Goal: Transaction & Acquisition: Subscribe to service/newsletter

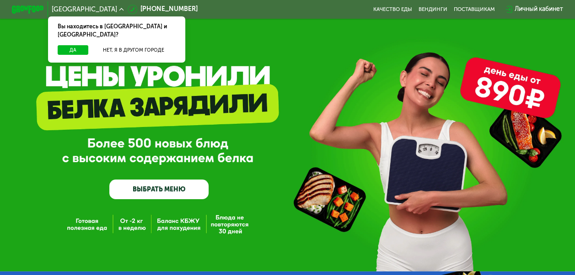
click at [171, 192] on link "ВЫБРАТЬ МЕНЮ" at bounding box center [158, 190] width 99 height 20
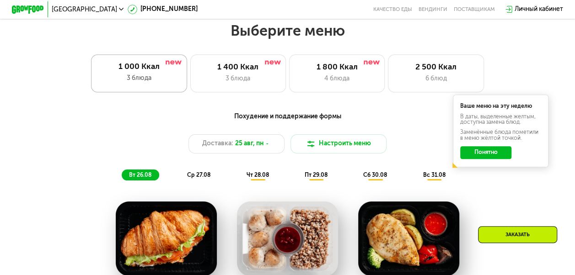
scroll to position [352, 0]
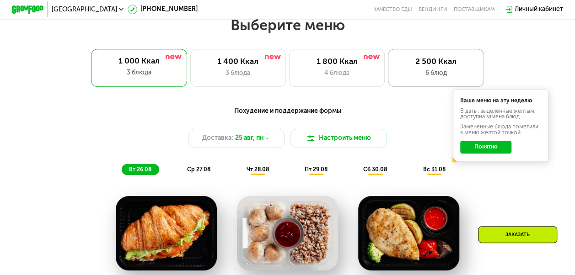
click at [418, 77] on div "6 блюд" at bounding box center [435, 74] width 79 height 10
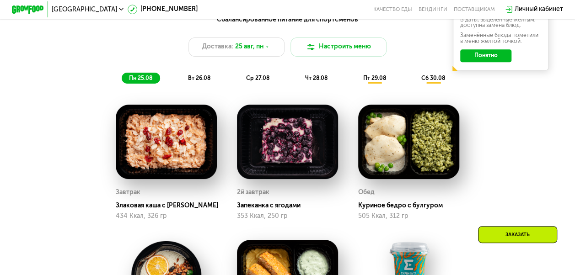
scroll to position [306, 0]
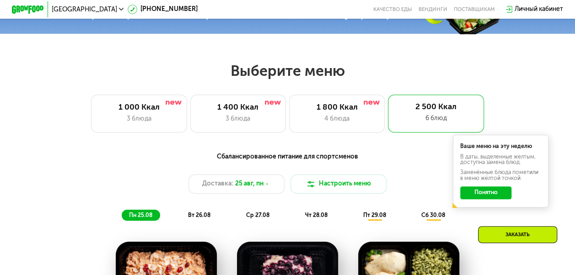
click at [471, 199] on button "Понятно" at bounding box center [485, 192] width 51 height 13
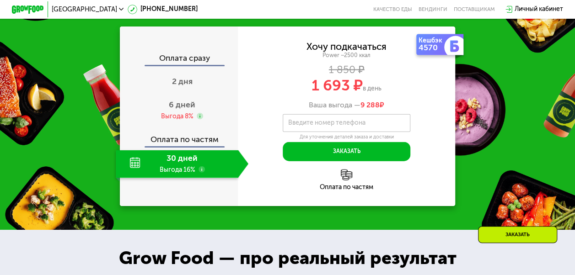
scroll to position [960, 0]
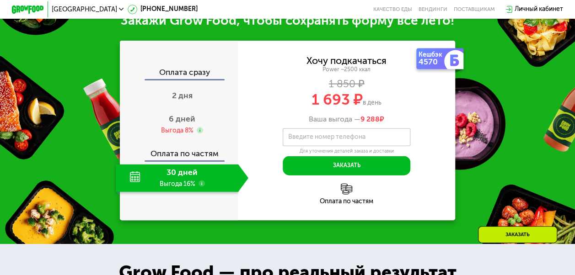
click at [199, 187] on use at bounding box center [201, 184] width 6 height 6
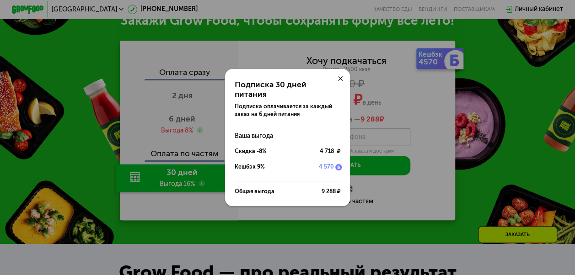
click at [341, 80] on icon at bounding box center [340, 78] width 5 height 5
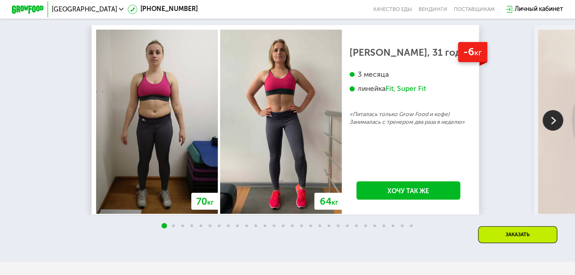
scroll to position [1508, 0]
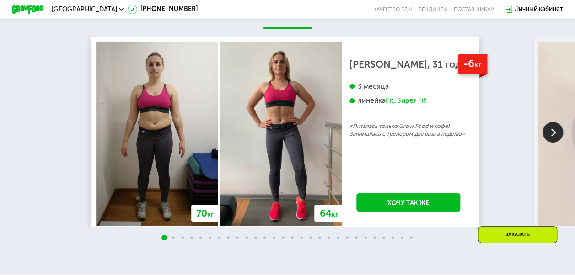
click at [549, 143] on img at bounding box center [552, 132] width 21 height 21
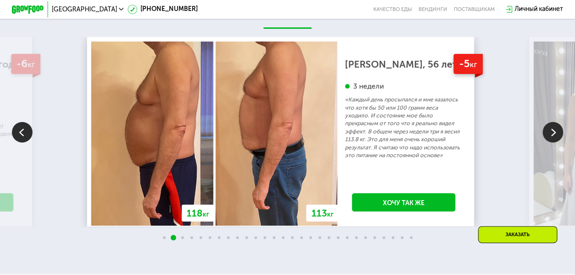
click at [548, 143] on img at bounding box center [552, 132] width 21 height 21
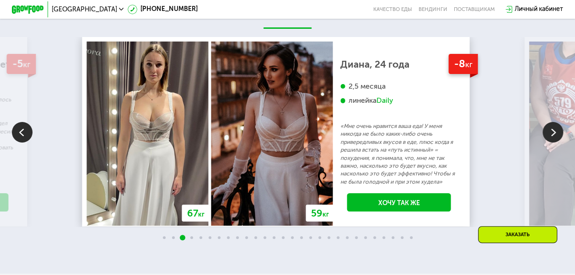
click at [545, 143] on img at bounding box center [552, 132] width 21 height 21
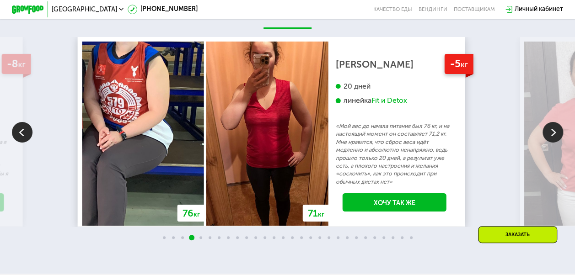
click at [557, 143] on img at bounding box center [552, 132] width 21 height 21
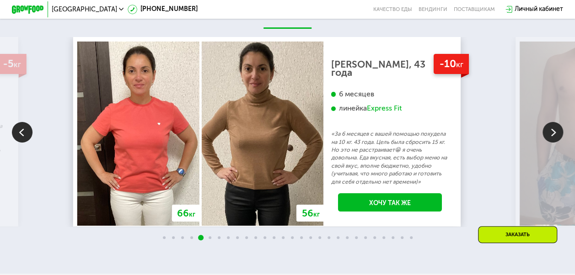
click at [544, 143] on img at bounding box center [552, 132] width 21 height 21
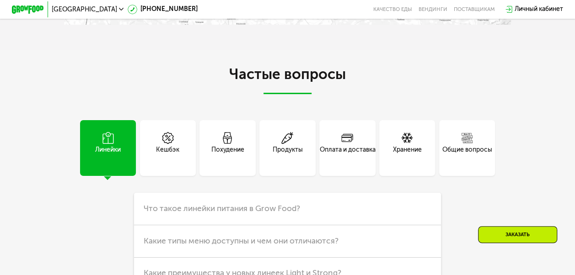
scroll to position [2057, 0]
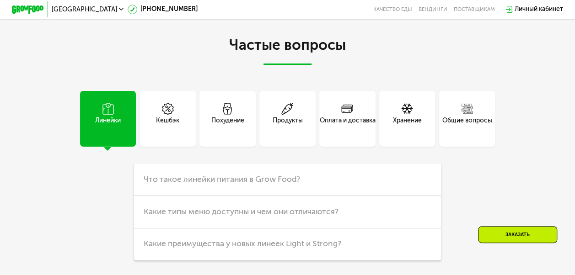
click at [344, 135] on div "Оплата и доставка" at bounding box center [347, 125] width 56 height 19
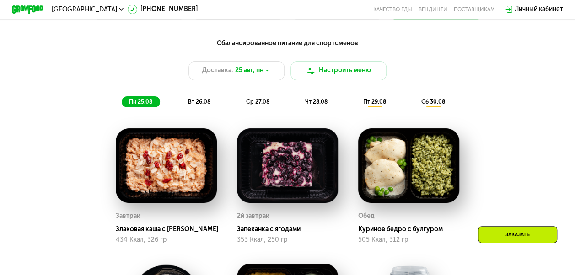
scroll to position [382, 0]
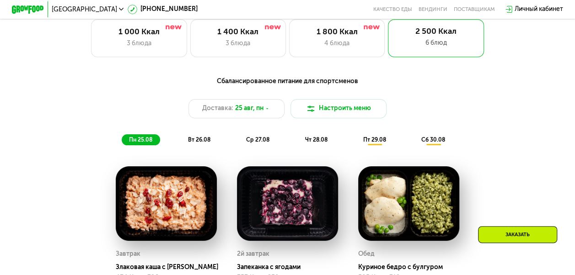
click at [196, 141] on span "вт 26.08" at bounding box center [199, 140] width 22 height 6
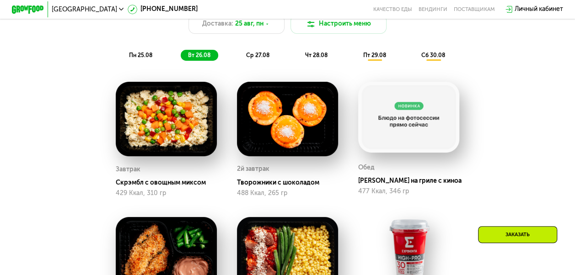
scroll to position [427, 0]
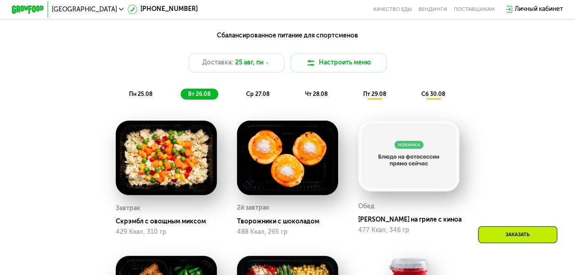
click at [298, 100] on div "ср 27.08" at bounding box center [316, 94] width 37 height 11
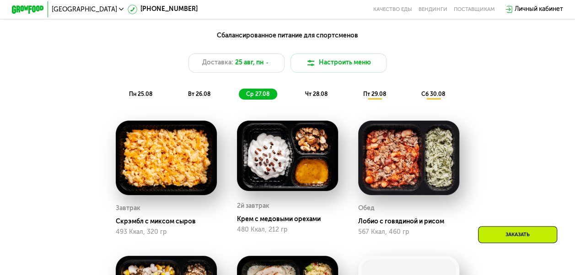
click at [319, 96] on span "чт 28.08" at bounding box center [316, 94] width 22 height 6
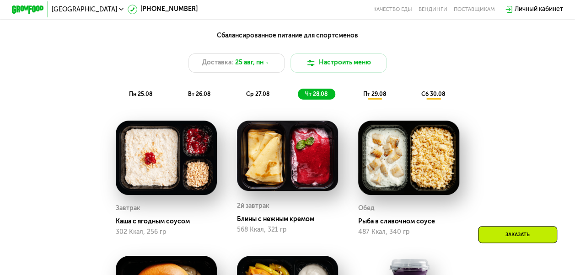
click at [367, 97] on span "пт 29.08" at bounding box center [373, 94] width 23 height 6
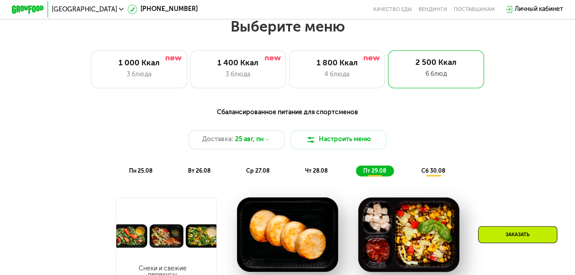
scroll to position [336, 0]
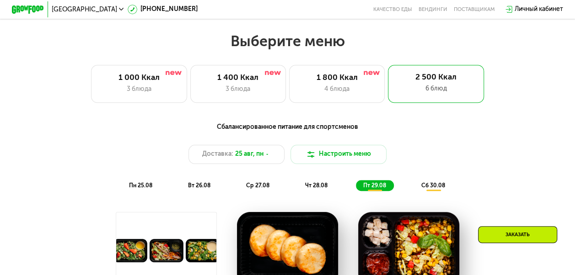
click at [434, 189] on span "сб 30.08" at bounding box center [433, 185] width 24 height 6
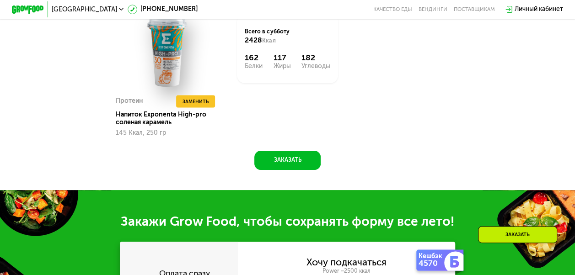
scroll to position [793, 0]
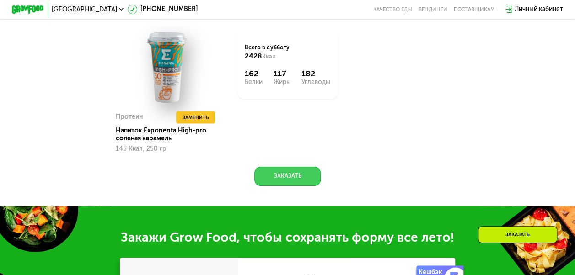
click at [292, 184] on button "Заказать" at bounding box center [287, 176] width 67 height 19
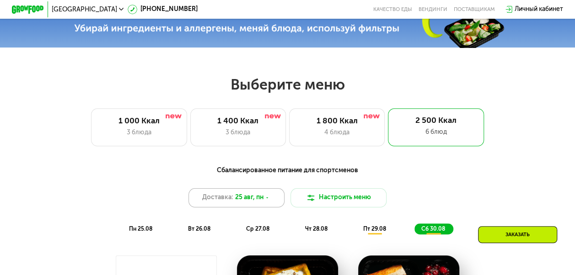
scroll to position [278, 0]
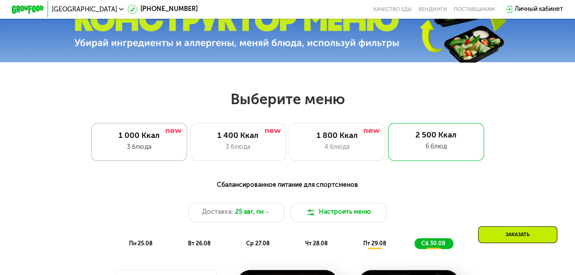
click at [124, 150] on div "3 блюда" at bounding box center [139, 148] width 79 height 10
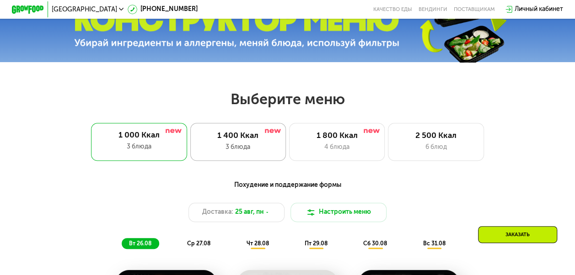
click at [289, 159] on div "1 400 Ккал 3 блюда" at bounding box center [337, 142] width 96 height 38
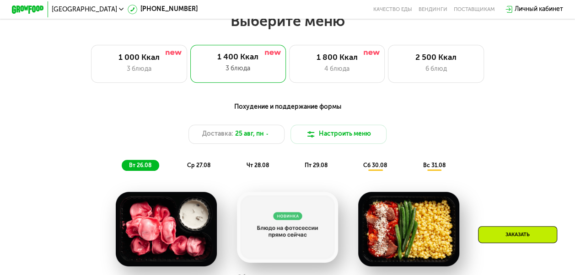
scroll to position [415, 0]
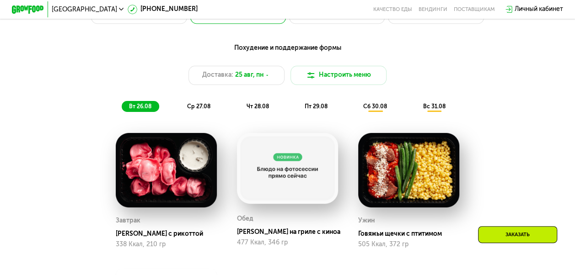
click at [191, 110] on span "ср 27.08" at bounding box center [198, 106] width 23 height 6
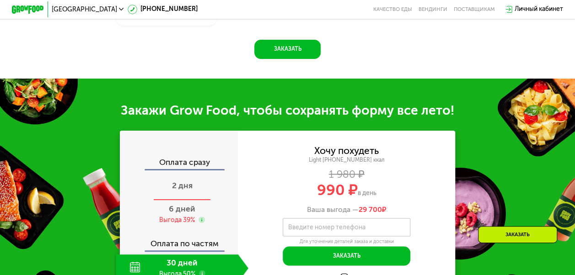
scroll to position [781, 0]
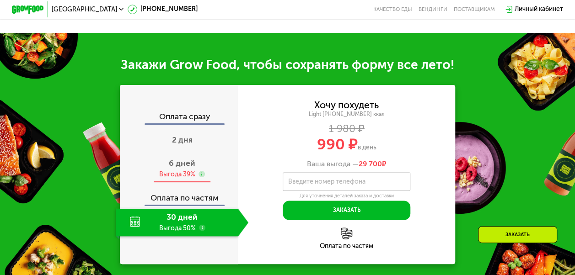
click at [185, 171] on div "6 дней Выгода 39%" at bounding box center [182, 169] width 133 height 28
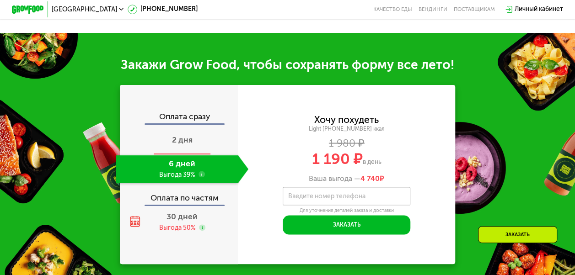
click at [184, 144] on span "2 дня" at bounding box center [182, 140] width 21 height 10
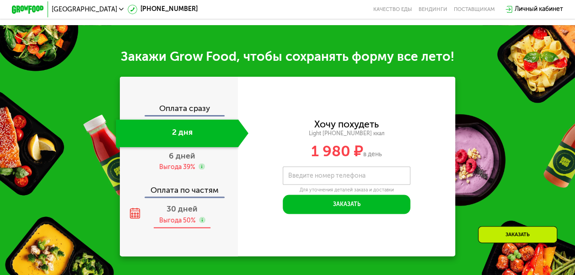
click at [186, 213] on span "30 дней" at bounding box center [181, 209] width 31 height 10
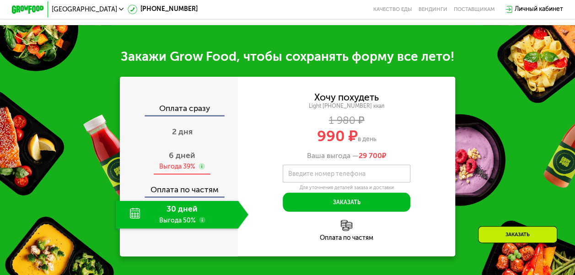
click at [186, 160] on span "6 дней" at bounding box center [182, 156] width 27 height 10
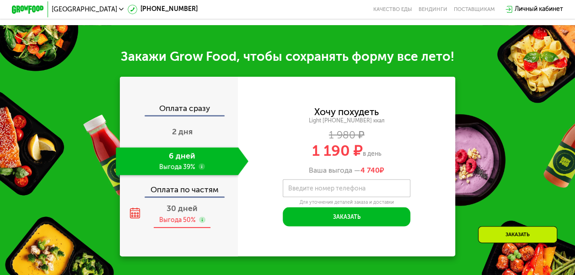
click at [179, 224] on div "Выгода 50%" at bounding box center [177, 220] width 37 height 9
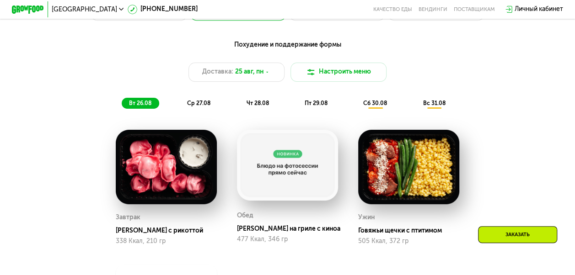
scroll to position [369, 0]
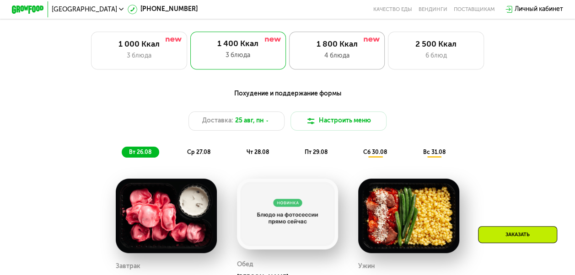
click at [314, 60] on div "4 блюда" at bounding box center [336, 56] width 79 height 10
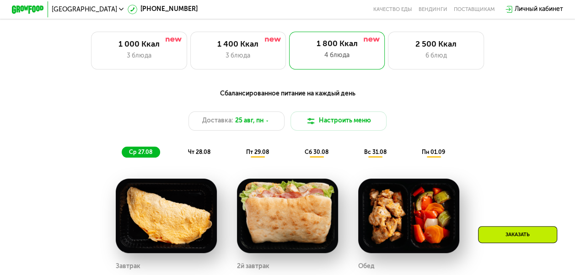
scroll to position [324, 0]
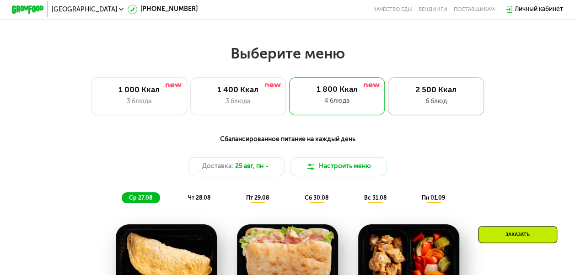
drag, startPoint x: 400, startPoint y: 108, endPoint x: 395, endPoint y: 110, distance: 5.4
click at [397, 107] on div "6 блюд" at bounding box center [435, 102] width 79 height 10
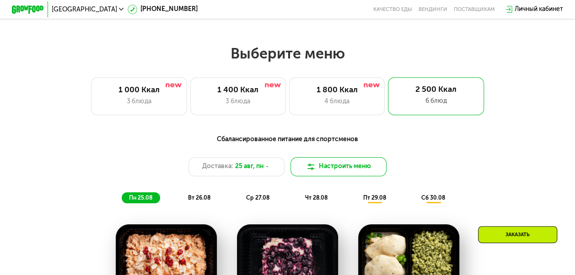
click at [326, 171] on button "Настроить меню" at bounding box center [338, 166] width 96 height 19
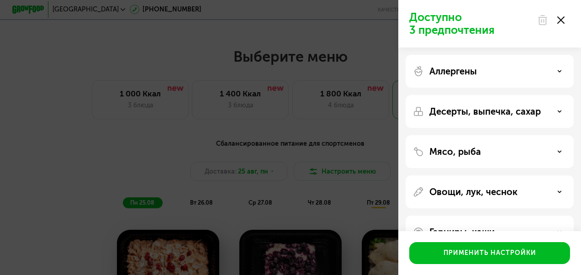
click at [486, 112] on p "Десерты, выпечка, сахар" at bounding box center [486, 111] width 112 height 11
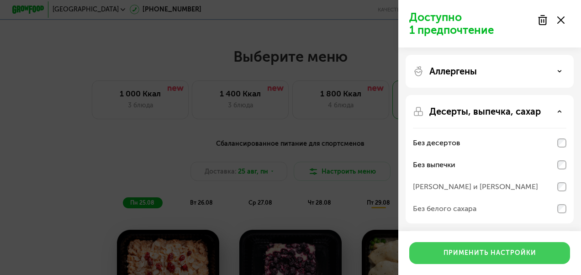
click at [505, 250] on div "Применить настройки" at bounding box center [490, 253] width 93 height 9
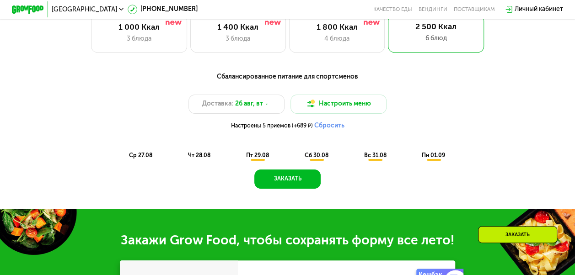
scroll to position [369, 0]
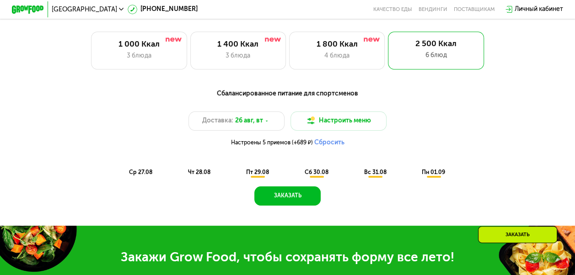
click at [144, 176] on span "ср 27.08" at bounding box center [140, 172] width 23 height 6
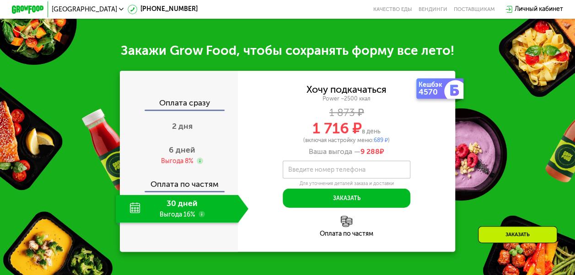
scroll to position [964, 0]
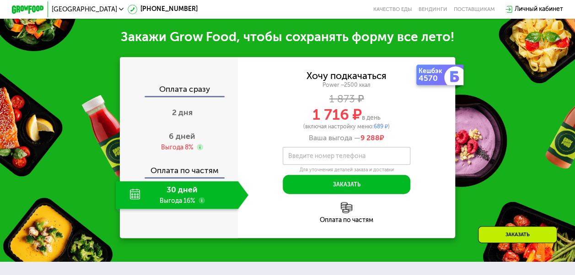
click at [443, 80] on div "4570" at bounding box center [431, 79] width 27 height 8
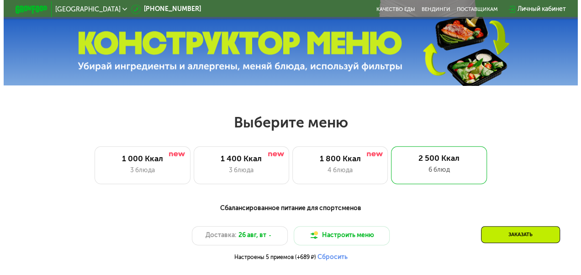
scroll to position [274, 0]
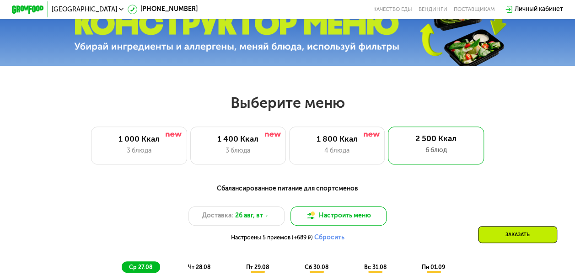
click at [358, 217] on button "Настроить меню" at bounding box center [338, 216] width 96 height 19
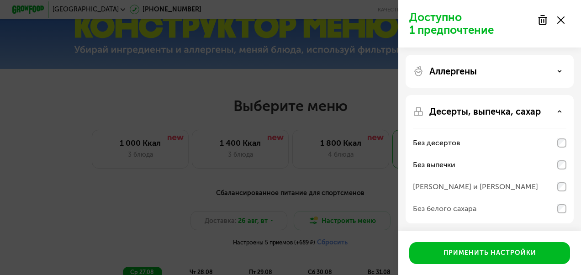
click at [508, 107] on p "Десерты, выпечка, сахар" at bounding box center [486, 111] width 112 height 11
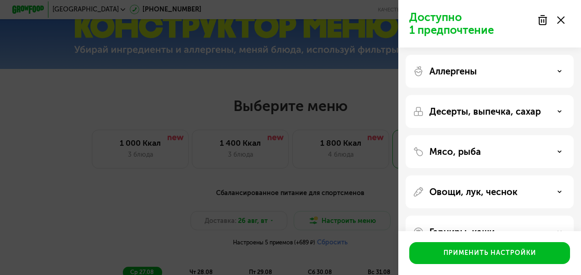
click at [496, 176] on div "Мясо, рыба" at bounding box center [490, 192] width 168 height 33
click at [492, 152] on div "Мясо, рыба" at bounding box center [490, 151] width 154 height 11
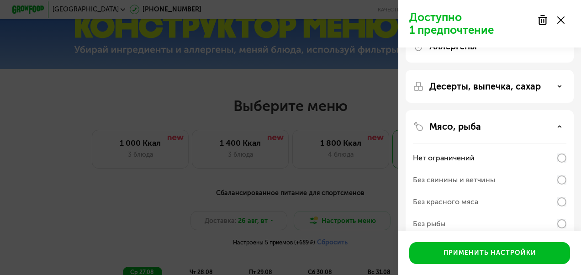
scroll to position [91, 0]
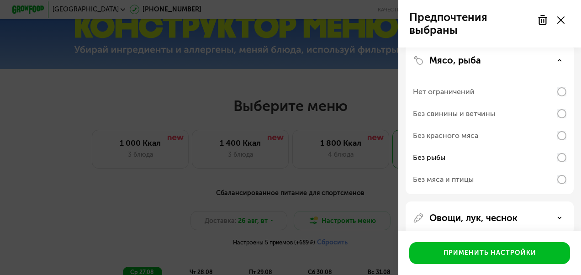
click at [464, 202] on div "Мясо, рыба Нет ограничений Без свинины и ветчины Без красного мяса Без рыбы Без…" at bounding box center [490, 218] width 168 height 33
click at [464, 61] on p "Мясо, рыба" at bounding box center [456, 60] width 52 height 11
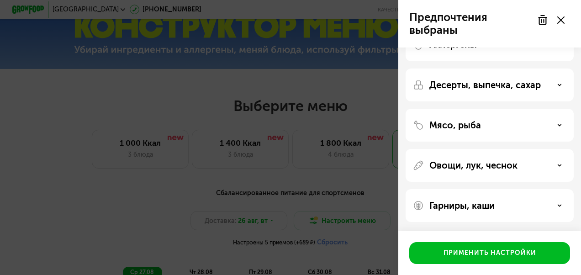
click at [483, 165] on p "Овощи, лук, чеснок" at bounding box center [474, 165] width 88 height 11
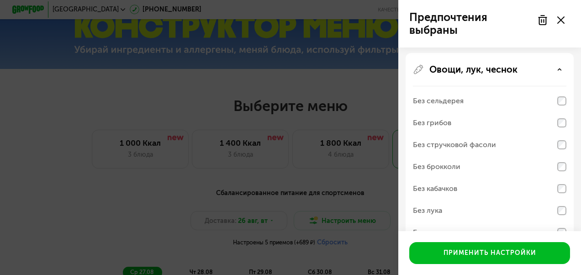
scroll to position [137, 0]
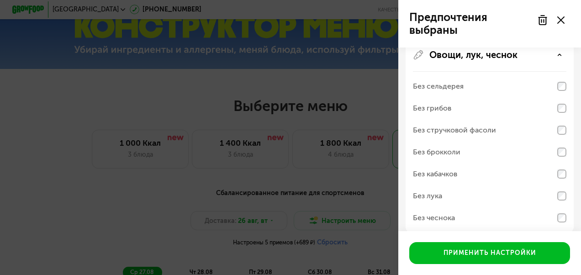
click at [556, 97] on div "Без сельдерея" at bounding box center [490, 108] width 154 height 22
click at [552, 97] on div "Без сельдерея" at bounding box center [490, 108] width 154 height 22
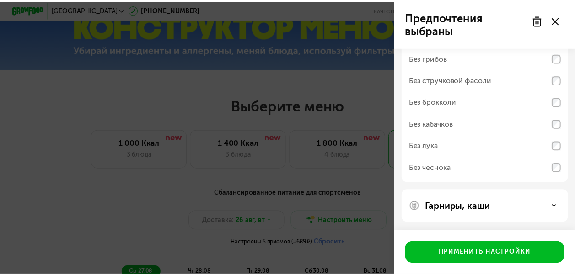
scroll to position [187, 0]
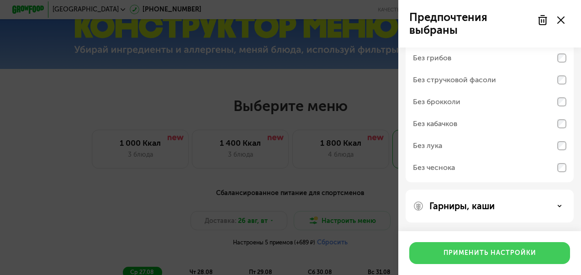
click at [508, 250] on div "Применить настройки" at bounding box center [490, 253] width 93 height 9
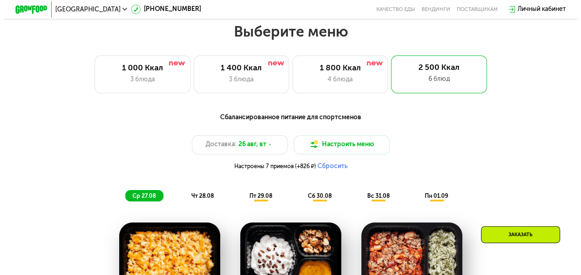
scroll to position [366, 0]
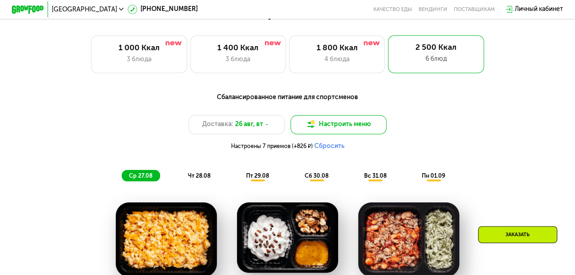
click at [353, 131] on button "Настроить меню" at bounding box center [338, 124] width 96 height 19
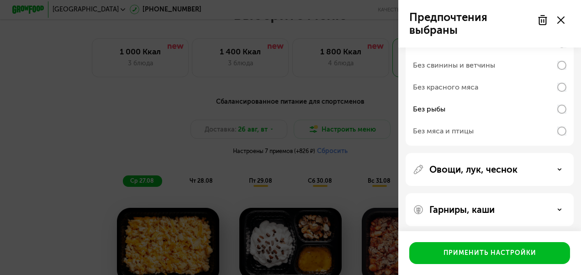
scroll to position [239, 0]
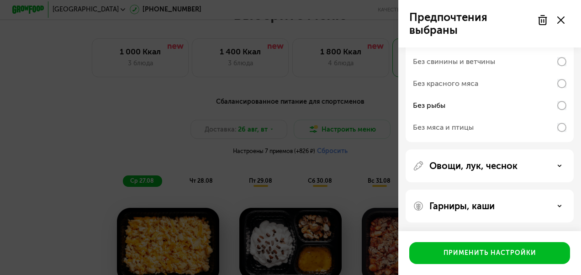
click at [528, 167] on div "Овощи, лук, чеснок" at bounding box center [490, 165] width 154 height 11
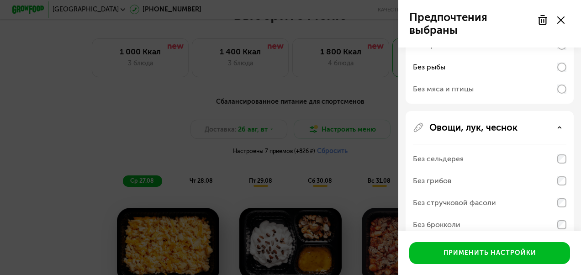
scroll to position [330, 0]
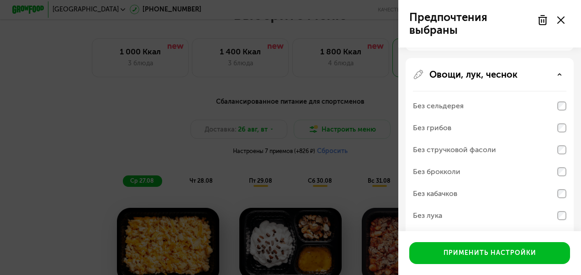
click at [534, 129] on div "Без грибов" at bounding box center [490, 128] width 154 height 22
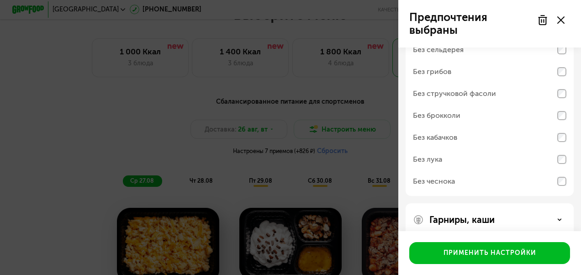
scroll to position [400, 0]
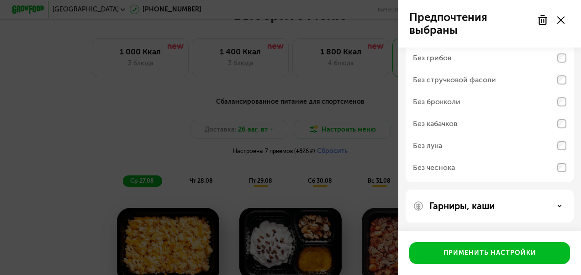
click at [515, 96] on div "Без брокколи" at bounding box center [490, 102] width 154 height 22
click at [517, 81] on div "Без стручковой фасоли" at bounding box center [490, 80] width 154 height 22
click at [569, 190] on div "Овощи, лук, чеснок Без сельдерея Без грибов Без стручковой фасоли Без брокколи …" at bounding box center [490, 206] width 168 height 33
click at [499, 202] on div "Гарниры, каши" at bounding box center [490, 206] width 154 height 11
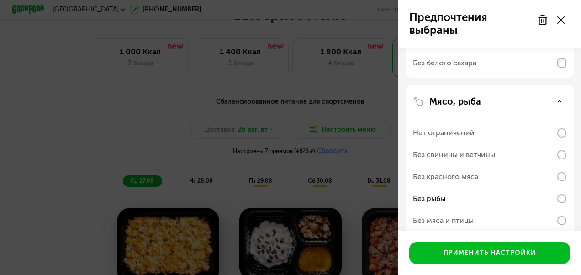
scroll to position [197, 0]
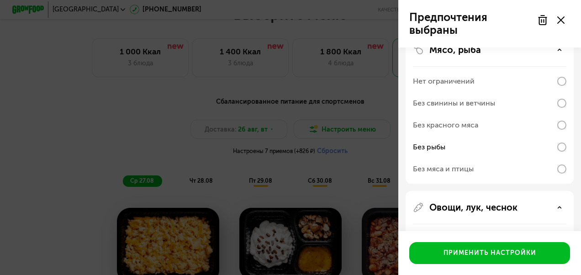
click at [544, 151] on div "Без рыбы" at bounding box center [490, 147] width 154 height 22
click at [556, 147] on div "Без рыбы" at bounding box center [490, 147] width 154 height 22
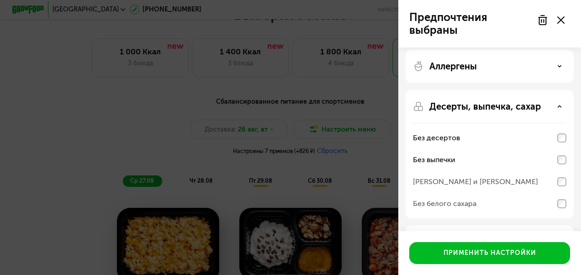
scroll to position [0, 0]
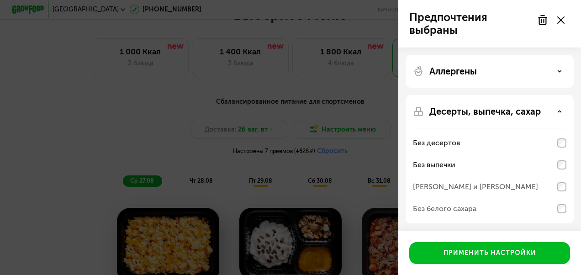
click at [540, 26] on div at bounding box center [551, 20] width 38 height 18
click at [540, 22] on use at bounding box center [543, 20] width 8 height 9
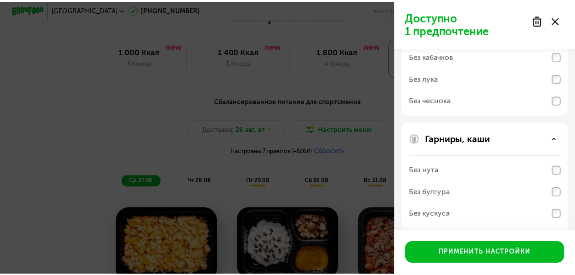
scroll to position [517, 0]
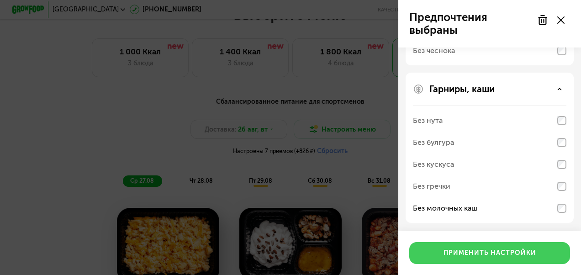
click at [503, 251] on div "Применить настройки" at bounding box center [490, 253] width 93 height 9
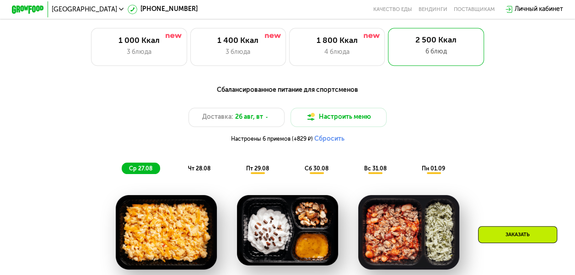
scroll to position [366, 0]
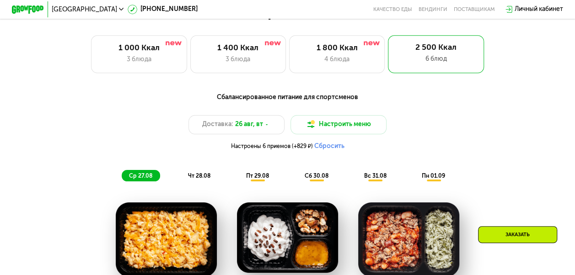
click at [198, 179] on span "чт 28.08" at bounding box center [199, 176] width 22 height 6
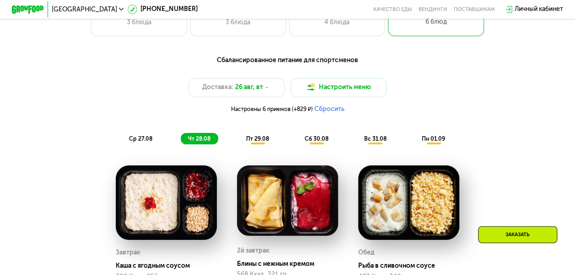
scroll to position [411, 0]
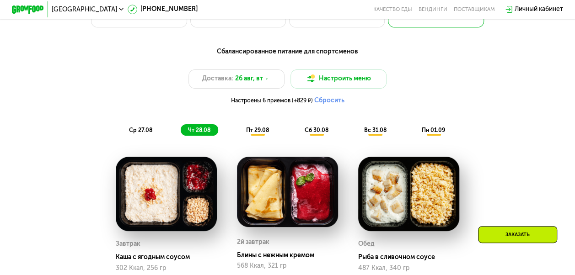
click at [263, 133] on span "пт 29.08" at bounding box center [257, 130] width 23 height 6
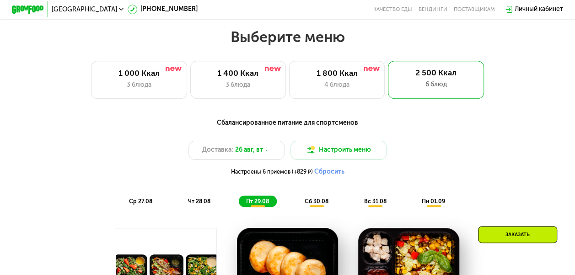
scroll to position [366, 0]
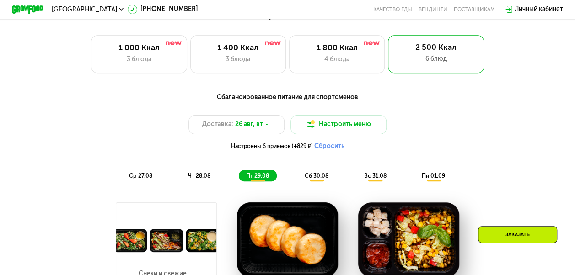
click at [321, 179] on span "сб 30.08" at bounding box center [316, 176] width 24 height 6
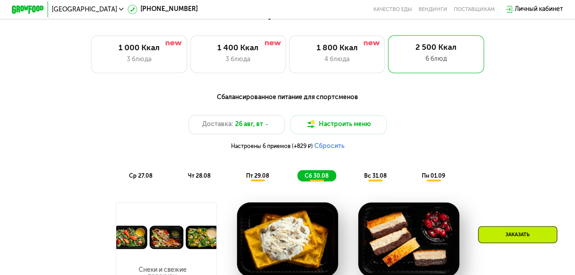
click at [370, 179] on span "вс 31.08" at bounding box center [374, 176] width 22 height 6
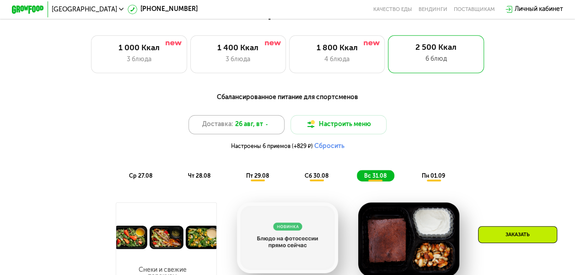
click at [267, 127] on icon at bounding box center [266, 125] width 5 height 5
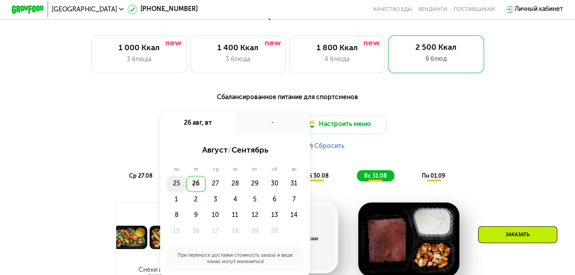
click at [186, 187] on div "25" at bounding box center [196, 184] width 20 height 16
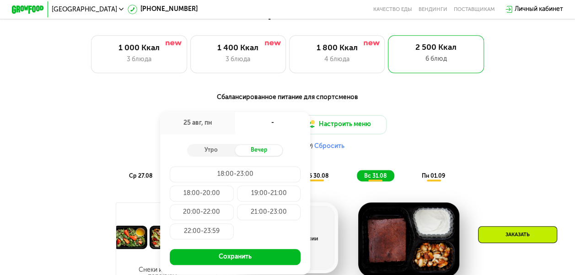
click at [208, 236] on div "22:00-23:59" at bounding box center [202, 232] width 64 height 16
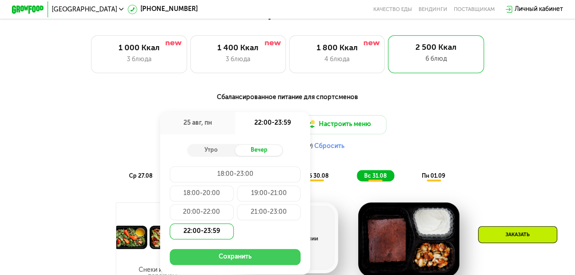
click at [238, 264] on button "Сохранить" at bounding box center [235, 257] width 131 height 16
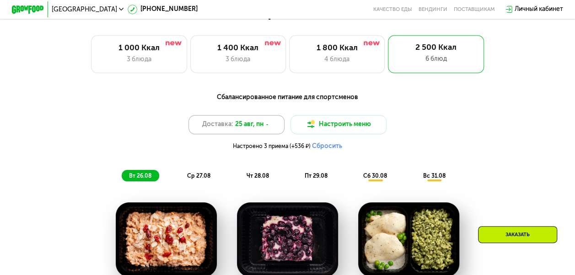
click at [252, 129] on span "25 авг, пн" at bounding box center [249, 125] width 28 height 10
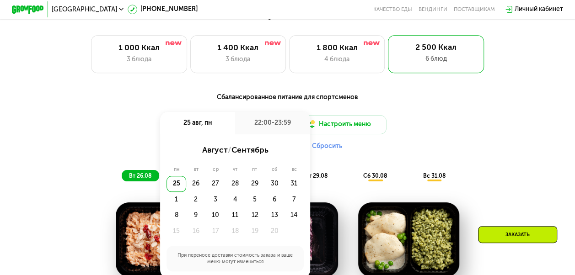
click at [123, 145] on div "Доставка: 25 авг, пн 25 авг, пн 22:00-23:59 август / сентябрь пн вт ср чт пт сб…" at bounding box center [287, 134] width 473 height 39
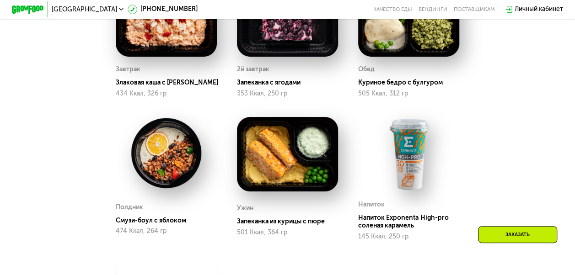
scroll to position [457, 0]
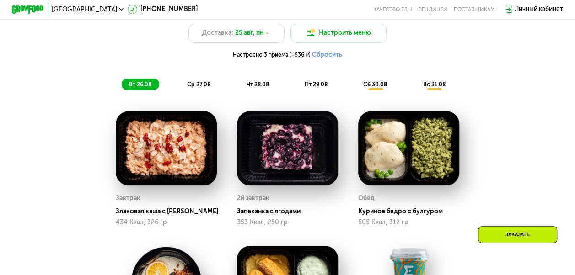
click at [206, 88] on span "ср 27.08" at bounding box center [198, 84] width 23 height 6
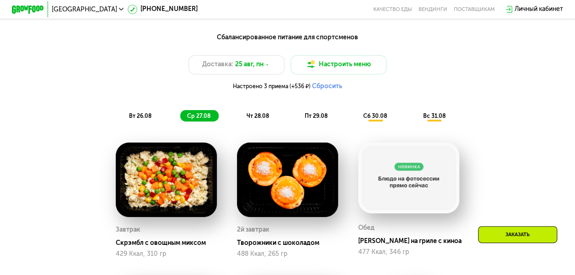
scroll to position [411, 0]
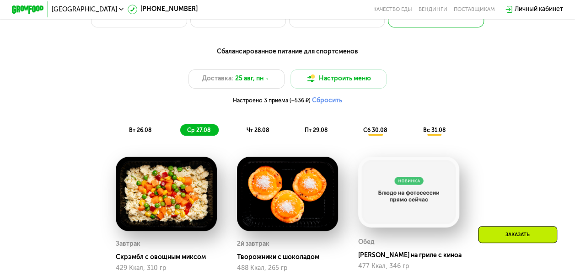
click at [297, 130] on div "чт 28.08" at bounding box center [316, 129] width 38 height 11
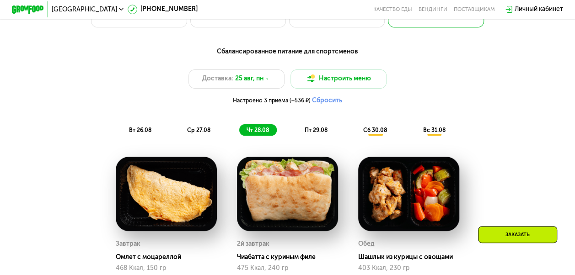
click at [316, 133] on span "пт 29.08" at bounding box center [315, 130] width 23 height 6
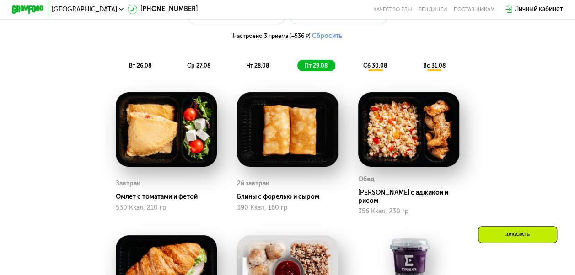
scroll to position [457, 0]
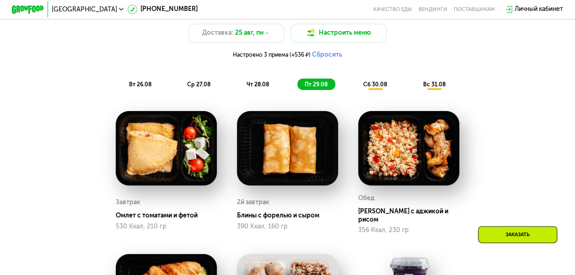
click at [367, 88] on span "сб 30.08" at bounding box center [375, 84] width 24 height 6
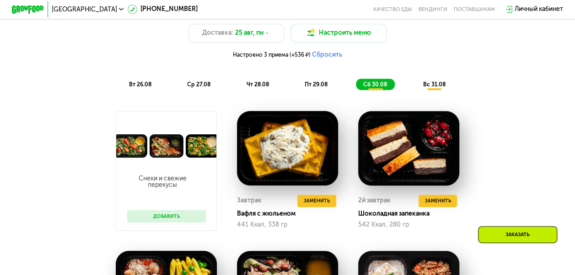
scroll to position [411, 0]
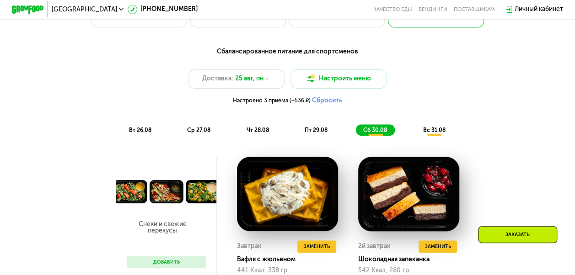
click at [427, 133] on span "вс 31.08" at bounding box center [433, 130] width 22 height 6
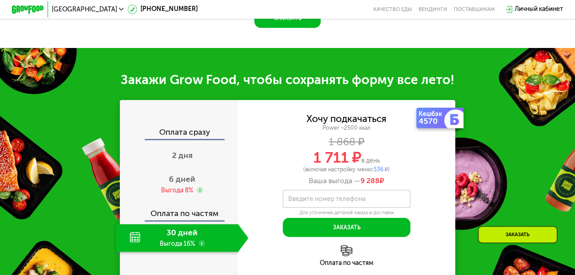
scroll to position [1006, 0]
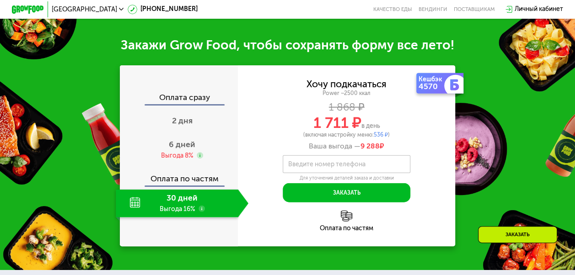
click at [346, 222] on img at bounding box center [346, 216] width 11 height 11
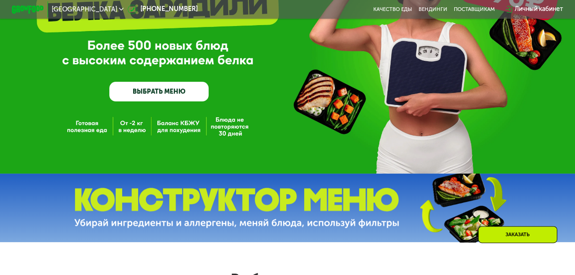
scroll to position [46, 0]
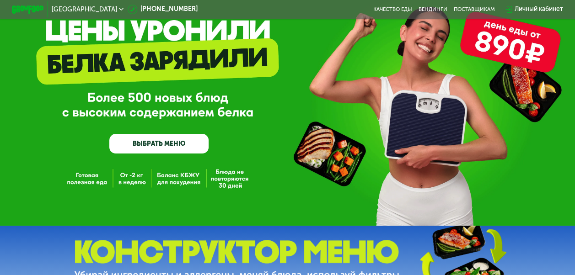
click at [173, 146] on link "ВЫБРАТЬ МЕНЮ" at bounding box center [158, 144] width 99 height 20
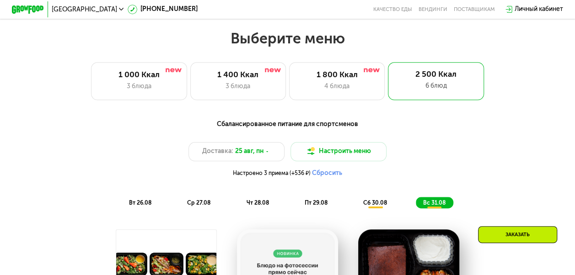
scroll to position [352, 0]
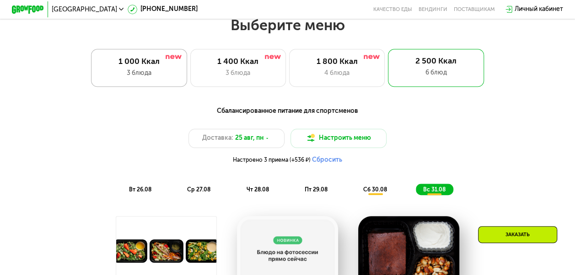
click at [190, 79] on div "1 000 Ккал 3 блюда" at bounding box center [238, 68] width 96 height 38
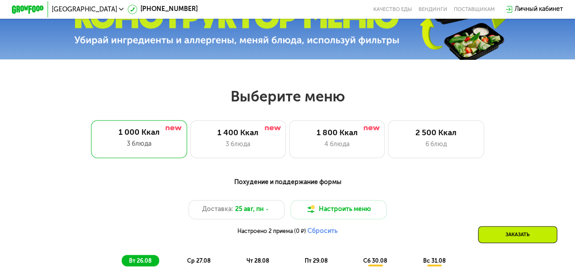
scroll to position [261, 0]
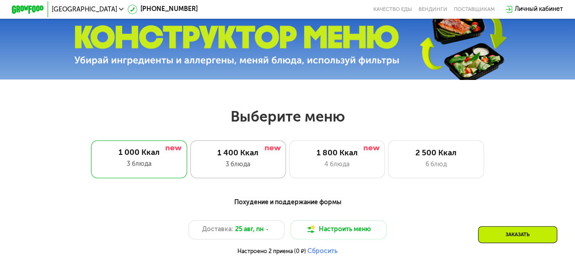
click at [240, 166] on div "3 блюда" at bounding box center [237, 165] width 79 height 10
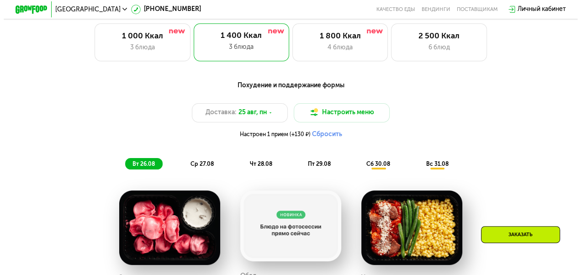
scroll to position [352, 0]
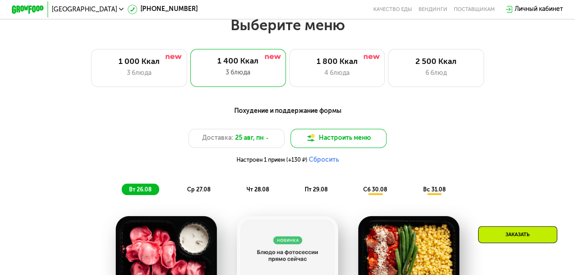
click at [345, 144] on button "Настроить меню" at bounding box center [338, 138] width 96 height 19
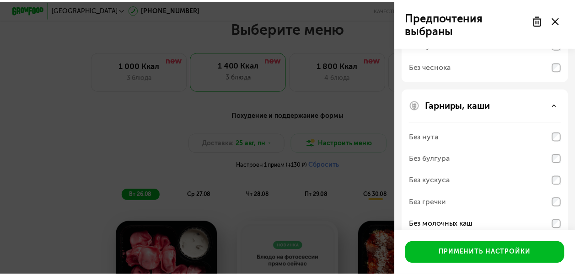
scroll to position [400, 0]
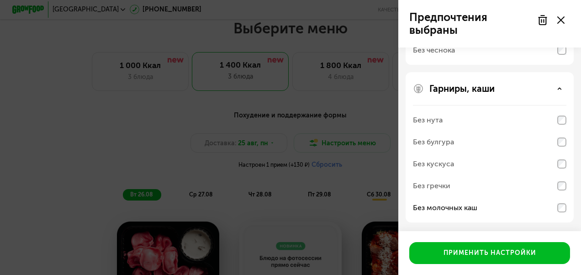
click at [192, 149] on div "Предпочтения выбраны Аллергены Десерты, выпечка, сахар Без десертов Без выпечки…" at bounding box center [290, 137] width 581 height 275
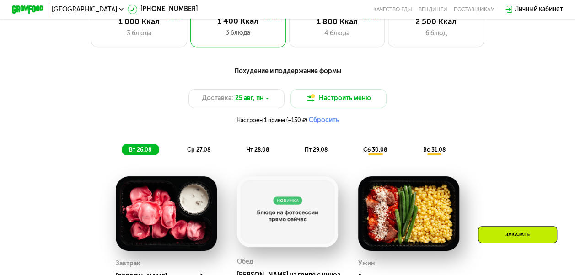
scroll to position [443, 0]
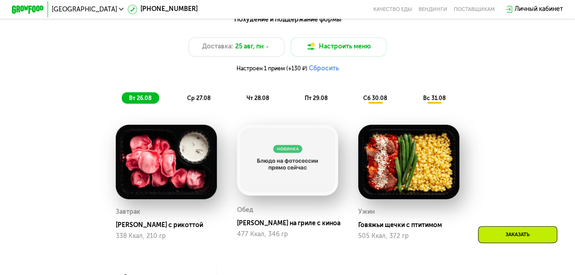
click at [198, 100] on span "ср 27.08" at bounding box center [198, 98] width 23 height 6
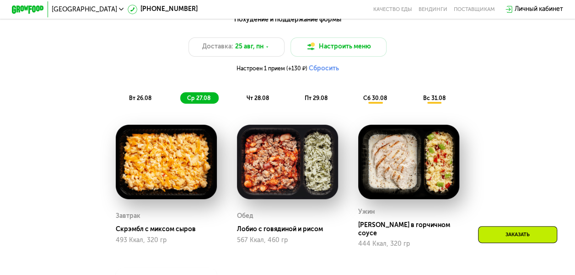
click at [264, 101] on span "чт 28.08" at bounding box center [257, 98] width 22 height 6
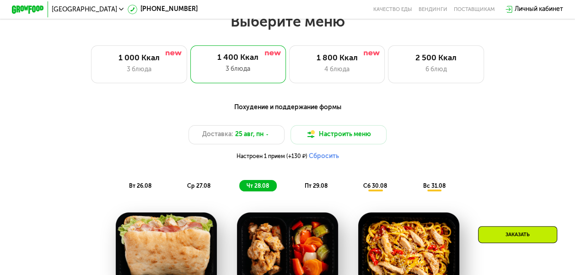
scroll to position [352, 0]
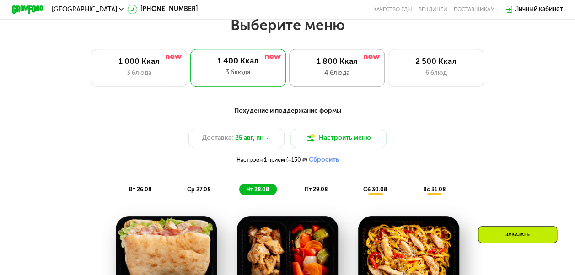
click at [331, 78] on div "4 блюда" at bounding box center [336, 74] width 79 height 10
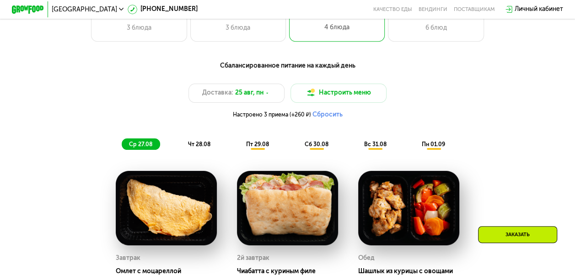
scroll to position [411, 0]
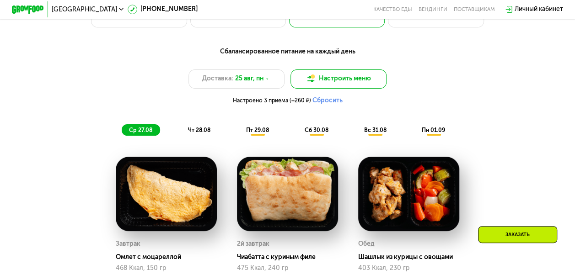
click at [365, 89] on button "Настроить меню" at bounding box center [338, 78] width 96 height 19
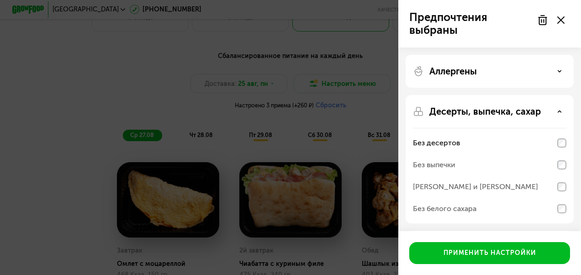
drag, startPoint x: 546, startPoint y: 20, endPoint x: 541, endPoint y: 24, distance: 5.9
click at [545, 20] on use at bounding box center [543, 20] width 8 height 9
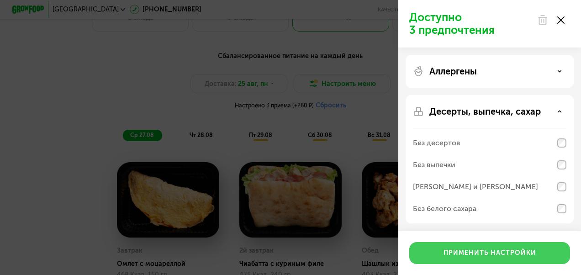
click at [453, 255] on div "Применить настройки" at bounding box center [490, 253] width 93 height 9
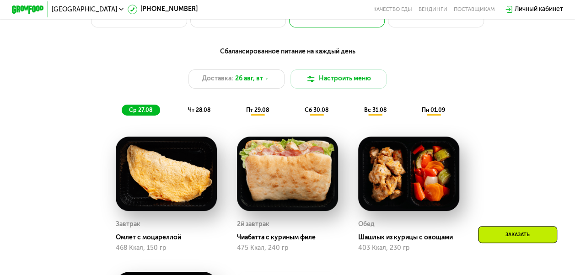
click at [203, 113] on span "чт 28.08" at bounding box center [199, 110] width 22 height 6
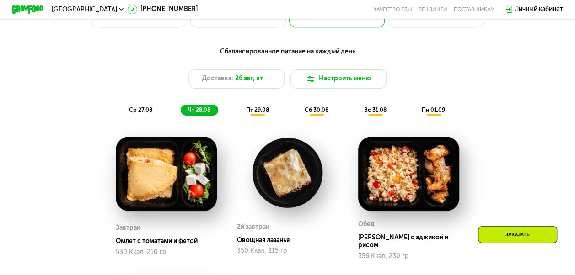
click at [253, 113] on span "пт 29.08" at bounding box center [257, 110] width 23 height 6
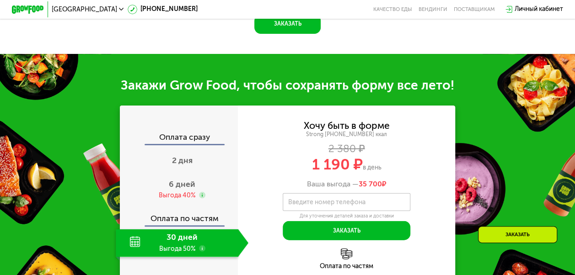
scroll to position [914, 0]
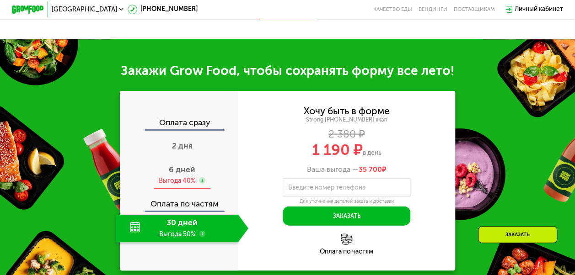
click at [175, 175] on span "6 дней" at bounding box center [182, 170] width 27 height 10
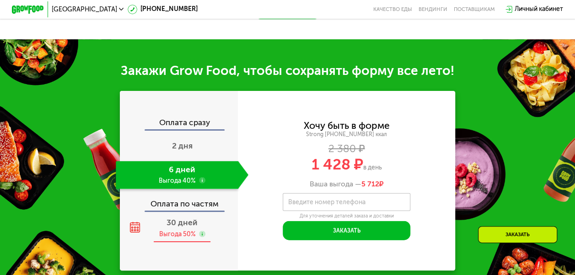
click at [185, 228] on span "30 дней" at bounding box center [181, 223] width 31 height 10
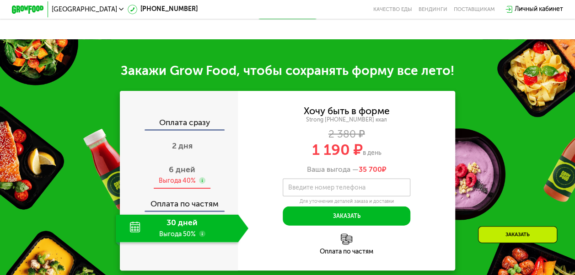
click at [188, 182] on div "Выгода 40%" at bounding box center [177, 180] width 37 height 9
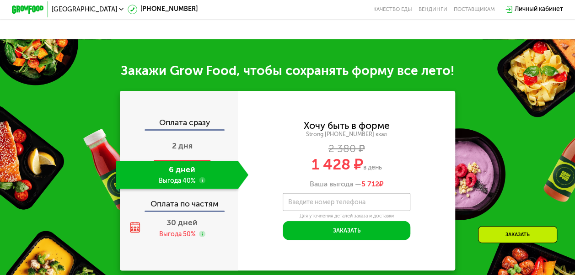
click at [178, 149] on span "2 дня" at bounding box center [182, 146] width 21 height 10
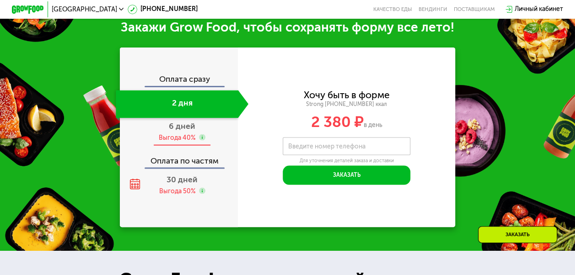
scroll to position [819, 0]
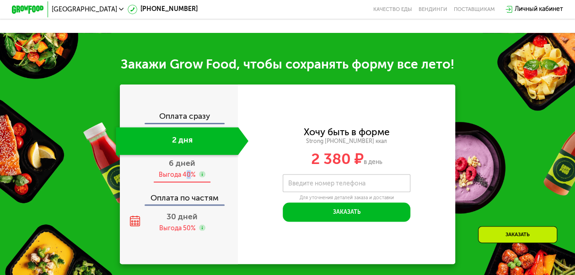
click at [187, 179] on div "Выгода 40%" at bounding box center [177, 174] width 37 height 9
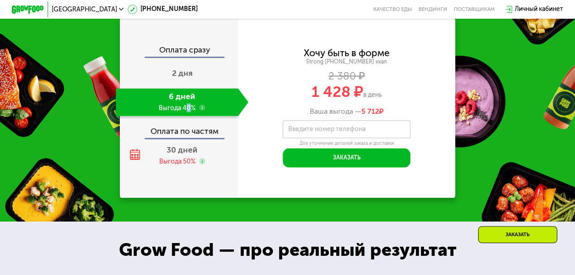
scroll to position [864, 0]
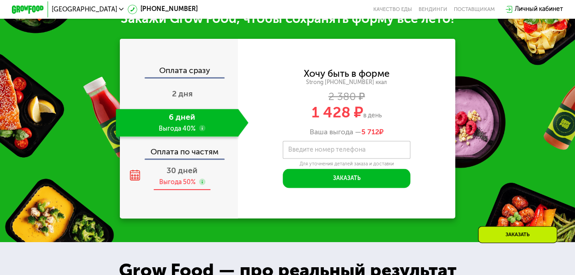
click at [176, 176] on span "30 дней" at bounding box center [181, 171] width 31 height 10
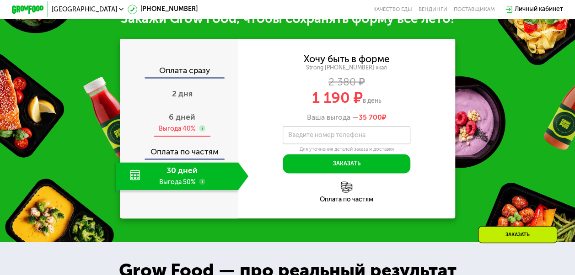
click at [201, 132] on use at bounding box center [202, 128] width 6 height 6
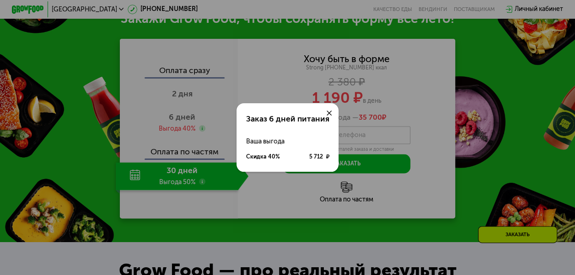
click at [330, 112] on icon at bounding box center [328, 113] width 5 height 5
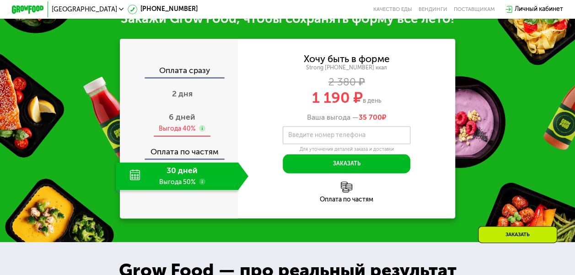
click at [193, 122] on span "6 дней" at bounding box center [182, 117] width 27 height 10
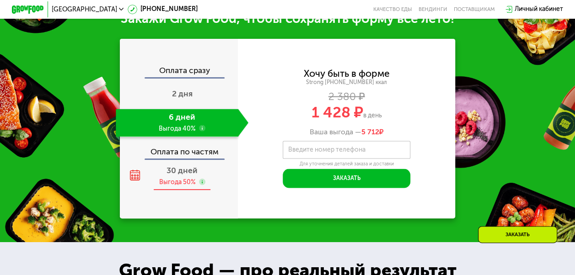
click at [183, 176] on span "30 дней" at bounding box center [181, 171] width 31 height 10
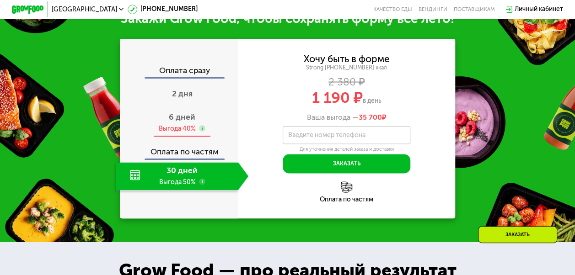
click at [175, 133] on div "Выгода 40%" at bounding box center [177, 128] width 37 height 9
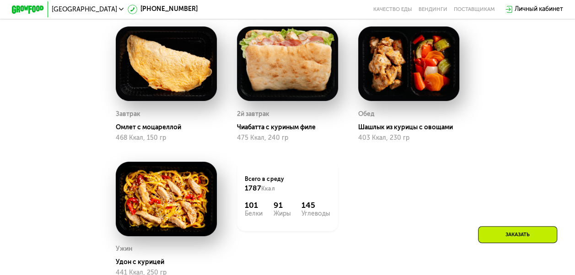
scroll to position [453, 0]
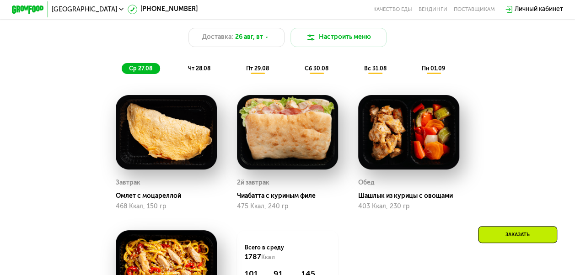
click at [197, 72] on span "чт 28.08" at bounding box center [199, 68] width 22 height 6
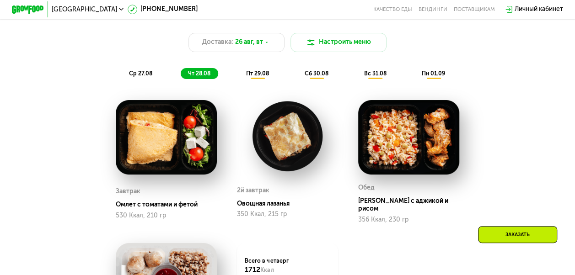
scroll to position [407, 0]
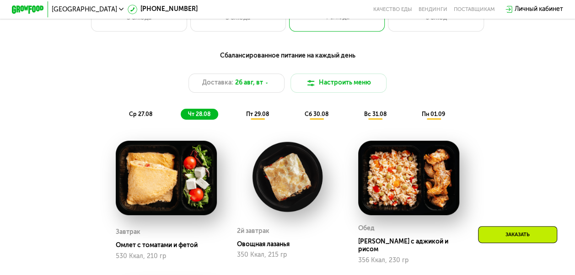
click at [258, 117] on span "пт 29.08" at bounding box center [257, 114] width 23 height 6
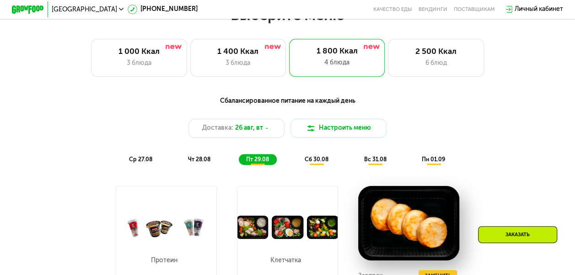
scroll to position [362, 0]
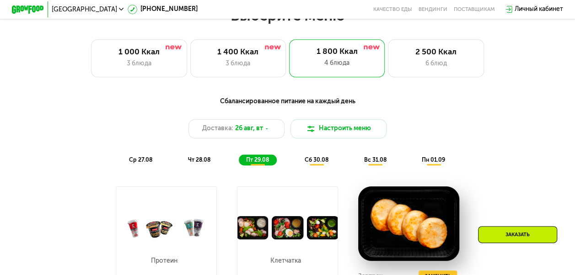
click at [312, 163] on span "сб 30.08" at bounding box center [316, 160] width 24 height 6
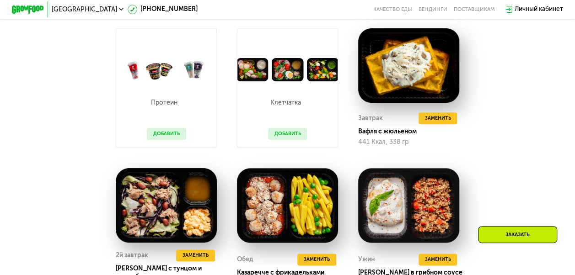
scroll to position [499, 0]
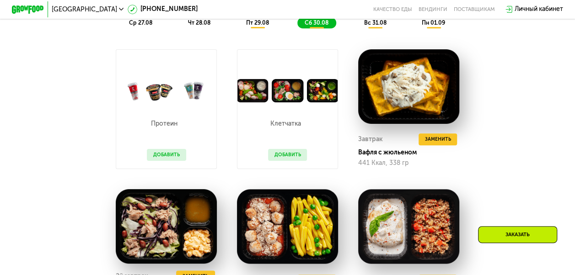
click at [265, 26] on span "пт 29.08" at bounding box center [257, 23] width 23 height 6
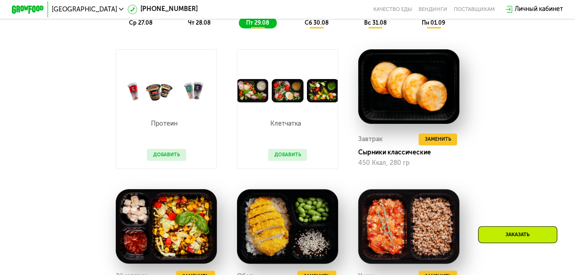
click at [319, 26] on span "сб 30.08" at bounding box center [316, 23] width 24 height 6
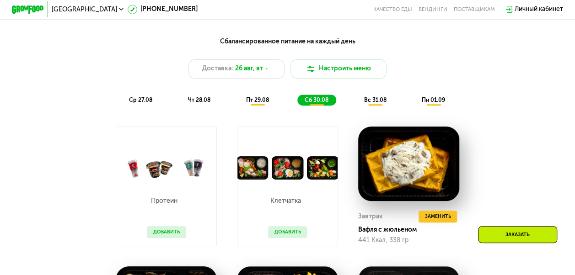
scroll to position [407, 0]
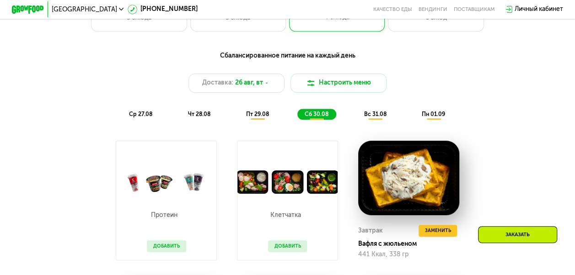
click at [375, 117] on span "вс 31.08" at bounding box center [374, 114] width 22 height 6
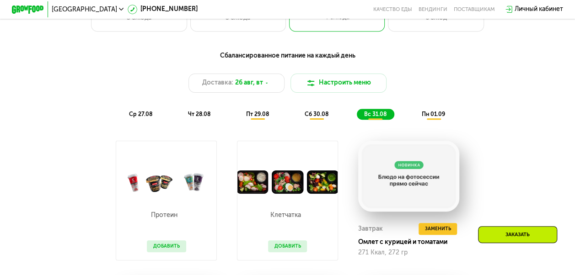
click at [432, 117] on span "пн 01.09" at bounding box center [432, 114] width 23 height 6
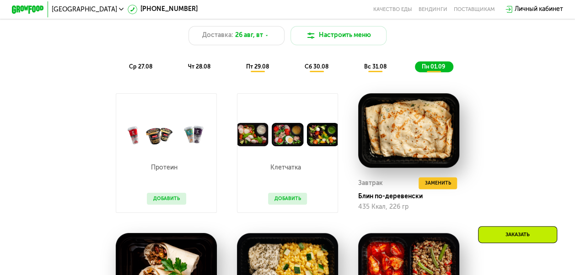
scroll to position [453, 0]
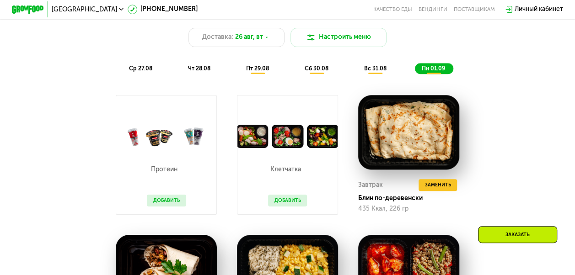
click at [293, 204] on button "Добавить" at bounding box center [287, 201] width 39 height 12
click at [288, 207] on button "Добавить" at bounding box center [287, 201] width 39 height 12
click at [521, 11] on div "Личный кабинет" at bounding box center [538, 10] width 48 height 10
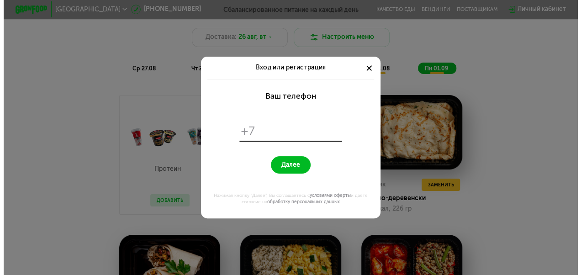
scroll to position [0, 0]
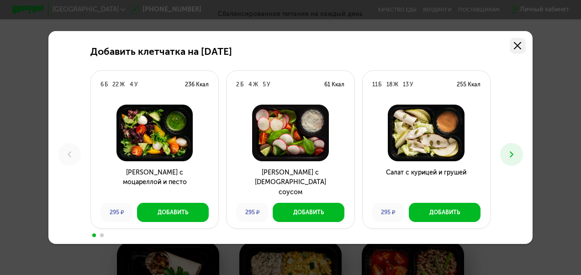
click at [519, 46] on icon at bounding box center [517, 45] width 7 height 7
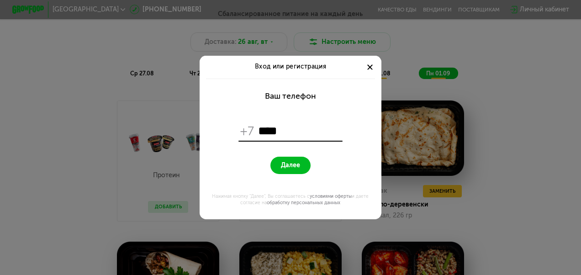
click at [290, 128] on input "***" at bounding box center [299, 132] width 83 height 16
type input "**********"
click at [296, 166] on span "Далее" at bounding box center [290, 166] width 19 height 8
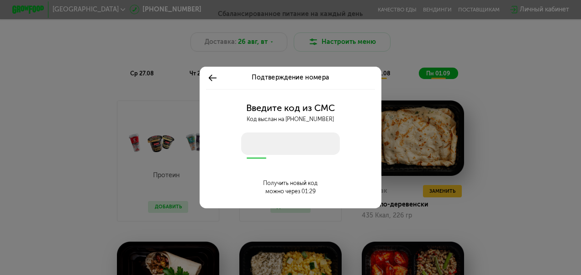
click at [282, 145] on input "number" at bounding box center [290, 144] width 98 height 22
type input "****"
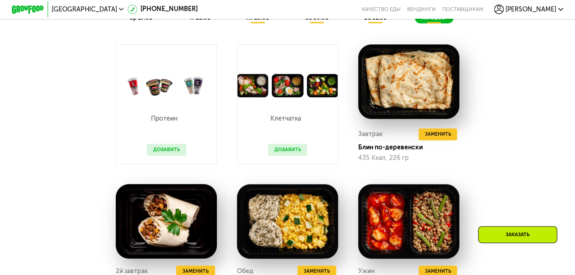
scroll to position [407, 0]
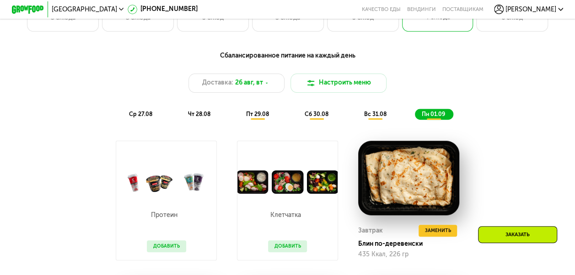
click at [547, 12] on span "[PERSON_NAME]" at bounding box center [530, 9] width 51 height 6
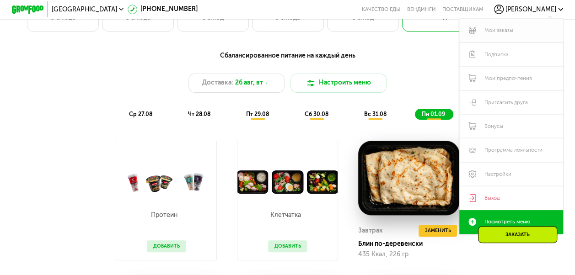
click at [494, 34] on link "Мои заказы" at bounding box center [511, 31] width 104 height 24
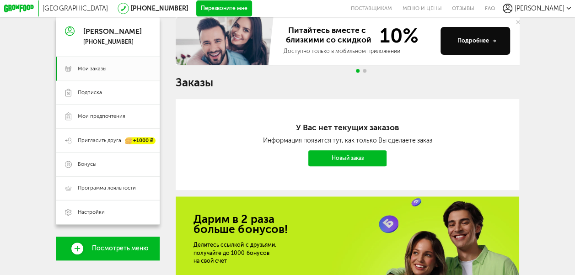
scroll to position [91, 0]
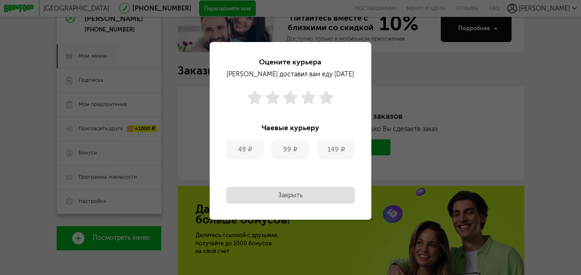
click at [296, 193] on button "Закрыть" at bounding box center [290, 195] width 129 height 17
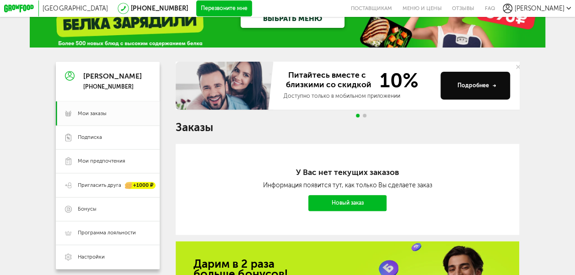
scroll to position [46, 0]
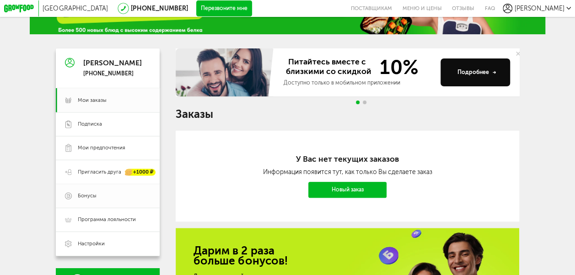
click at [88, 200] on span "Бонусы" at bounding box center [87, 195] width 19 height 7
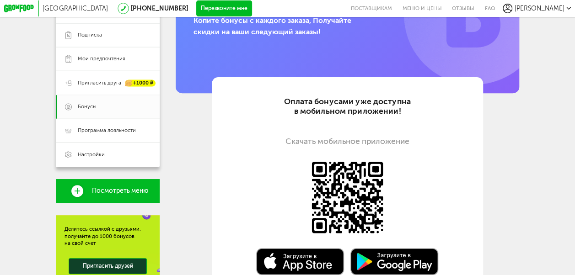
scroll to position [46, 0]
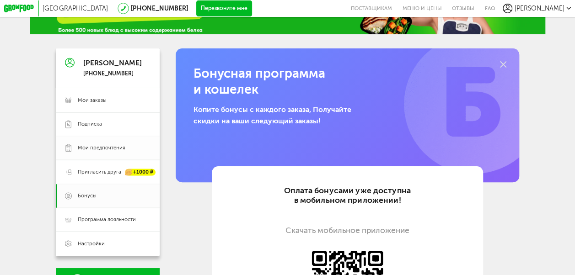
click at [104, 152] on span "Мои предпочтения" at bounding box center [102, 147] width 48 height 7
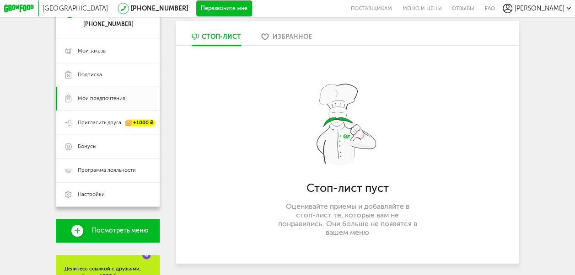
scroll to position [91, 0]
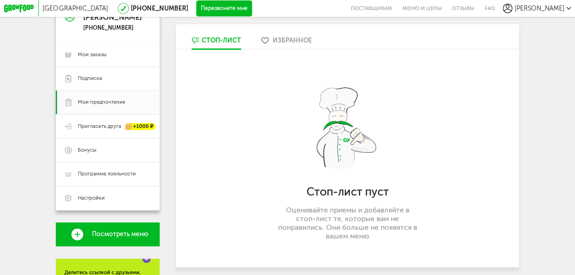
click at [287, 148] on div "Стоп-лист пуст Оценивайте приемы и добавляйте в стоп-лист те, которые вам не по…" at bounding box center [347, 158] width 343 height 218
click at [287, 44] on div "Избранное" at bounding box center [291, 41] width 39 height 8
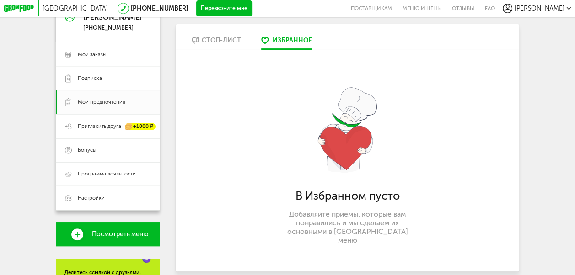
click at [220, 44] on div "Стоп-лист" at bounding box center [221, 41] width 39 height 8
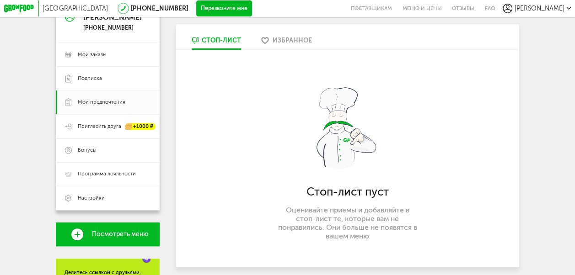
click at [275, 43] on div "Избранное" at bounding box center [291, 41] width 39 height 8
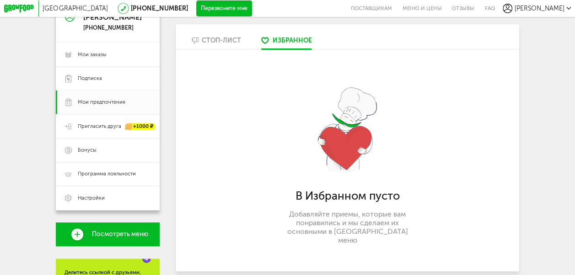
click at [211, 42] on div "Стоп-лист" at bounding box center [221, 41] width 39 height 8
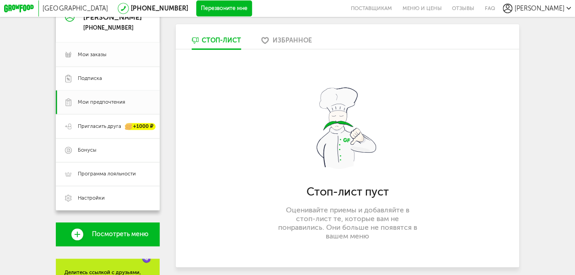
click at [121, 58] on span "Мои заказы" at bounding box center [114, 54] width 73 height 7
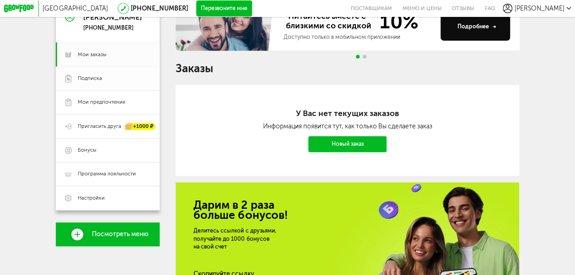
click at [116, 85] on link "Подписка" at bounding box center [108, 79] width 104 height 24
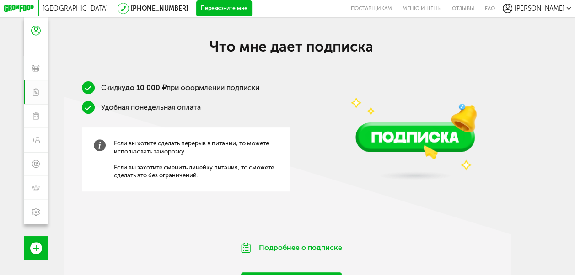
scroll to position [91, 0]
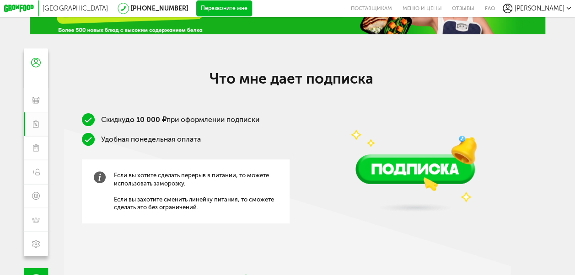
scroll to position [91, 0]
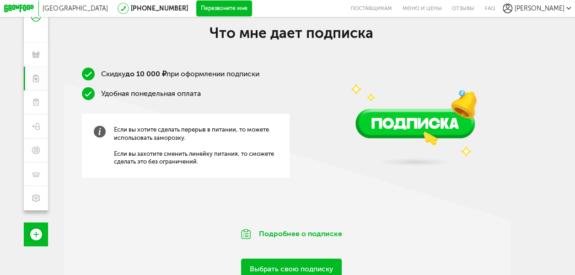
click at [386, 123] on img at bounding box center [414, 99] width 171 height 151
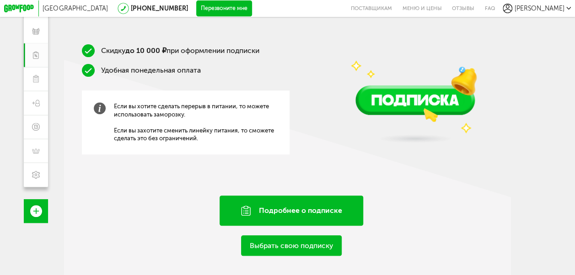
scroll to position [128, 0]
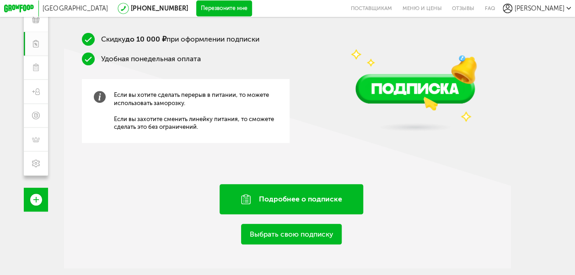
click at [299, 197] on div "Подробнее о подписке" at bounding box center [291, 199] width 144 height 30
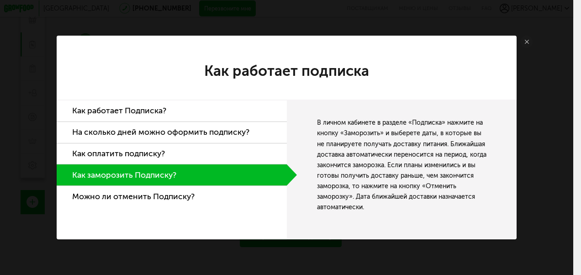
click at [162, 111] on li "Как работает Подписка?" at bounding box center [172, 111] width 230 height 21
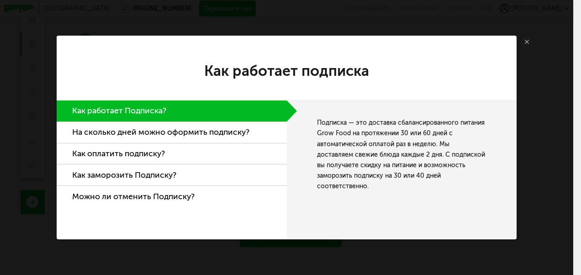
click at [213, 137] on li "На сколько дней можно оформить подписку?" at bounding box center [172, 132] width 230 height 21
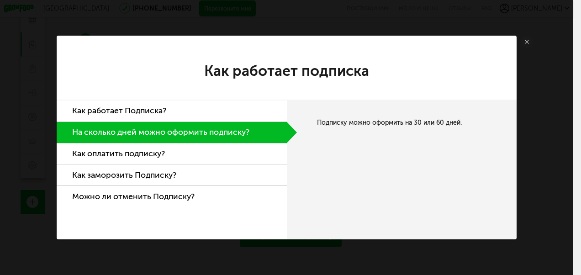
click at [176, 152] on li "Как оплатить подписку?" at bounding box center [172, 154] width 230 height 21
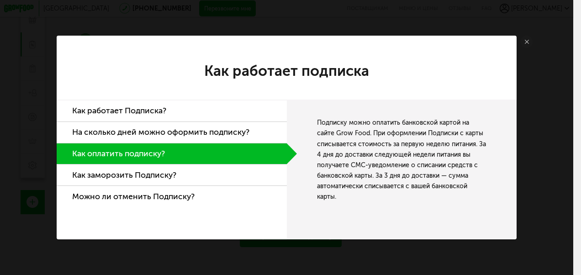
click at [213, 178] on li "Как заморозить Подписку?" at bounding box center [172, 175] width 230 height 21
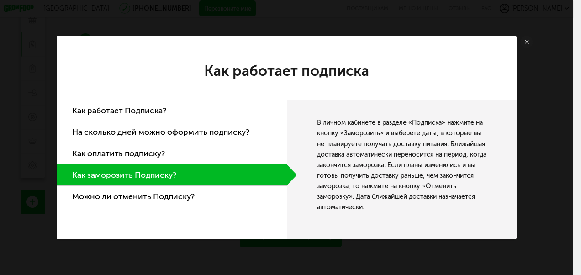
click at [181, 199] on li "Можно ли отменить Подписку?" at bounding box center [172, 196] width 230 height 21
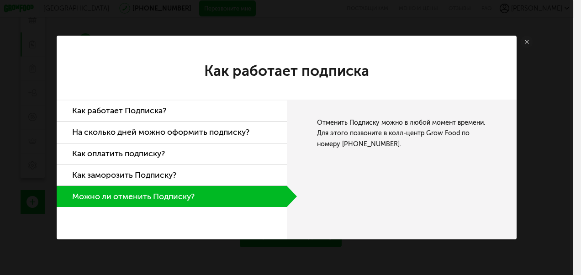
click at [163, 113] on li "Как работает Подписка?" at bounding box center [172, 111] width 230 height 21
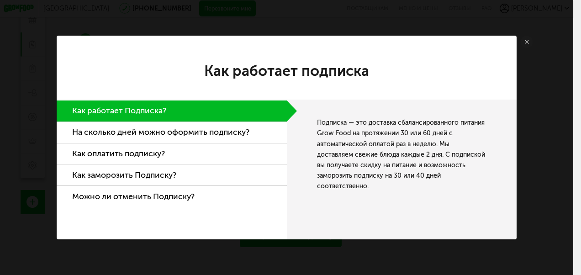
click at [528, 40] on icon at bounding box center [527, 42] width 4 height 4
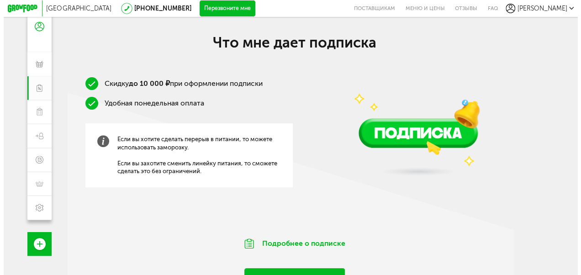
scroll to position [128, 0]
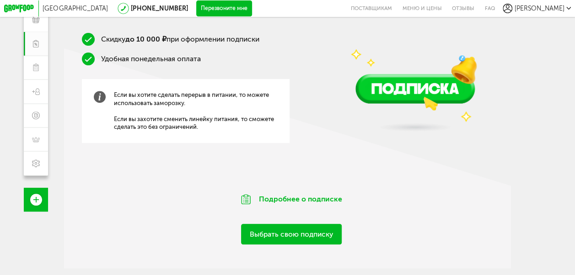
click at [286, 238] on link "Выбрать свою подписку" at bounding box center [291, 234] width 101 height 21
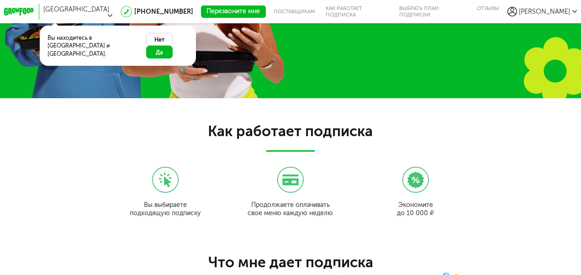
scroll to position [687, 0]
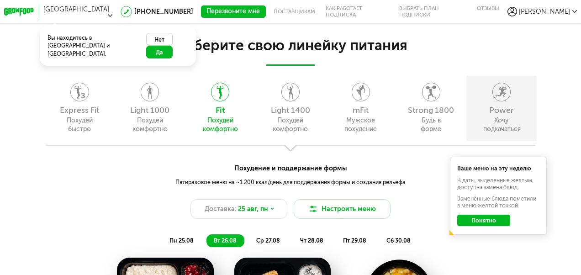
click at [501, 123] on div "Хочу подкачаться" at bounding box center [502, 125] width 37 height 18
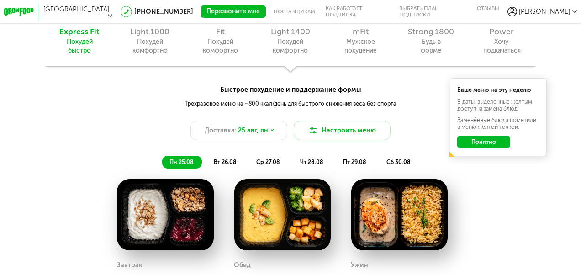
scroll to position [732, 0]
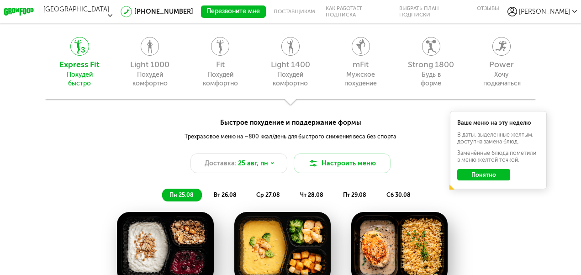
click at [481, 174] on button "Понятно" at bounding box center [484, 175] width 53 height 12
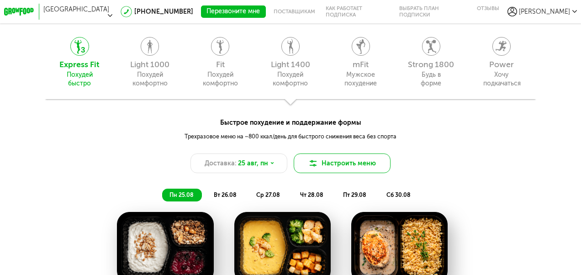
click at [353, 161] on button "Настроить меню" at bounding box center [342, 163] width 97 height 19
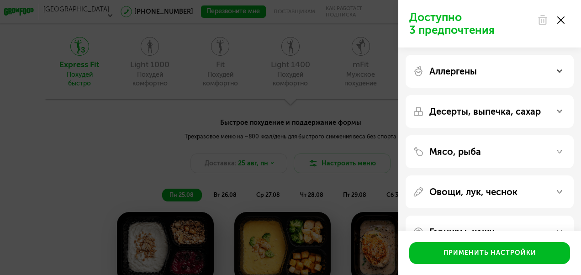
click at [554, 69] on div "Аллергены" at bounding box center [490, 71] width 154 height 11
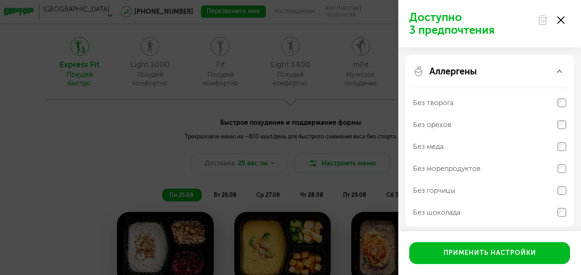
click at [551, 72] on div "Аллергены" at bounding box center [490, 71] width 154 height 11
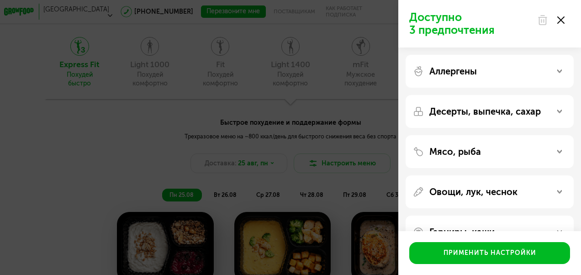
click at [562, 21] on use at bounding box center [561, 19] width 7 height 7
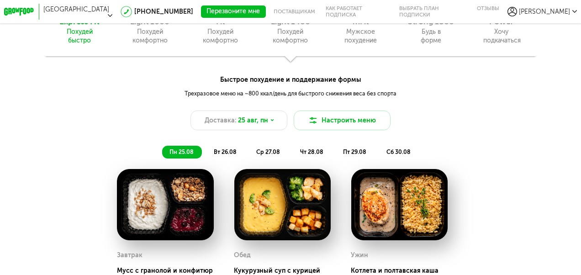
scroll to position [778, 0]
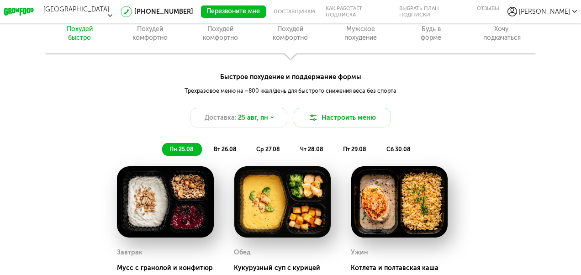
click at [225, 149] on span "вт 26.08" at bounding box center [225, 149] width 23 height 7
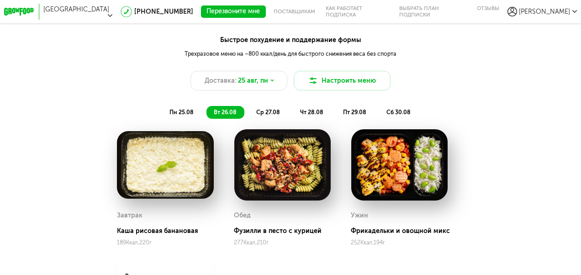
scroll to position [824, 0]
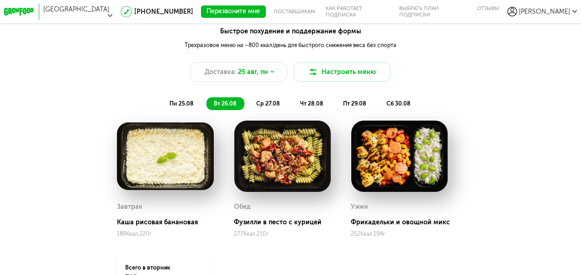
click at [184, 101] on span "пн 25.08" at bounding box center [182, 103] width 24 height 7
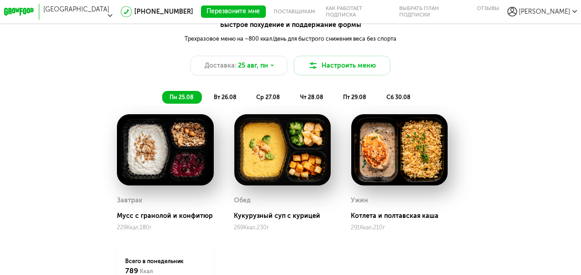
scroll to position [869, 0]
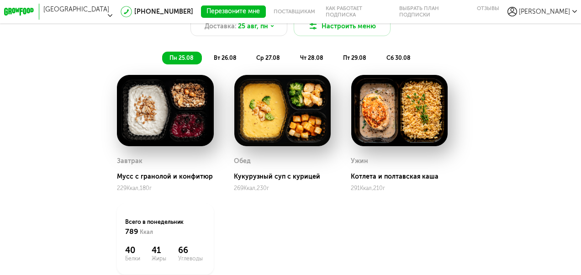
click at [273, 59] on span "ср 27.08" at bounding box center [268, 57] width 24 height 7
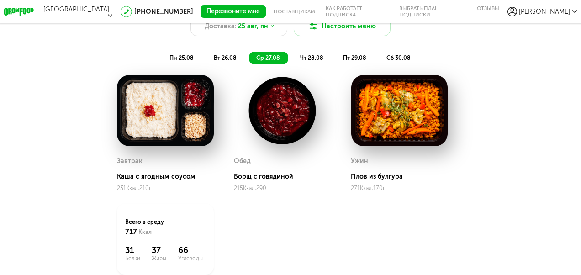
click at [321, 56] on span "чт 28.08" at bounding box center [311, 57] width 23 height 7
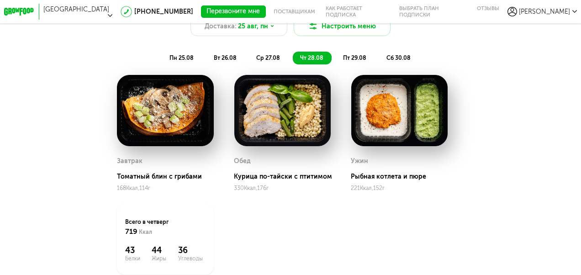
drag, startPoint x: 360, startPoint y: 55, endPoint x: 383, endPoint y: 56, distance: 22.9
click at [361, 56] on span "пт 29.08" at bounding box center [354, 57] width 23 height 7
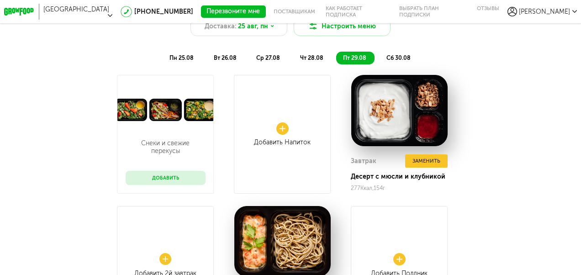
click at [394, 56] on span "сб 30.08" at bounding box center [399, 57] width 24 height 7
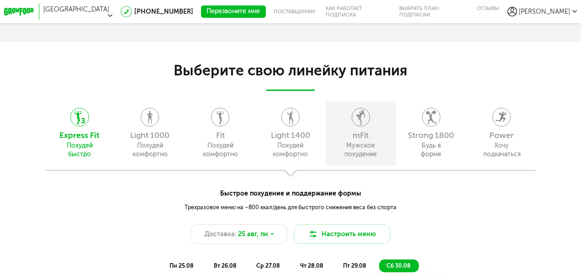
scroll to position [641, 0]
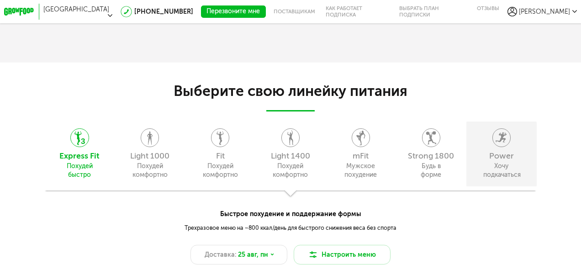
click at [497, 155] on div "Power" at bounding box center [502, 156] width 62 height 8
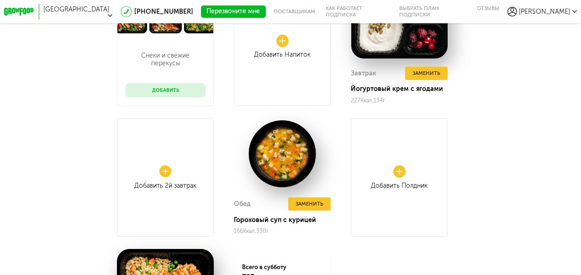
scroll to position [869, 0]
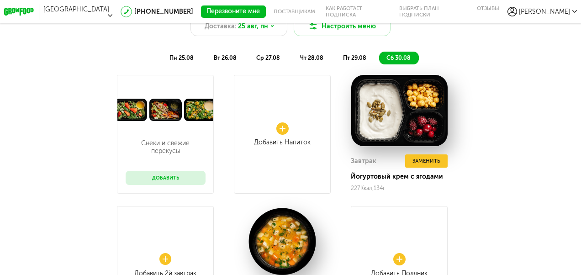
drag, startPoint x: 189, startPoint y: 57, endPoint x: 197, endPoint y: 57, distance: 7.3
click at [189, 57] on span "пн 25.08" at bounding box center [182, 57] width 24 height 7
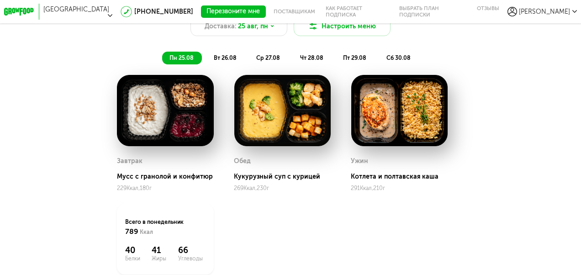
click at [223, 58] on span "вт 26.08" at bounding box center [225, 57] width 23 height 7
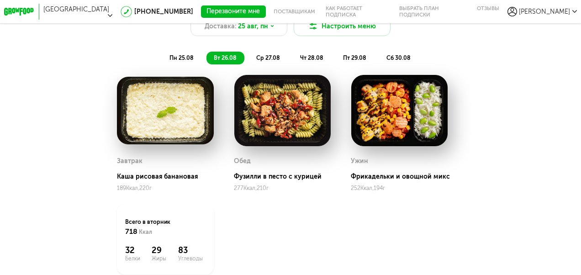
click at [346, 59] on span "пт 29.08" at bounding box center [354, 57] width 23 height 7
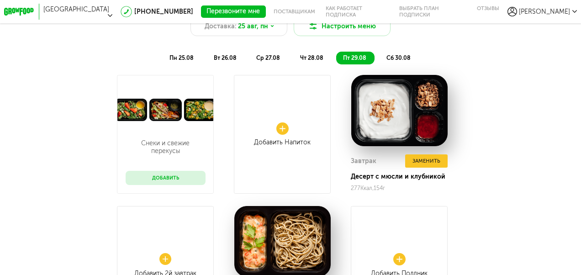
click at [308, 57] on span "чт 28.08" at bounding box center [311, 57] width 23 height 7
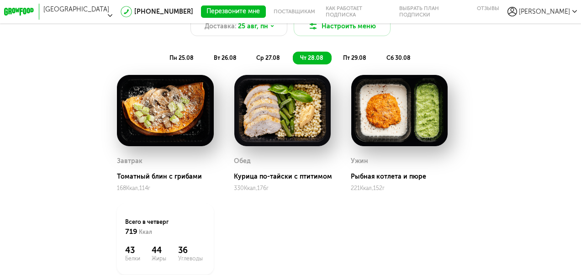
click at [270, 58] on span "ср 27.08" at bounding box center [268, 57] width 24 height 7
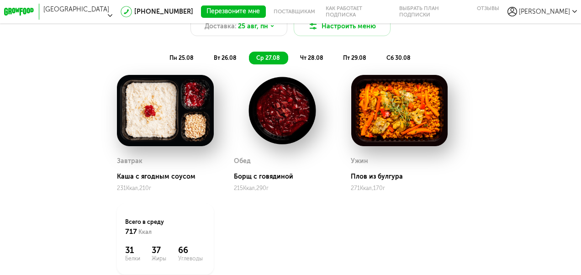
click at [190, 56] on span "пн 25.08" at bounding box center [182, 57] width 24 height 7
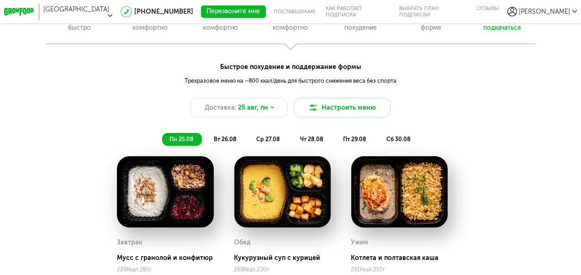
scroll to position [687, 0]
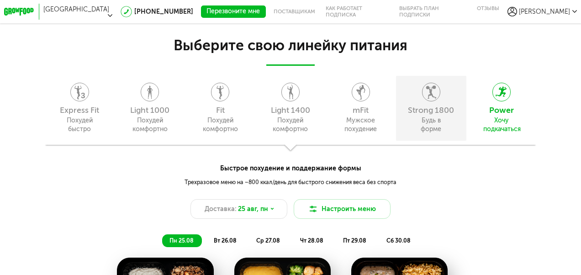
click at [430, 107] on div "Strong 1800" at bounding box center [431, 111] width 62 height 8
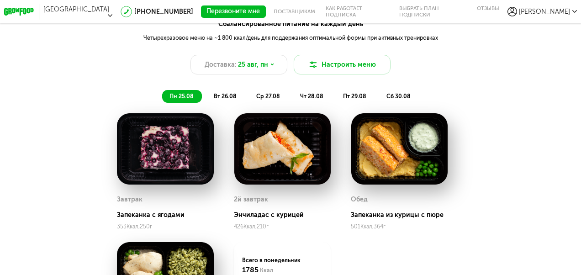
scroll to position [824, 0]
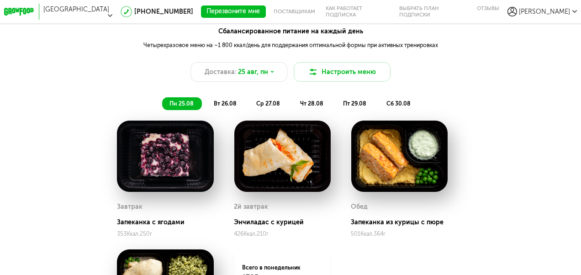
click at [229, 102] on span "вт 26.08" at bounding box center [225, 103] width 23 height 7
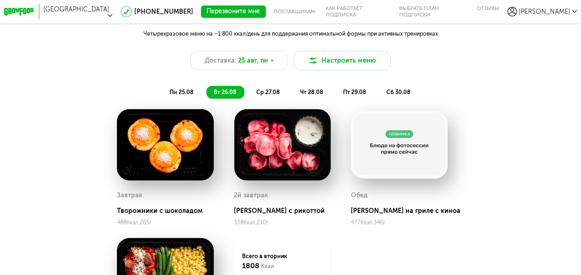
scroll to position [869, 0]
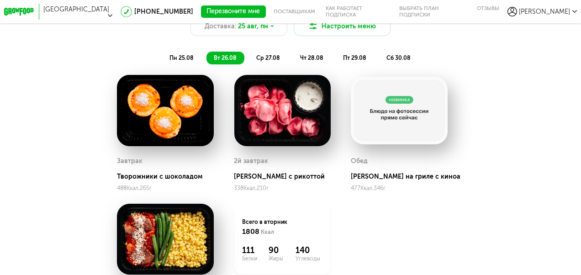
click at [268, 56] on span "ср 27.08" at bounding box center [268, 57] width 24 height 7
click at [315, 59] on span "чт 28.08" at bounding box center [311, 57] width 23 height 7
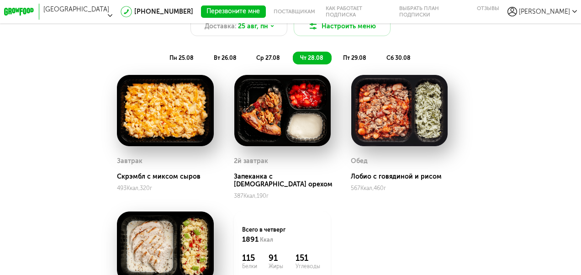
click at [359, 58] on span "пт 29.08" at bounding box center [354, 57] width 23 height 7
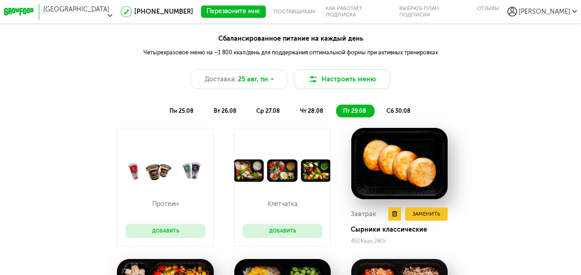
scroll to position [778, 0]
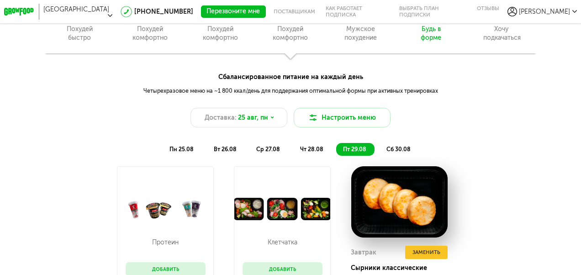
click at [398, 148] on span "сб 30.08" at bounding box center [399, 149] width 24 height 7
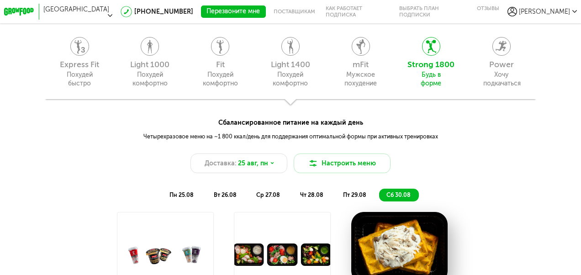
scroll to position [687, 0]
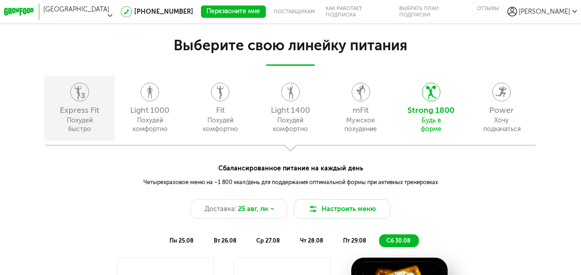
click at [88, 124] on div "Похудей быстро" at bounding box center [79, 125] width 37 height 18
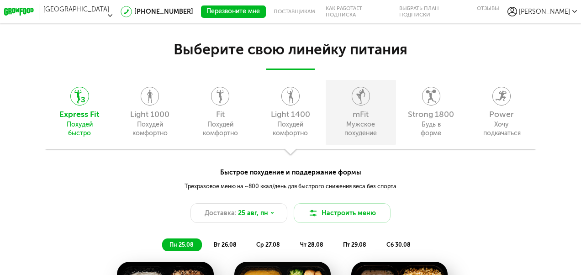
scroll to position [641, 0]
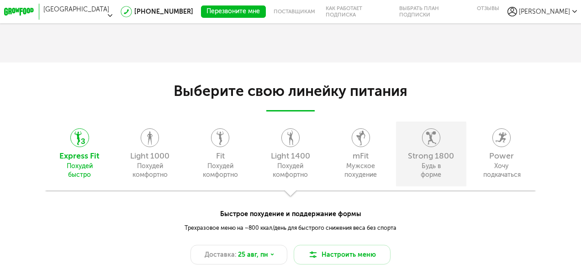
click at [432, 162] on div "Будь в форме" at bounding box center [431, 171] width 37 height 18
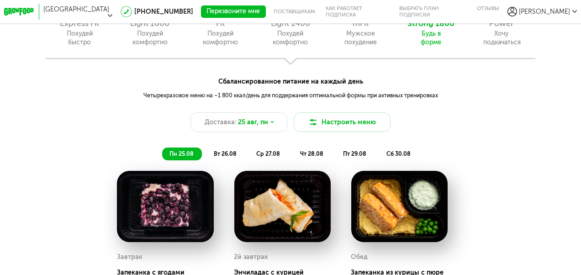
scroll to position [728, 0]
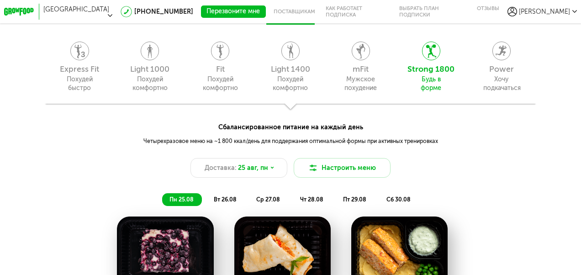
click at [232, 197] on span "вт 26.08" at bounding box center [225, 199] width 23 height 7
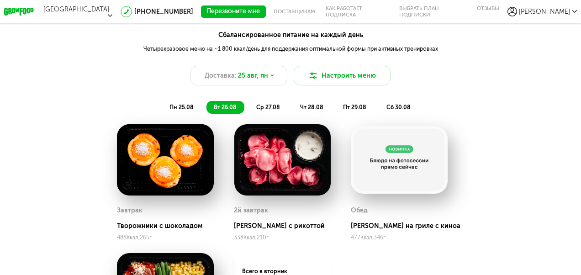
scroll to position [773, 0]
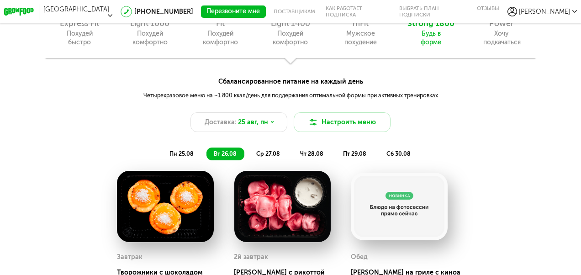
click at [262, 155] on span "ср 27.08" at bounding box center [268, 153] width 24 height 7
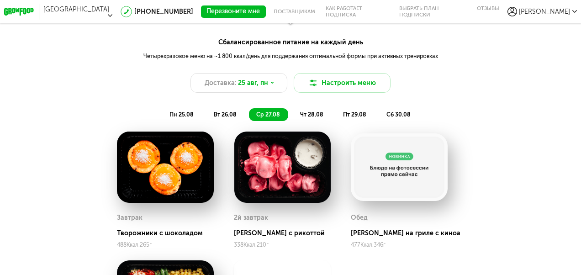
scroll to position [865, 0]
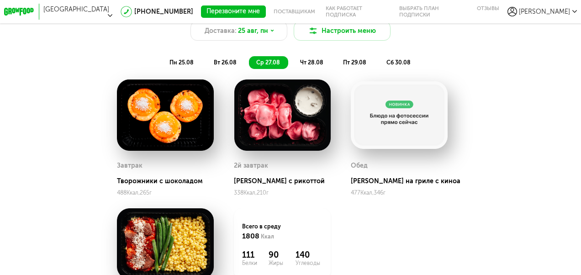
click at [230, 60] on span "вт 26.08" at bounding box center [225, 62] width 23 height 7
click at [275, 61] on span "ср 27.08" at bounding box center [268, 62] width 24 height 7
click at [228, 59] on li "вт 26.08" at bounding box center [226, 62] width 38 height 12
click at [267, 61] on span "ср 27.08" at bounding box center [268, 62] width 24 height 7
click at [308, 61] on span "чт 28.08" at bounding box center [311, 62] width 23 height 7
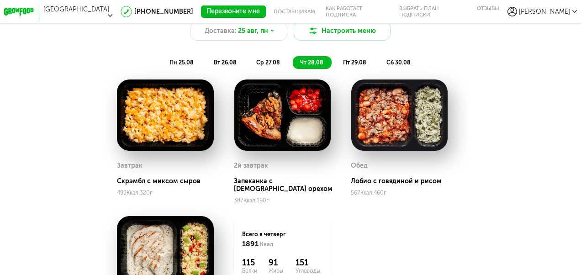
click at [353, 62] on span "пт 29.08" at bounding box center [354, 62] width 23 height 7
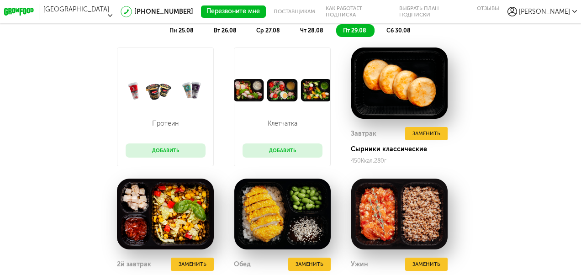
scroll to position [911, 0]
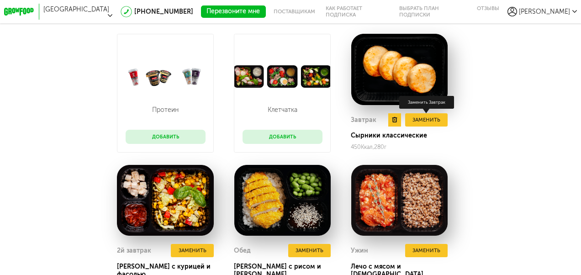
click at [422, 120] on button "Заменить" at bounding box center [426, 119] width 43 height 13
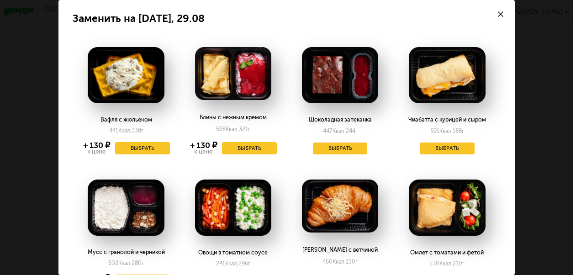
click at [501, 14] on use at bounding box center [500, 13] width 5 height 5
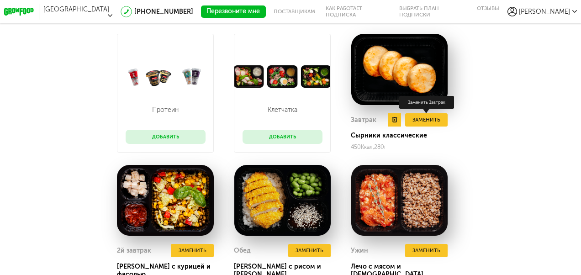
click at [438, 115] on button "Заменить" at bounding box center [426, 119] width 43 height 13
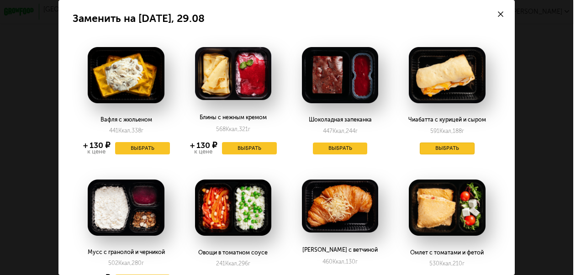
click at [449, 147] on button "Выбрать" at bounding box center [447, 149] width 55 height 12
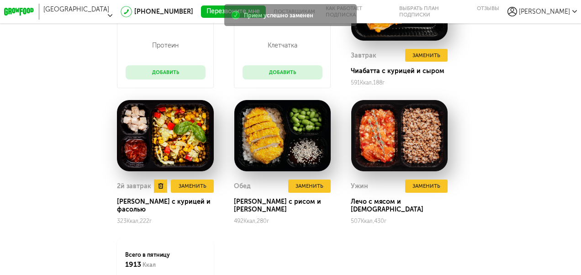
scroll to position [1002, 0]
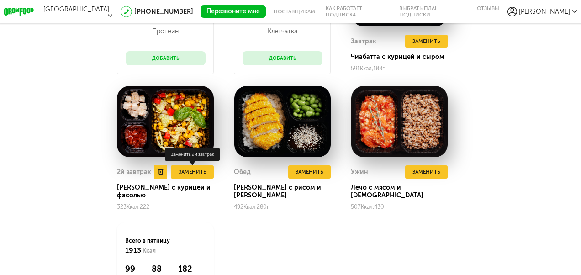
click at [199, 176] on button "Заменить" at bounding box center [192, 171] width 43 height 13
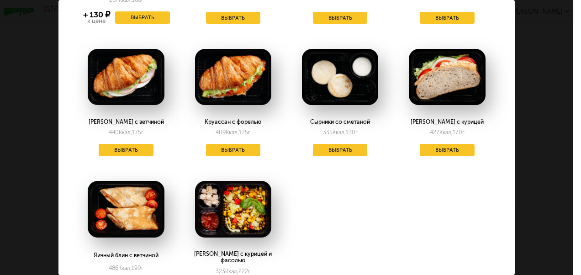
scroll to position [175, 0]
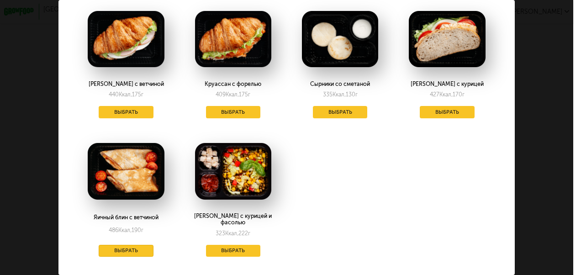
click at [131, 245] on button "Выбрать" at bounding box center [126, 251] width 55 height 12
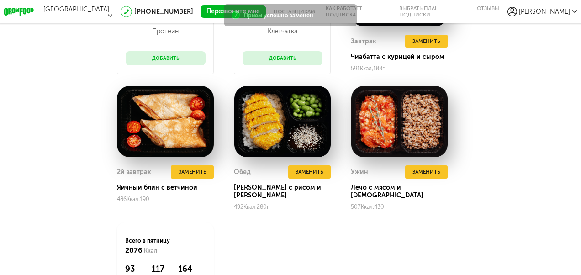
scroll to position [956, 0]
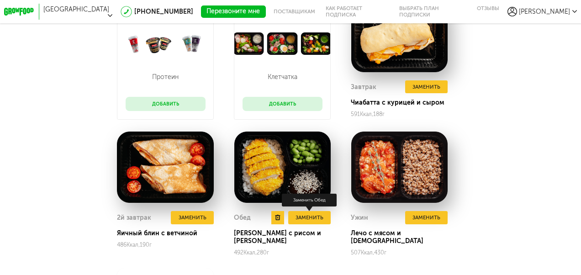
click at [315, 221] on button "Заменить" at bounding box center [309, 217] width 43 height 13
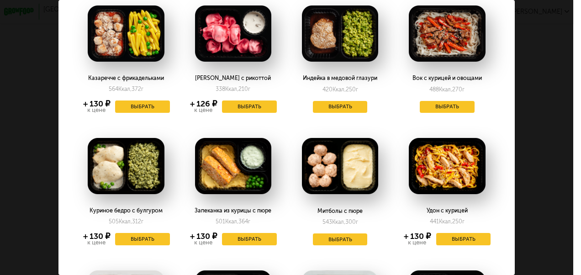
scroll to position [0, 0]
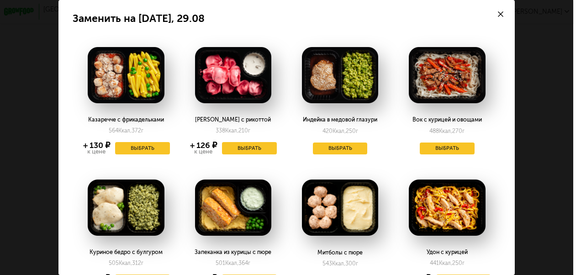
click at [502, 10] on div at bounding box center [501, 14] width 28 height 28
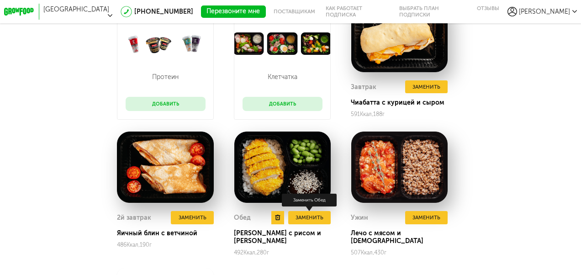
click at [311, 218] on button "Заменить" at bounding box center [309, 217] width 43 height 13
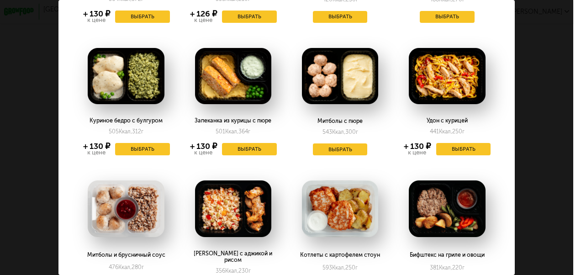
scroll to position [125, 0]
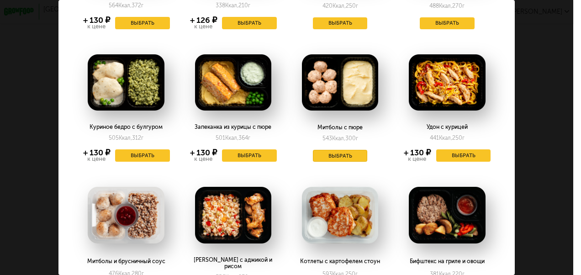
click at [339, 156] on button "Выбрать" at bounding box center [340, 156] width 55 height 12
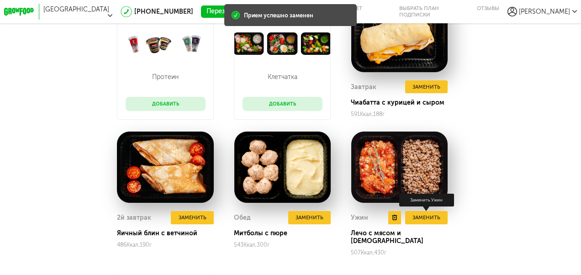
click at [421, 218] on button "Заменить" at bounding box center [426, 217] width 43 height 13
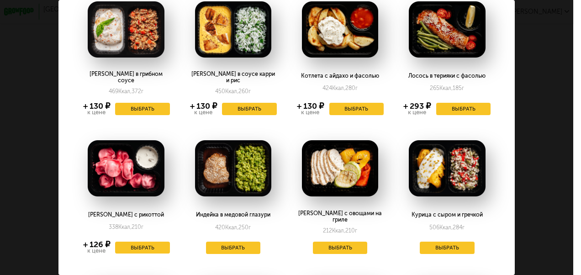
scroll to position [0, 0]
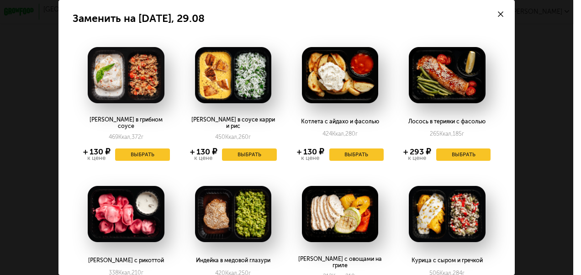
click at [505, 14] on div at bounding box center [501, 14] width 28 height 28
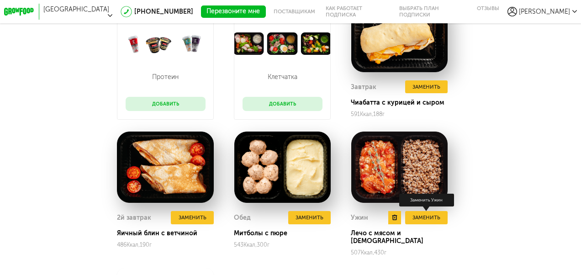
click at [420, 220] on button "Заменить" at bounding box center [426, 217] width 43 height 13
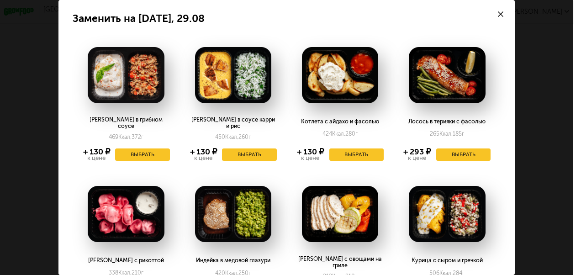
click at [501, 14] on use at bounding box center [500, 13] width 5 height 5
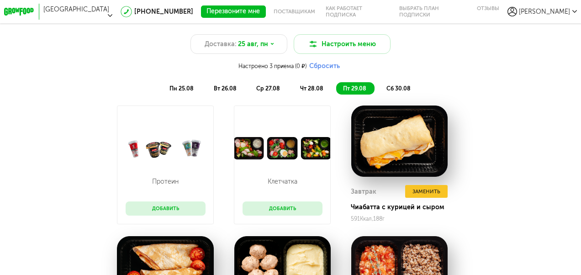
scroll to position [819, 0]
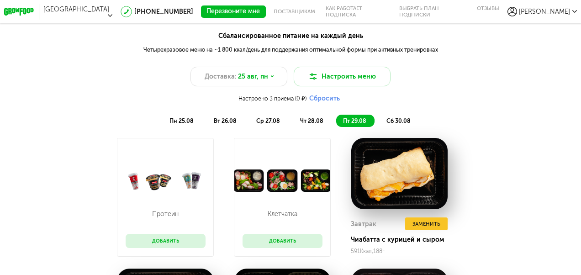
click at [403, 118] on span "сб 30.08" at bounding box center [399, 120] width 24 height 7
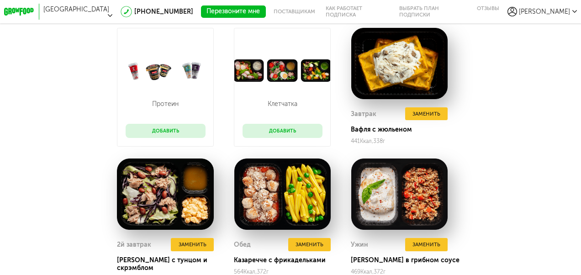
scroll to position [956, 0]
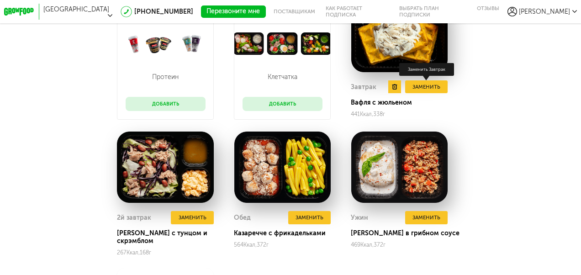
click at [421, 87] on button "Заменить" at bounding box center [426, 86] width 43 height 13
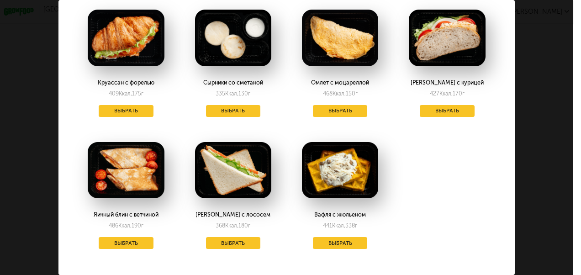
scroll to position [440, 0]
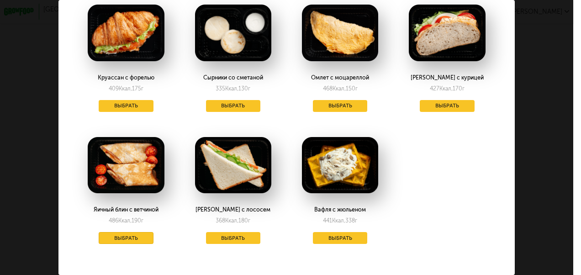
click at [131, 238] on button "Выбрать" at bounding box center [126, 238] width 55 height 12
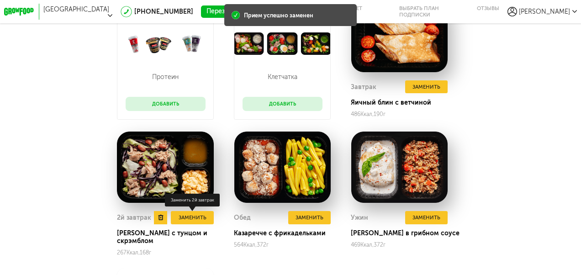
click at [189, 218] on button "Заменить" at bounding box center [192, 217] width 43 height 13
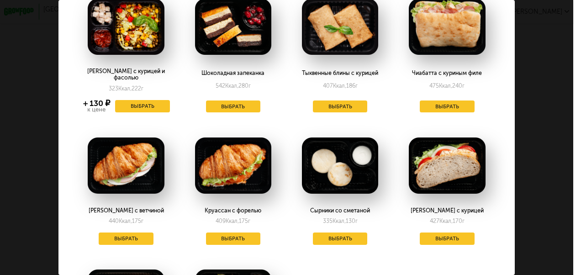
scroll to position [46, 0]
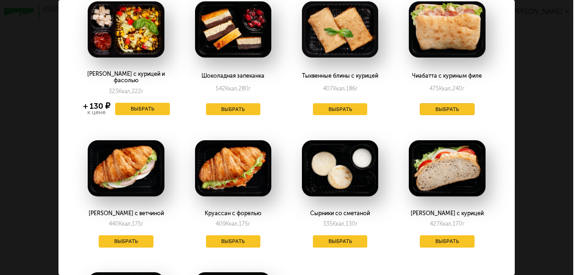
click at [446, 104] on button "Выбрать" at bounding box center [447, 109] width 55 height 12
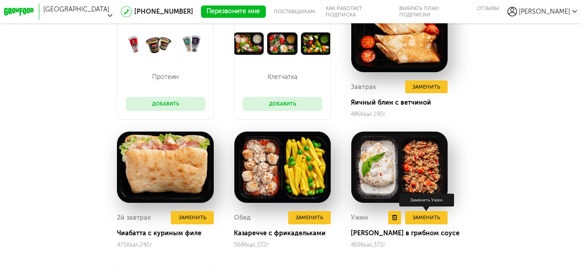
click at [428, 217] on button "Заменить" at bounding box center [426, 217] width 43 height 13
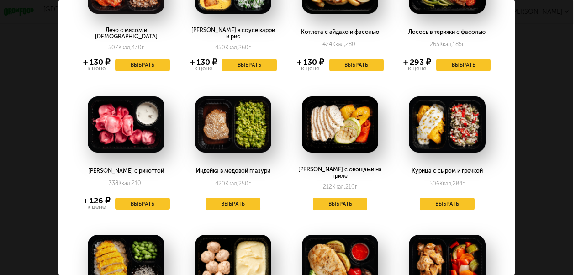
scroll to position [0, 0]
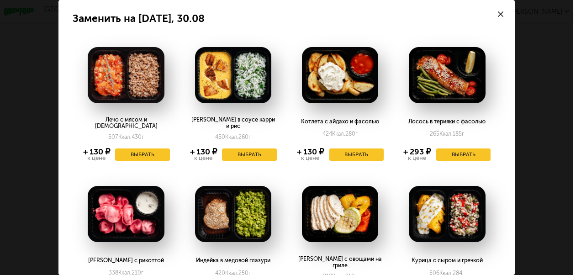
click at [499, 17] on div at bounding box center [501, 14] width 28 height 28
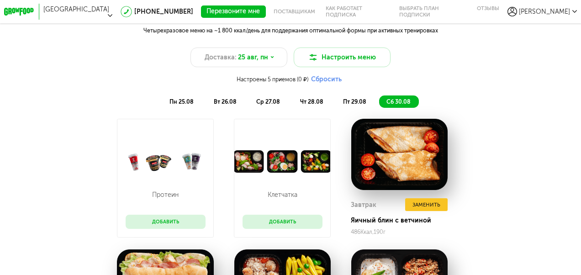
scroll to position [773, 0]
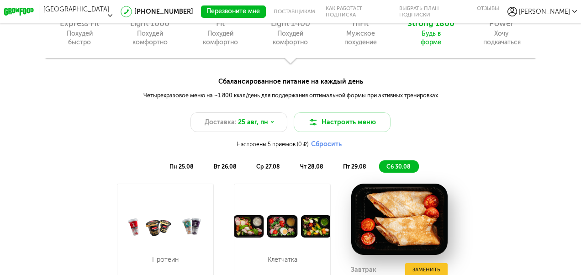
click at [185, 167] on span "пн 25.08" at bounding box center [182, 166] width 24 height 7
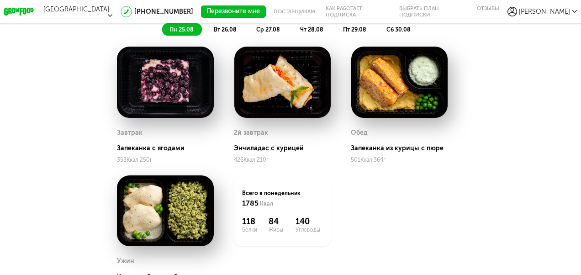
scroll to position [865, 0]
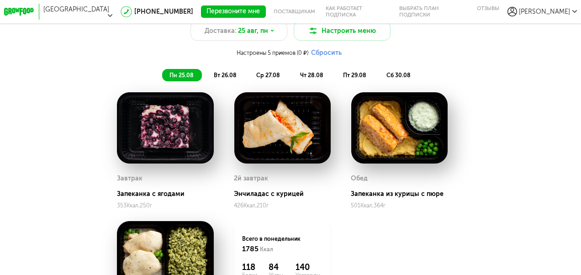
click at [222, 74] on span "вт 26.08" at bounding box center [225, 75] width 23 height 7
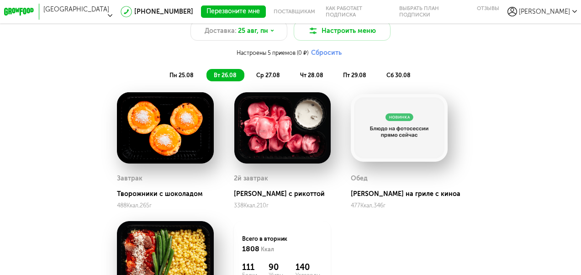
click at [273, 75] on span "ср 27.08" at bounding box center [268, 75] width 24 height 7
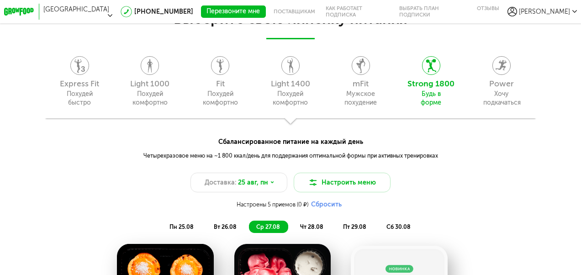
scroll to position [728, 0]
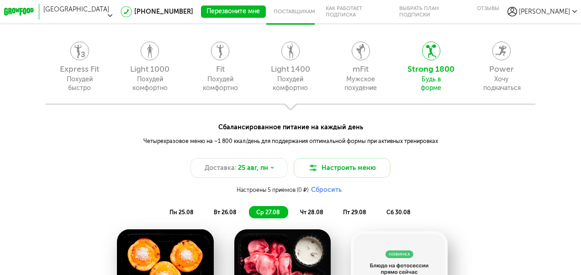
click at [315, 211] on span "чт 28.08" at bounding box center [311, 212] width 23 height 7
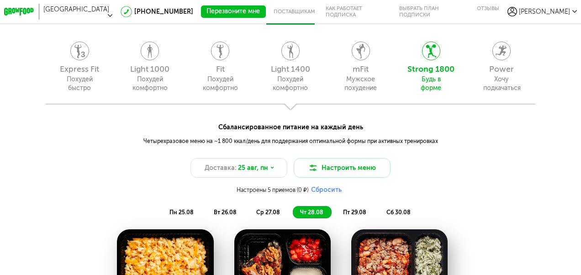
click at [351, 212] on span "пт 29.08" at bounding box center [354, 212] width 23 height 7
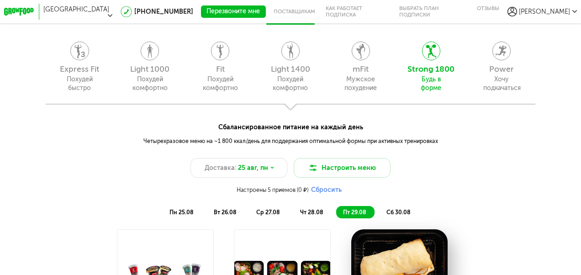
click at [385, 210] on li "сб 30.08" at bounding box center [399, 212] width 40 height 12
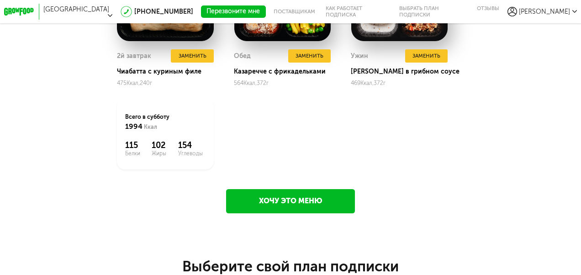
scroll to position [1139, 0]
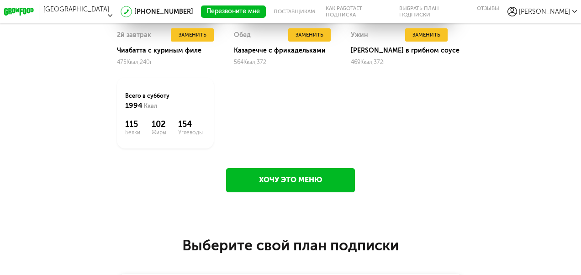
click at [300, 183] on link "Хочу это меню" at bounding box center [290, 180] width 129 height 24
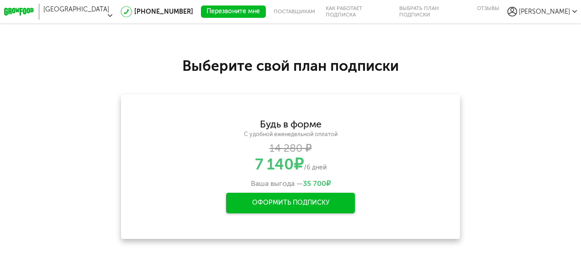
scroll to position [1335, 0]
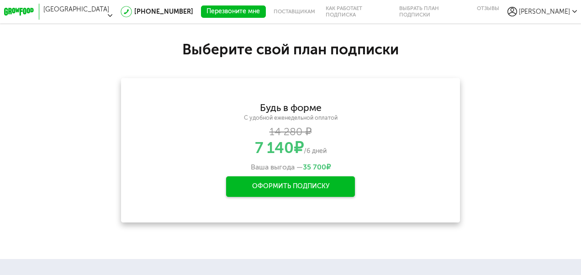
click at [289, 186] on div "Оформить подписку" at bounding box center [290, 186] width 129 height 20
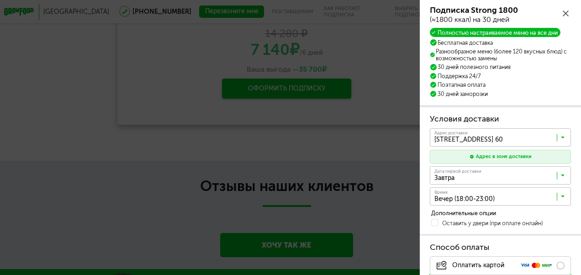
click at [564, 135] on icon at bounding box center [563, 139] width 4 height 8
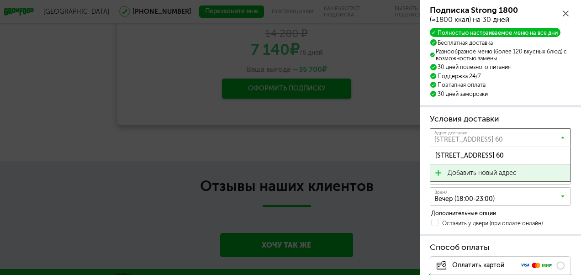
click at [496, 171] on span "Добавить новый адрес" at bounding box center [482, 173] width 69 height 17
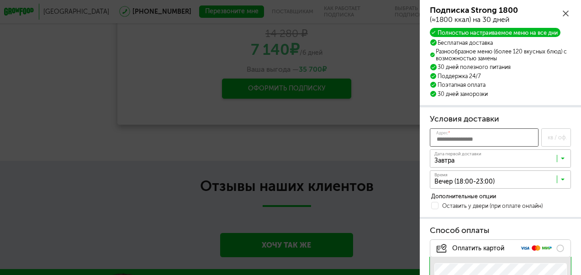
click at [469, 134] on input "Адрес *" at bounding box center [484, 137] width 109 height 18
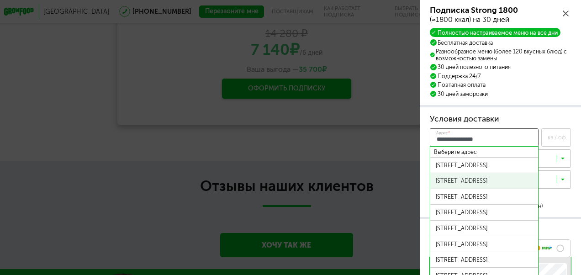
click at [492, 175] on div "ул Алабяна, д 17 к 2" at bounding box center [485, 181] width 108 height 16
type input "**********"
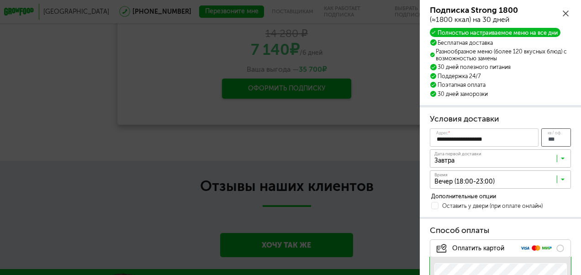
type input "***"
click at [563, 158] on icon at bounding box center [563, 160] width 4 height 8
click at [562, 177] on icon at bounding box center [563, 181] width 4 height 8
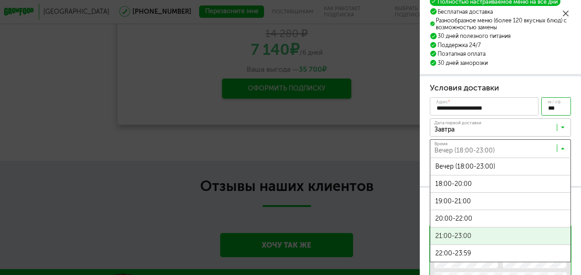
scroll to position [46, 0]
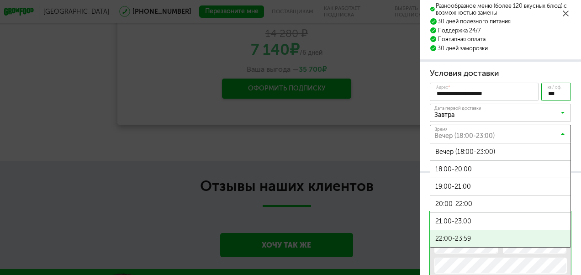
click at [517, 238] on span "22:00-23:59" at bounding box center [501, 238] width 140 height 17
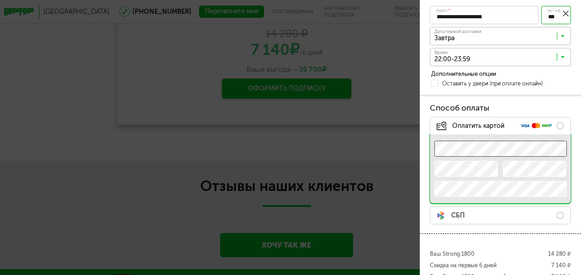
scroll to position [137, 0]
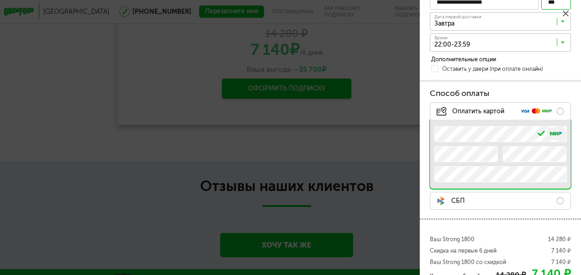
click at [563, 198] on label "СБП" at bounding box center [500, 201] width 141 height 18
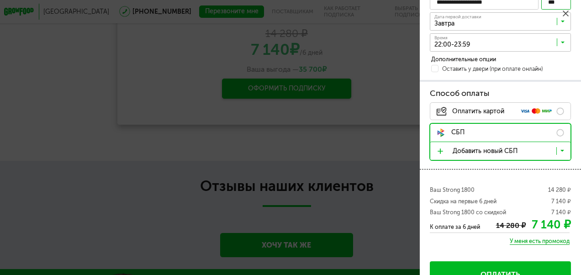
click at [559, 111] on label "Оплатить картой .e{fill:#f79e1b}" at bounding box center [500, 111] width 141 height 18
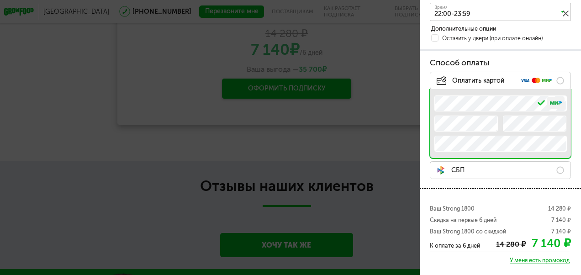
scroll to position [203, 0]
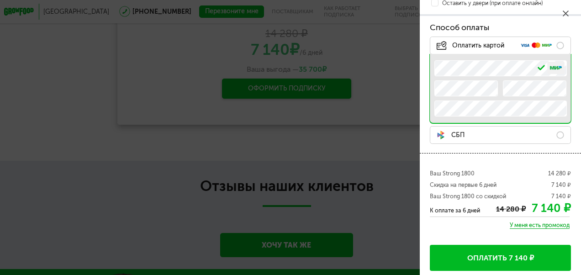
click at [472, 253] on button "Оплатить 7 140 ₽" at bounding box center [500, 258] width 141 height 26
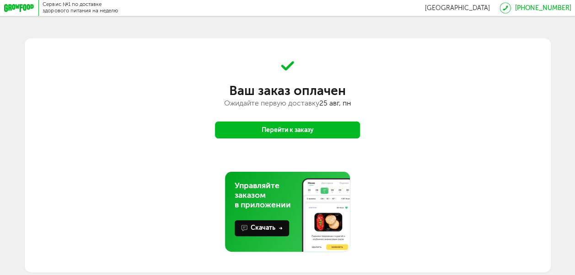
click at [295, 133] on button "Перейти к заказу" at bounding box center [287, 130] width 145 height 17
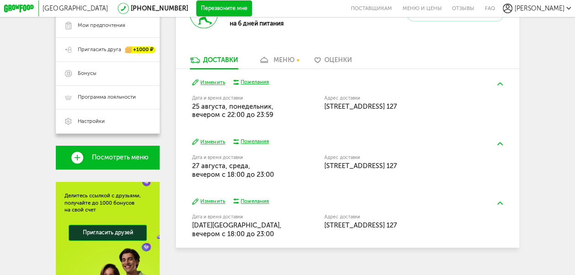
scroll to position [183, 0]
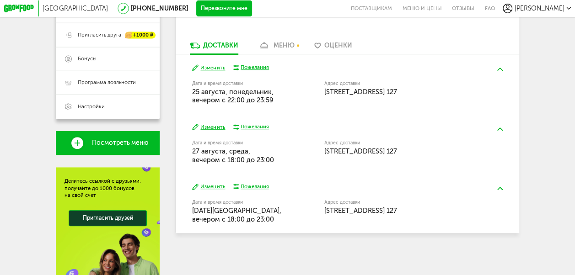
click at [211, 131] on button "Изменить" at bounding box center [208, 126] width 33 height 7
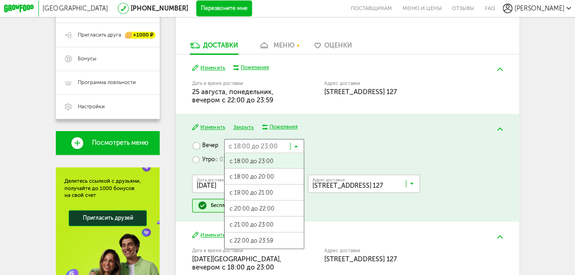
click at [294, 149] on icon at bounding box center [296, 148] width 4 height 8
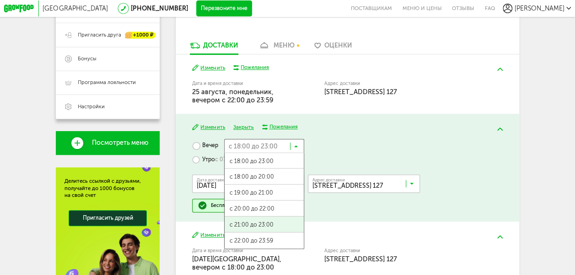
scroll to position [0, 0]
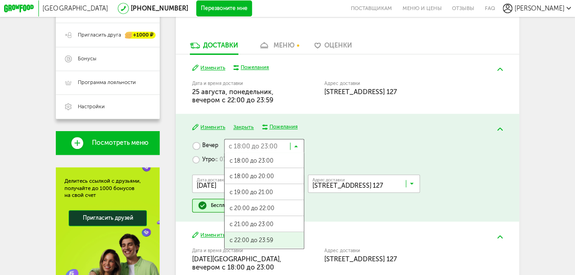
click at [278, 243] on span "с 22:00 до 23:59" at bounding box center [263, 240] width 79 height 17
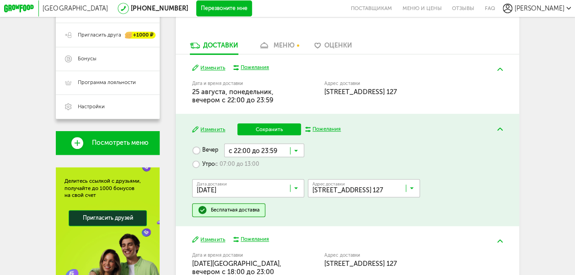
click at [269, 134] on button "Сохранить" at bounding box center [269, 129] width 64 height 12
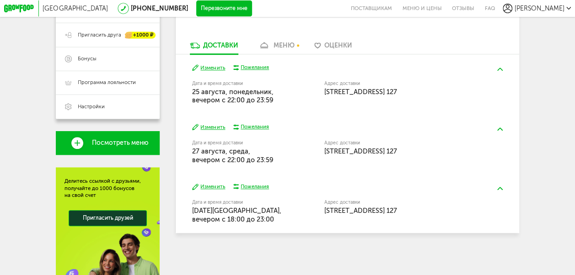
click at [207, 189] on button "Изменить" at bounding box center [208, 186] width 33 height 7
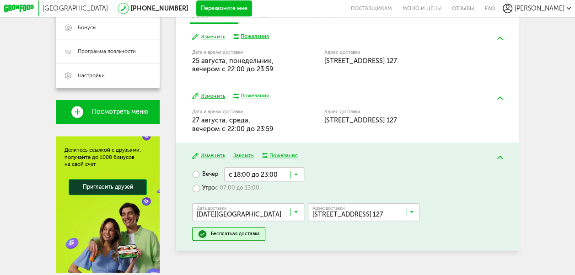
scroll to position [229, 0]
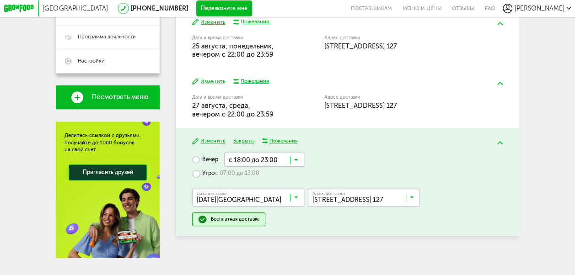
click at [293, 166] on input "Search for option" at bounding box center [264, 160] width 80 height 14
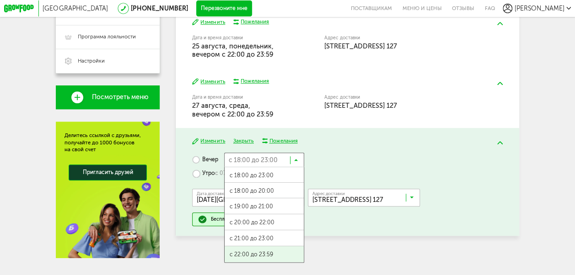
scroll to position [0, 0]
click at [267, 257] on span "с 22:00 до 23:59" at bounding box center [263, 254] width 79 height 17
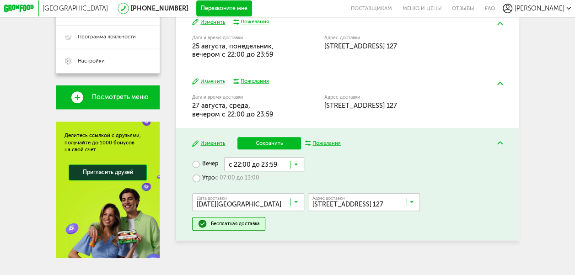
click at [267, 146] on button "Сохранить" at bounding box center [269, 143] width 64 height 12
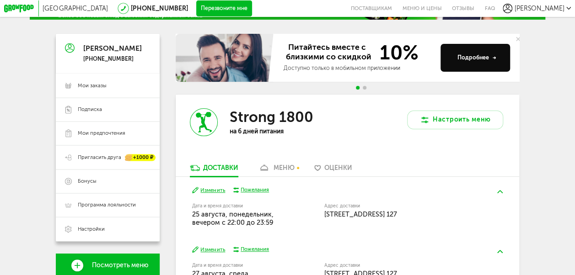
scroll to position [46, 0]
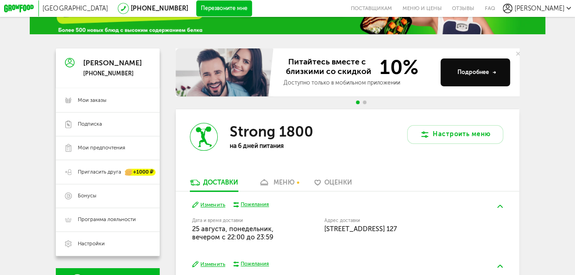
click at [285, 185] on div "меню" at bounding box center [283, 183] width 21 height 8
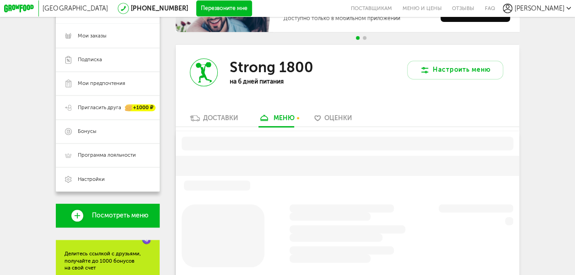
scroll to position [133, 0]
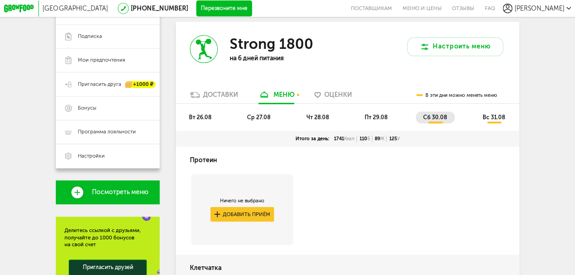
click at [197, 118] on span "вт 26.08" at bounding box center [200, 117] width 22 height 6
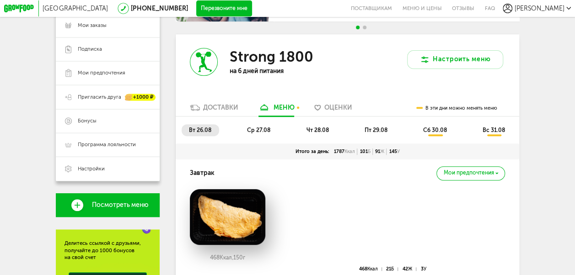
scroll to position [80, 0]
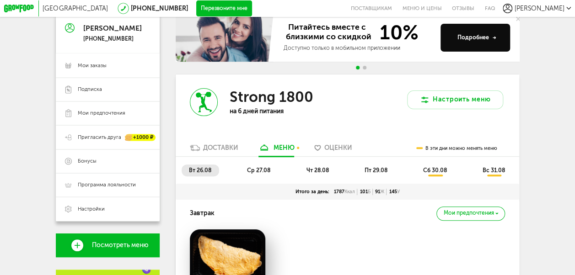
click at [260, 174] on span "ср 27.08" at bounding box center [258, 170] width 23 height 6
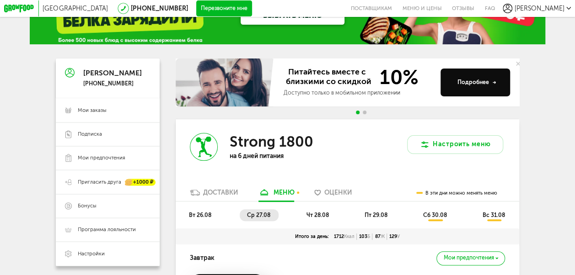
scroll to position [35, 0]
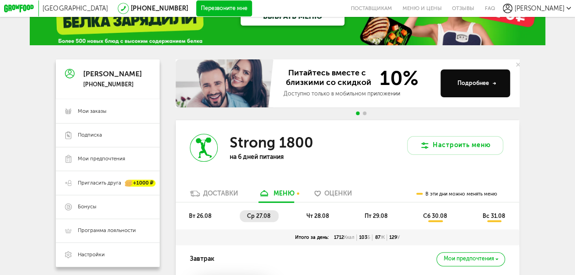
click at [429, 218] on span "сб 30.08" at bounding box center [435, 216] width 24 height 6
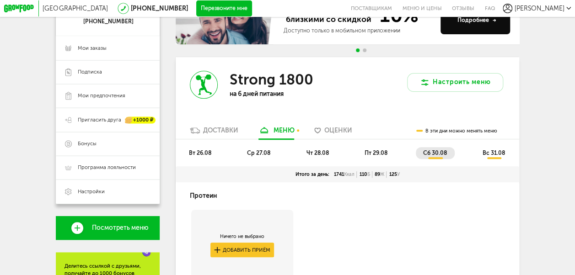
scroll to position [80, 0]
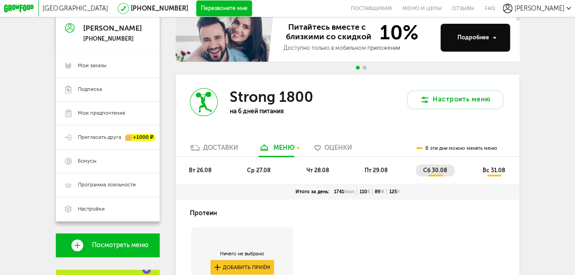
click at [440, 172] on span "сб 30.08" at bounding box center [435, 170] width 24 height 6
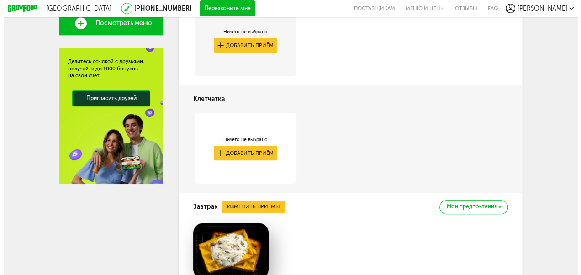
scroll to position [355, 0]
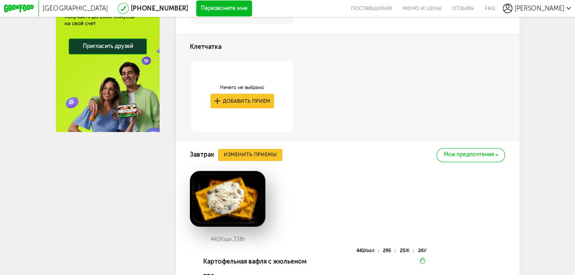
click at [264, 161] on button "Изменить приемы" at bounding box center [250, 155] width 64 height 12
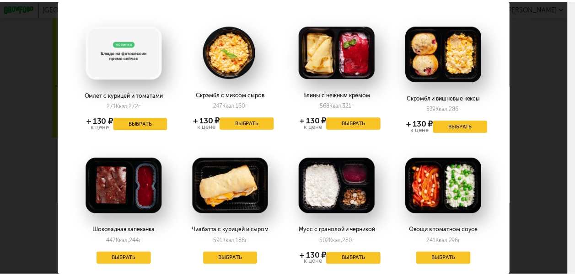
scroll to position [91, 0]
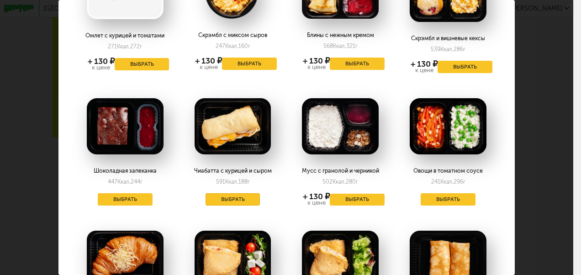
click at [235, 197] on button "Выбрать" at bounding box center [233, 199] width 55 height 12
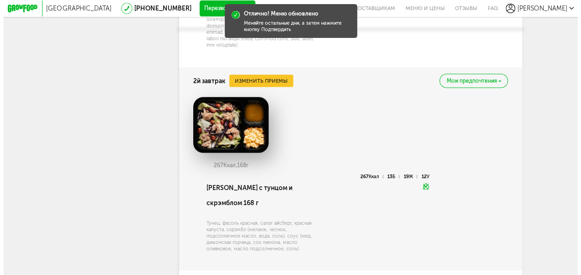
scroll to position [812, 0]
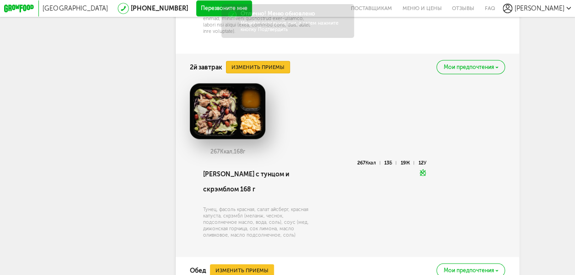
click at [269, 73] on button "Изменить приемы" at bounding box center [258, 67] width 64 height 12
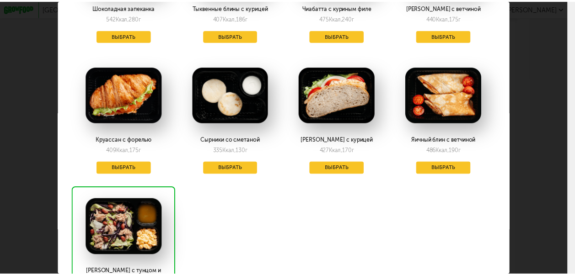
scroll to position [137, 0]
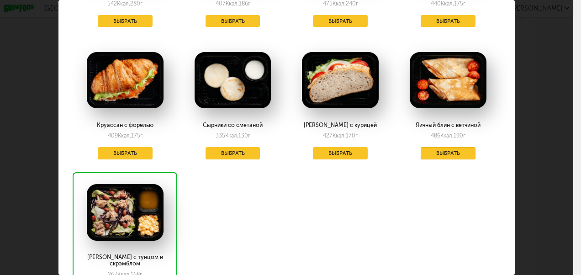
click at [439, 151] on button "Выбрать" at bounding box center [448, 153] width 55 height 12
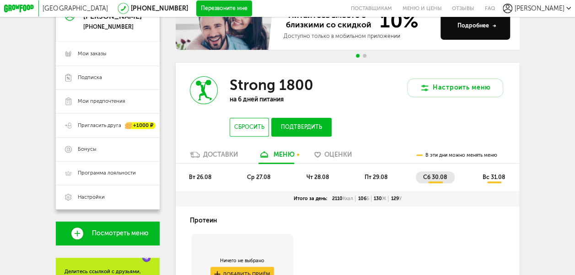
scroll to position [135, 0]
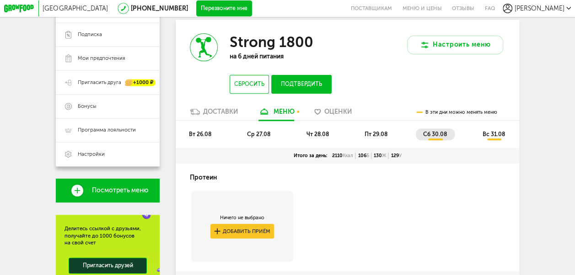
click at [494, 138] on span "вс 31.08" at bounding box center [493, 134] width 22 height 6
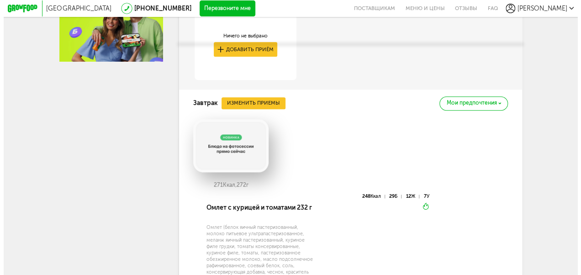
scroll to position [455, 0]
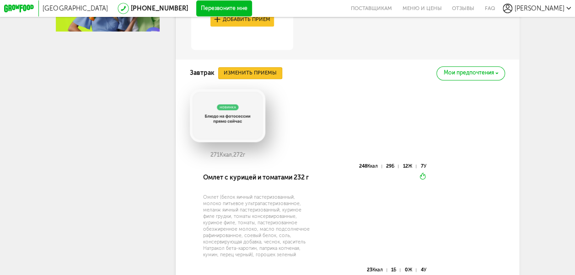
click at [269, 79] on button "Изменить приемы" at bounding box center [250, 73] width 64 height 12
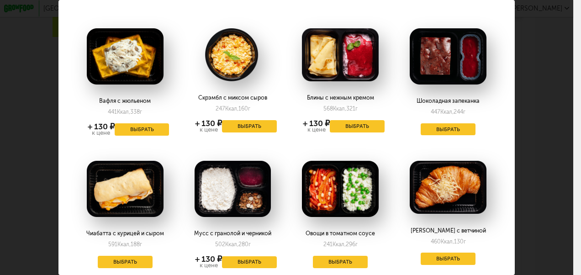
scroll to position [0, 0]
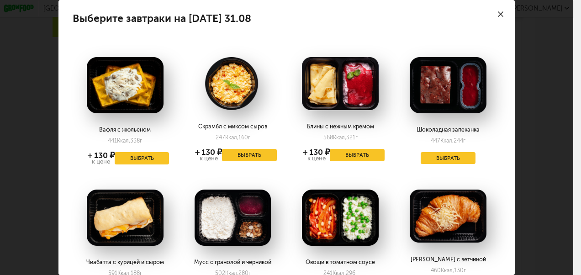
click at [498, 13] on use at bounding box center [500, 13] width 5 height 5
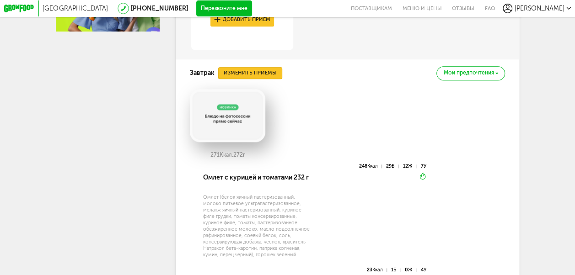
click at [266, 79] on button "Изменить приемы" at bounding box center [250, 73] width 64 height 12
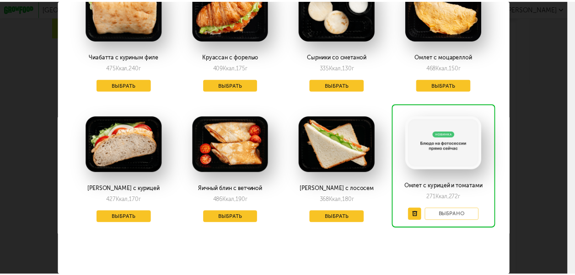
scroll to position [477, 0]
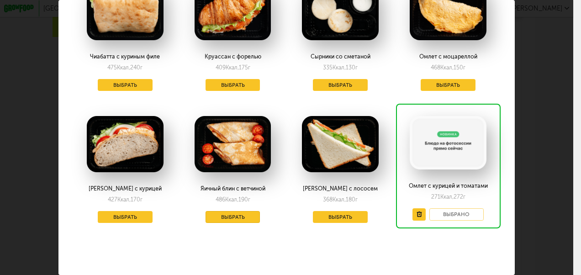
click at [230, 211] on button "Выбрать" at bounding box center [233, 217] width 55 height 12
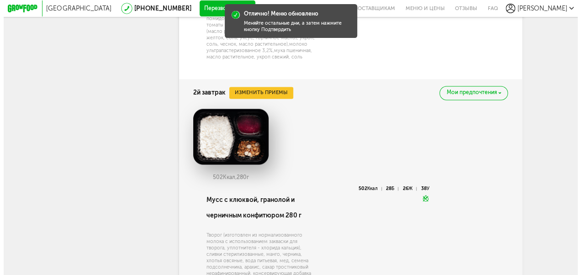
scroll to position [684, 0]
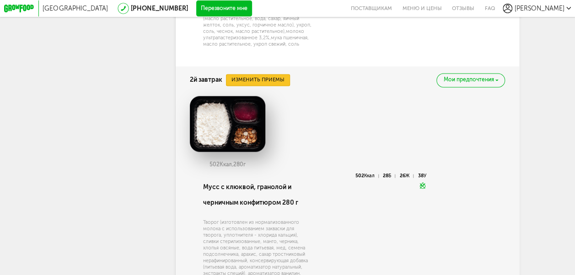
click at [271, 86] on button "Изменить приемы" at bounding box center [258, 80] width 64 height 12
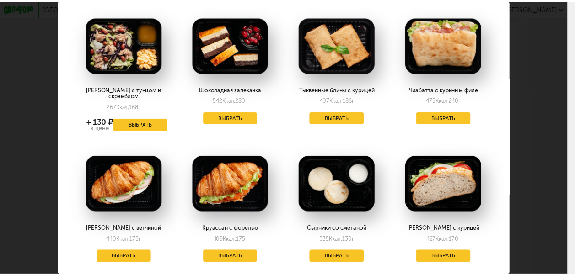
scroll to position [0, 0]
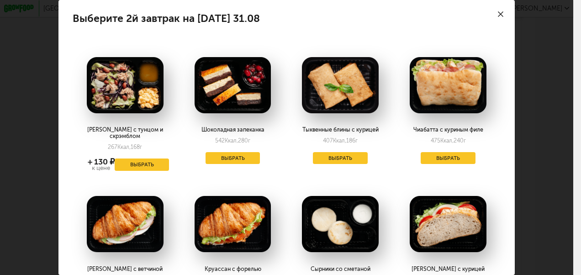
click at [498, 12] on icon at bounding box center [500, 13] width 5 height 5
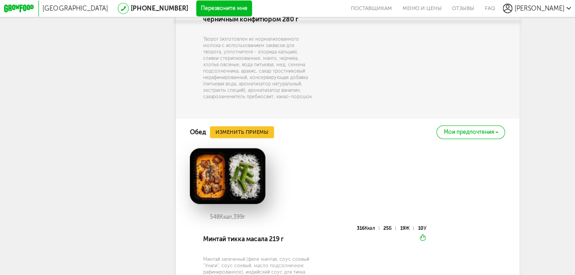
scroll to position [912, 0]
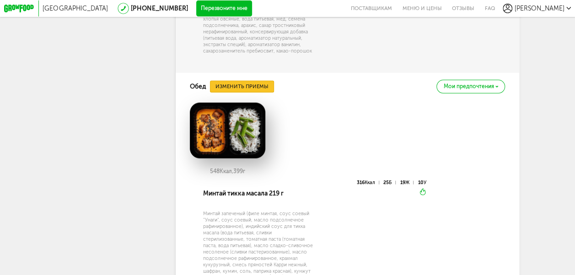
click at [255, 93] on button "Изменить приемы" at bounding box center [242, 87] width 64 height 12
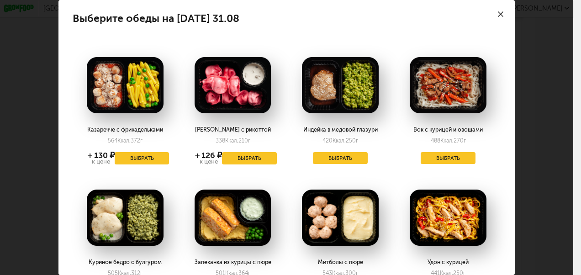
click at [498, 13] on icon at bounding box center [500, 13] width 5 height 5
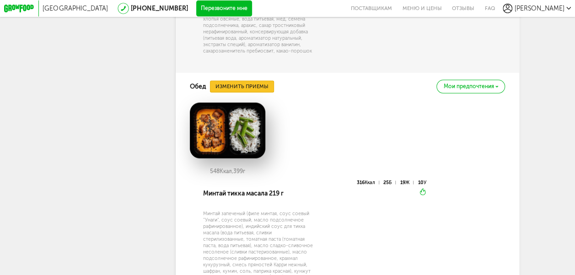
click at [254, 93] on button "Изменить приемы" at bounding box center [242, 87] width 64 height 12
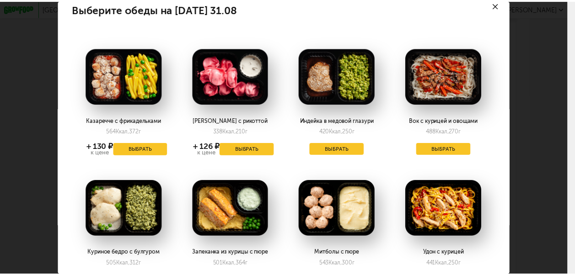
scroll to position [0, 0]
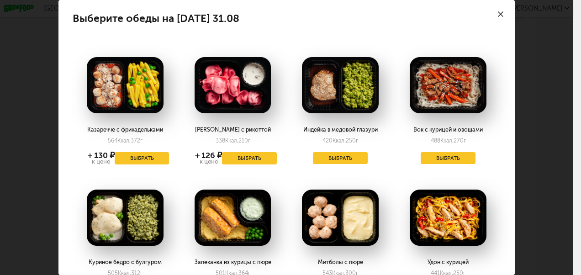
click at [498, 15] on icon at bounding box center [500, 13] width 5 height 5
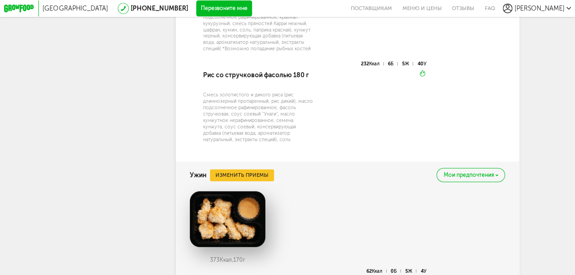
scroll to position [1187, 0]
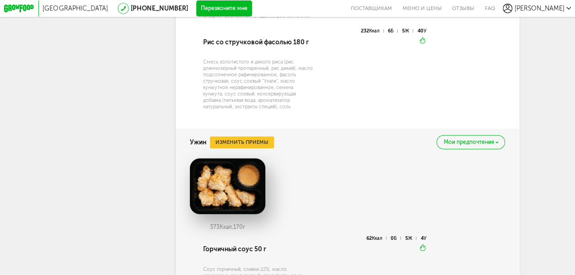
click at [247, 151] on div "Ужин Изменить приемы Мои предпочтения" at bounding box center [347, 142] width 315 height 27
click at [249, 149] on button "Изменить приемы" at bounding box center [242, 143] width 64 height 12
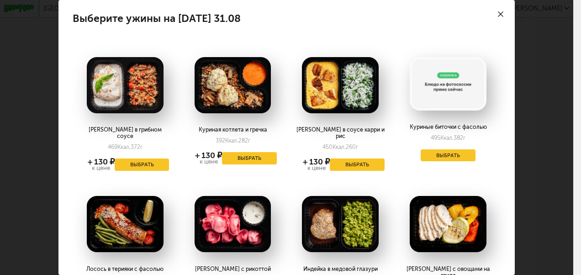
click at [498, 15] on icon at bounding box center [500, 13] width 5 height 5
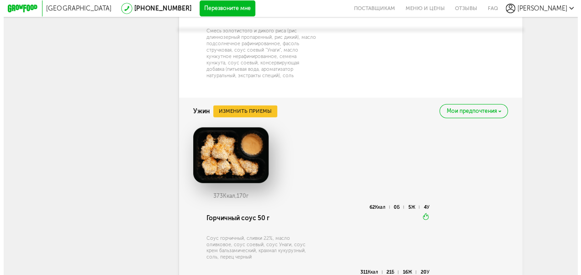
scroll to position [1232, 0]
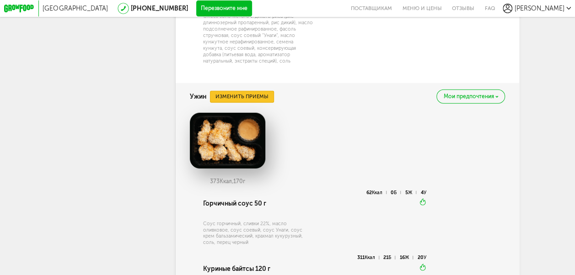
click at [251, 103] on button "Изменить приемы" at bounding box center [242, 97] width 64 height 12
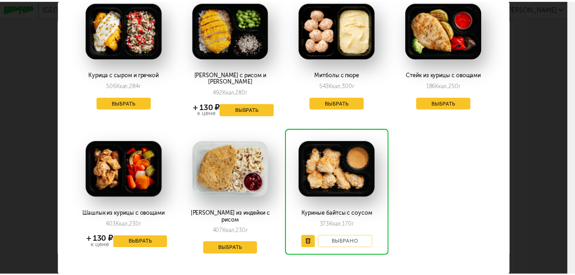
scroll to position [346, 0]
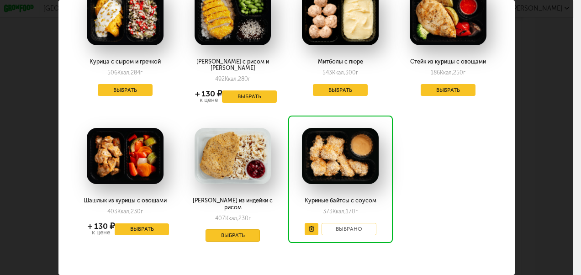
click at [231, 229] on button "Выбрать" at bounding box center [233, 235] width 55 height 12
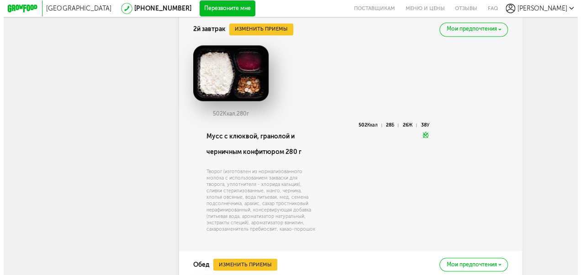
scroll to position [689, 0]
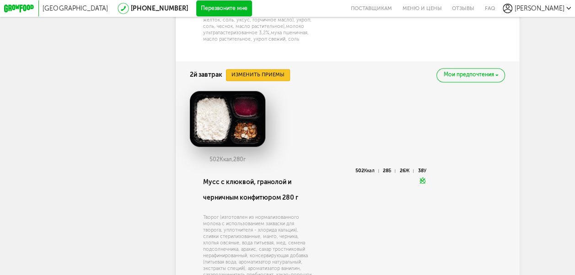
click at [275, 81] on button "Изменить приемы" at bounding box center [258, 75] width 64 height 12
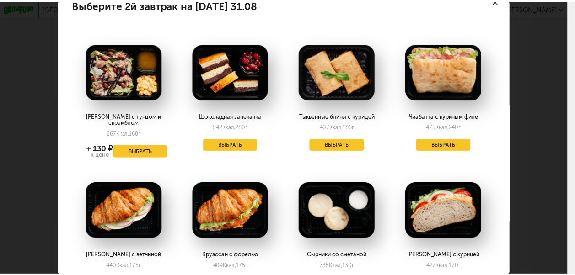
scroll to position [0, 0]
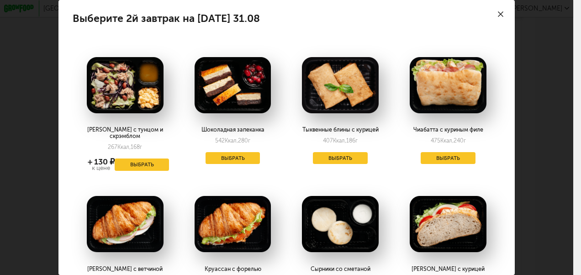
click at [498, 16] on icon at bounding box center [500, 13] width 5 height 5
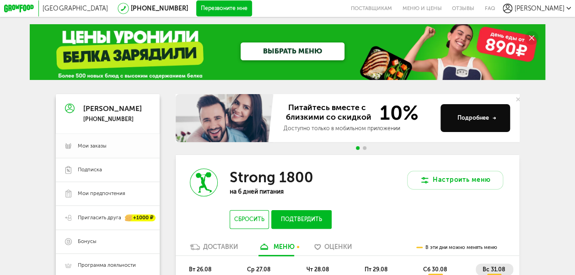
click at [98, 152] on link "Мои заказы" at bounding box center [108, 146] width 104 height 24
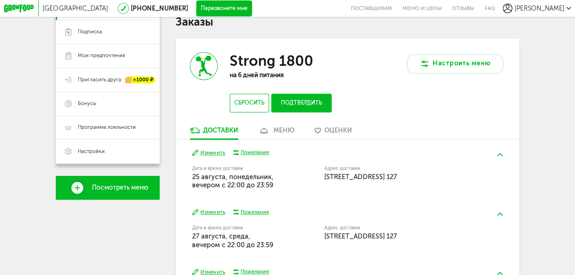
scroll to position [90, 0]
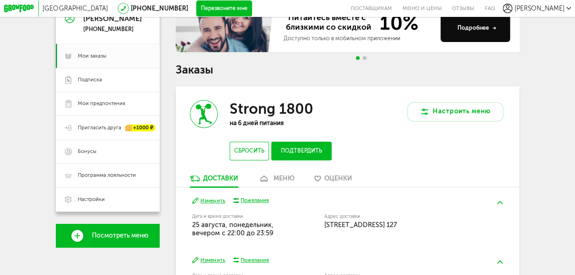
click at [303, 155] on button "Подтвердить" at bounding box center [301, 151] width 60 height 19
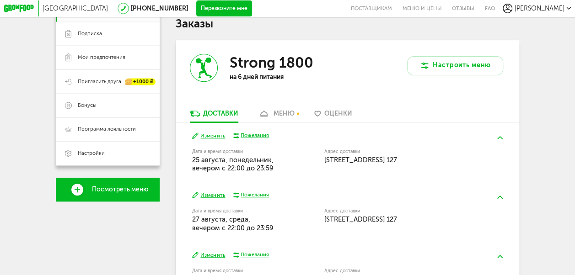
scroll to position [117, 0]
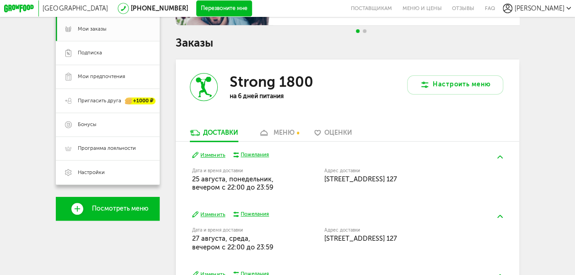
click at [289, 137] on div "меню" at bounding box center [283, 133] width 21 height 8
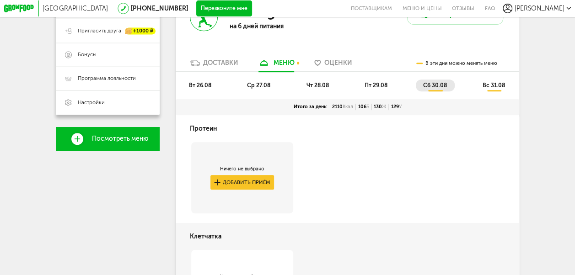
scroll to position [201, 0]
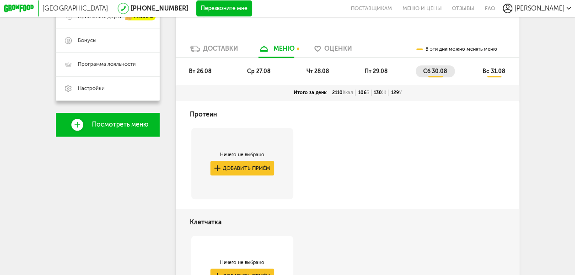
click at [208, 74] on span "вт 26.08" at bounding box center [200, 71] width 22 height 6
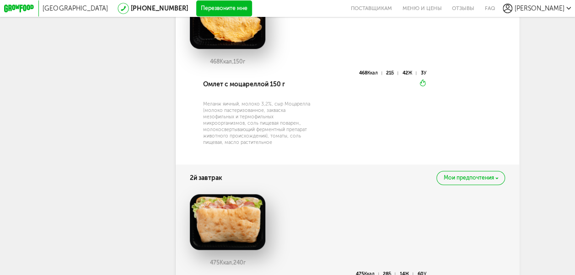
scroll to position [247, 0]
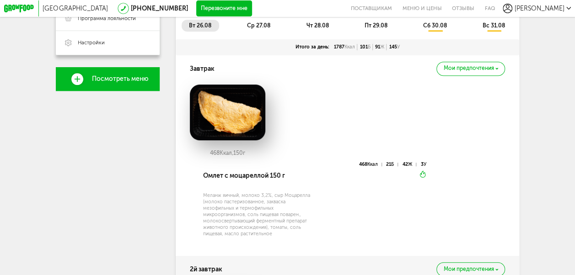
click at [263, 29] on span "ср 27.08" at bounding box center [258, 25] width 23 height 6
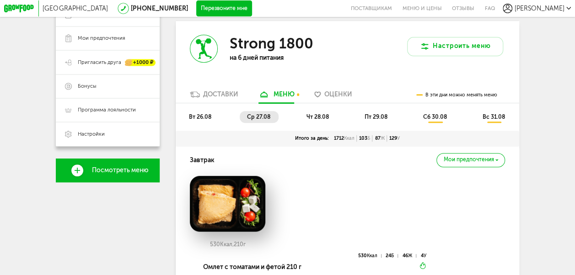
scroll to position [106, 0]
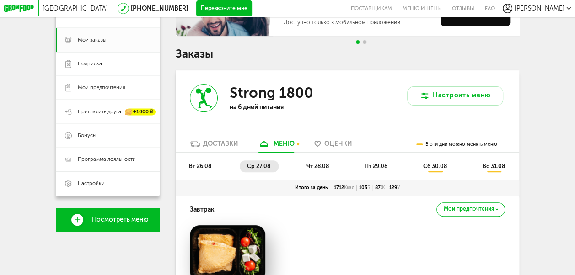
click at [316, 169] on span "чт 28.08" at bounding box center [317, 166] width 22 height 6
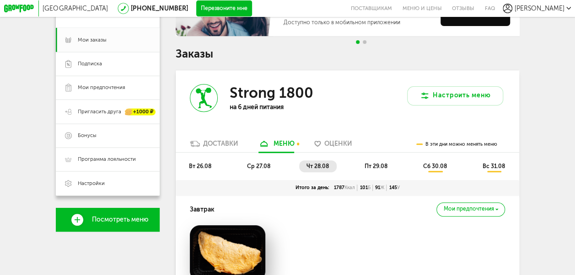
click at [373, 170] on span "пт 29.08" at bounding box center [375, 166] width 23 height 6
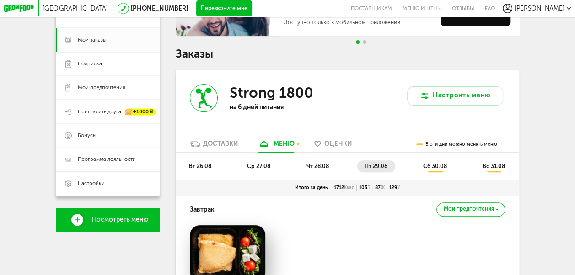
click at [432, 168] on span "сб 30.08" at bounding box center [435, 166] width 24 height 6
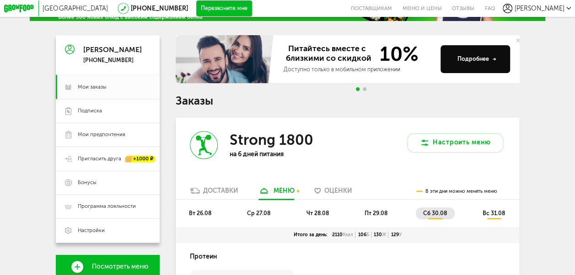
scroll to position [92, 0]
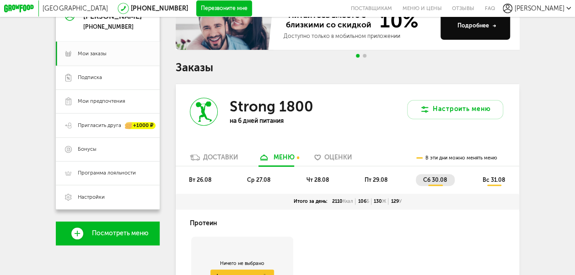
click at [495, 183] on span "вс 31.08" at bounding box center [493, 180] width 22 height 6
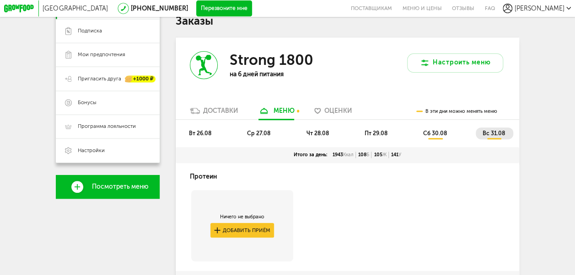
scroll to position [97, 0]
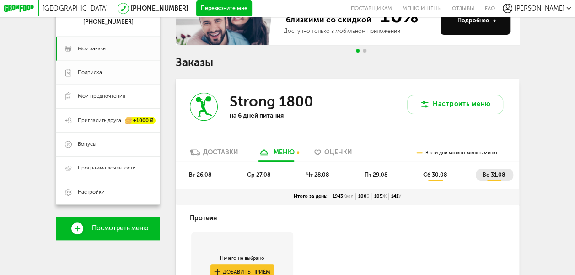
click at [103, 74] on span "Подписка" at bounding box center [114, 72] width 73 height 7
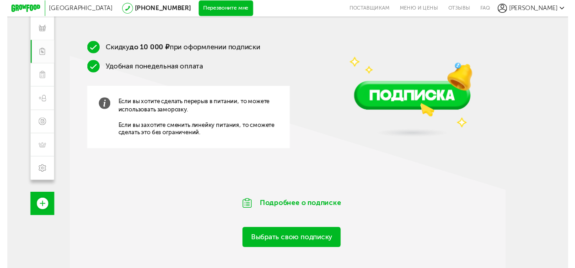
scroll to position [128, 0]
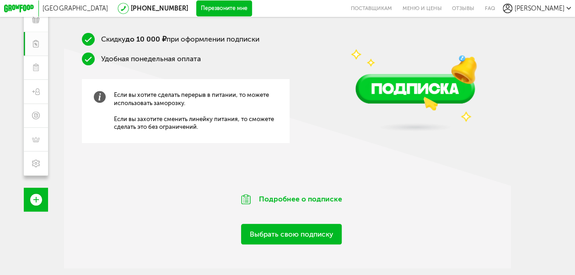
click at [293, 239] on link "Выбрать свою подписку" at bounding box center [291, 234] width 101 height 21
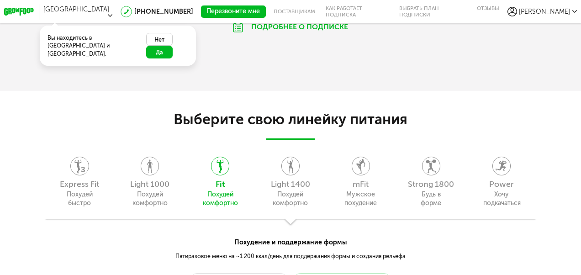
scroll to position [591, 0]
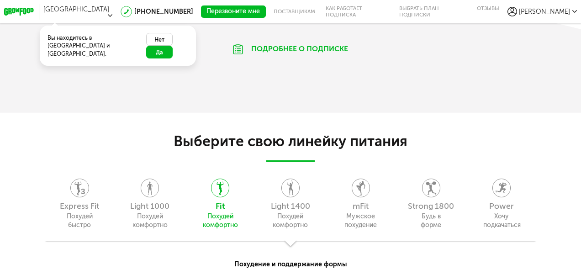
click at [562, 8] on span "[PERSON_NAME]" at bounding box center [544, 12] width 51 height 8
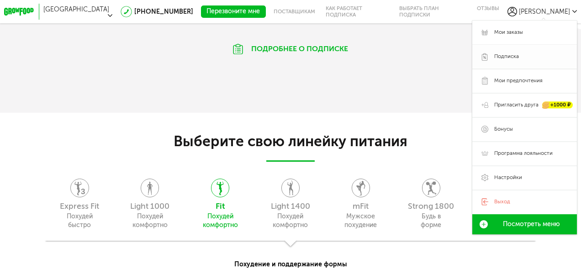
click at [532, 53] on span "Подписка" at bounding box center [532, 56] width 74 height 7
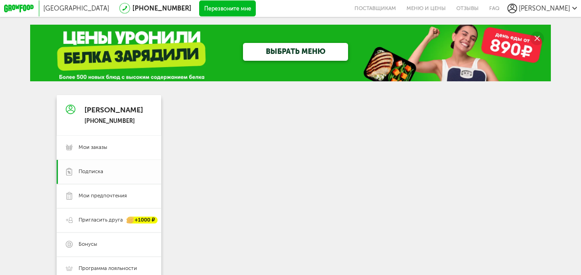
click at [115, 174] on span "Подписка" at bounding box center [116, 171] width 74 height 7
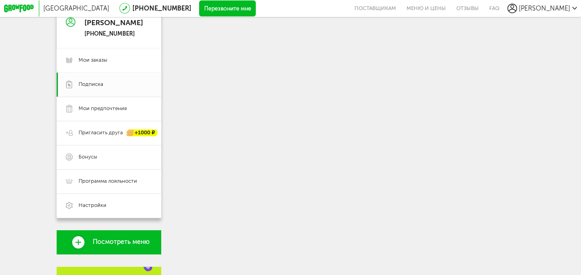
scroll to position [91, 0]
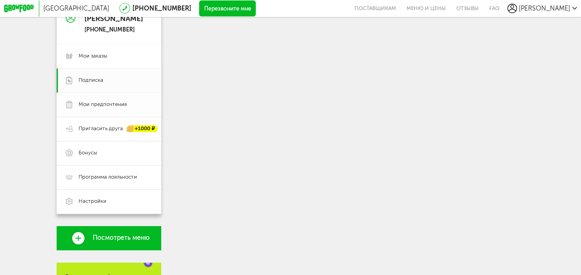
click at [124, 109] on link "Мои предпочтения" at bounding box center [109, 105] width 105 height 24
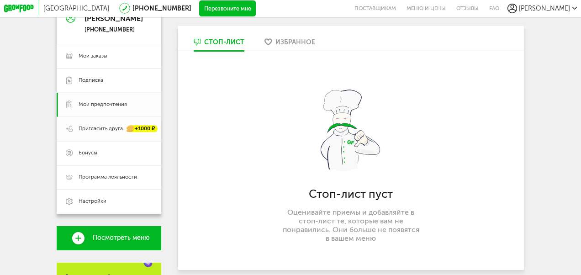
click at [102, 132] on span "Пригласить друга" at bounding box center [101, 128] width 44 height 7
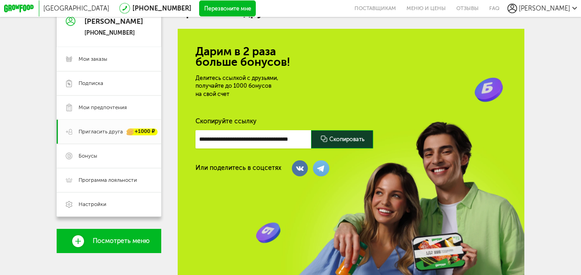
scroll to position [46, 0]
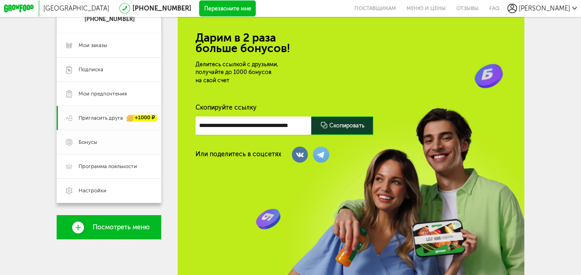
click at [101, 142] on span "Бонусы" at bounding box center [116, 142] width 74 height 7
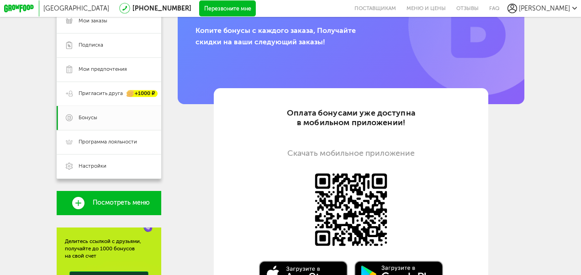
scroll to position [112, 0]
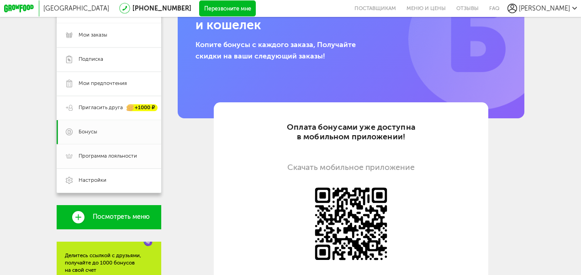
click at [109, 159] on span "Программа лояльности" at bounding box center [108, 156] width 59 height 7
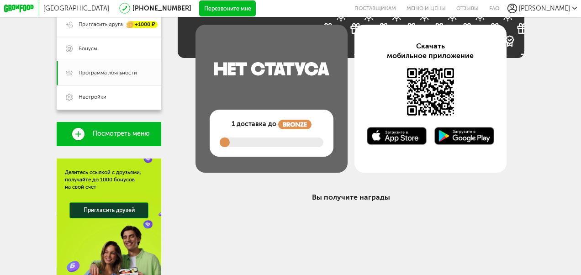
scroll to position [204, 0]
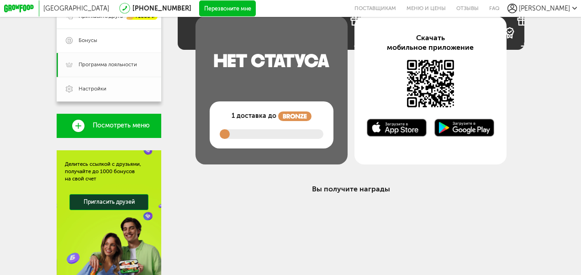
click at [112, 97] on link "Настройки" at bounding box center [109, 89] width 105 height 24
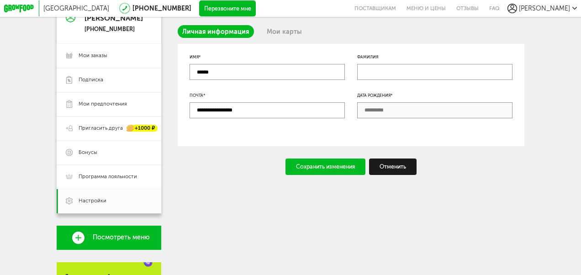
scroll to position [112, 0]
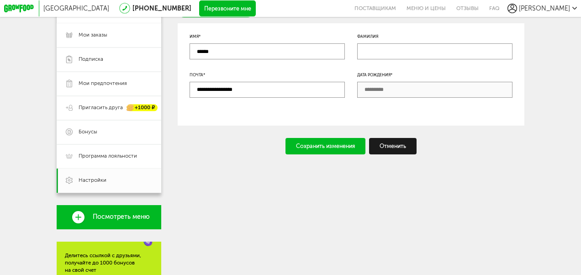
drag, startPoint x: 281, startPoint y: 90, endPoint x: 201, endPoint y: 91, distance: 79.5
click at [203, 90] on input "**********" at bounding box center [267, 90] width 155 height 16
click at [250, 87] on input "**********" at bounding box center [267, 90] width 155 height 16
drag, startPoint x: 256, startPoint y: 89, endPoint x: 172, endPoint y: 89, distance: 84.1
click at [172, 89] on div "**********" at bounding box center [291, 181] width 469 height 397
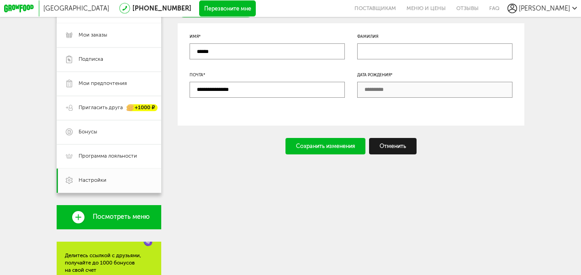
type input "**********"
click at [382, 53] on input "text" at bounding box center [434, 51] width 155 height 16
click at [335, 150] on div "Сохранить изменения" at bounding box center [326, 146] width 80 height 16
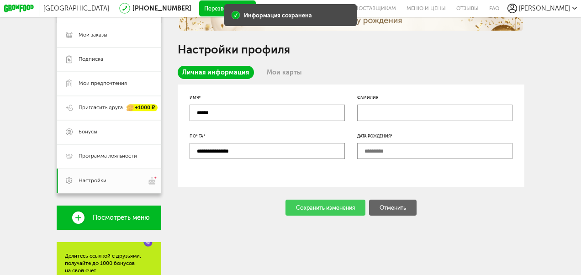
click at [373, 150] on input "text" at bounding box center [434, 151] width 155 height 16
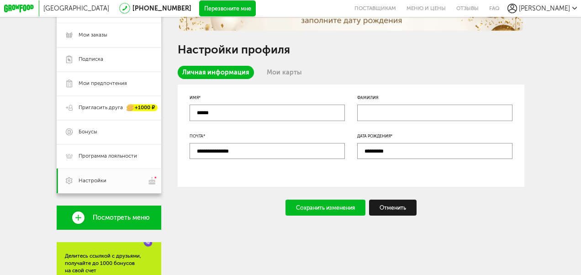
type input "**********"
click at [326, 204] on div "Сохранить изменения" at bounding box center [326, 208] width 80 height 16
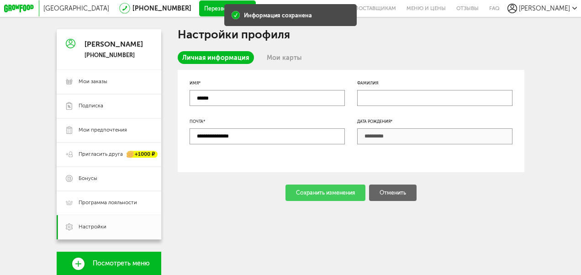
scroll to position [0, 0]
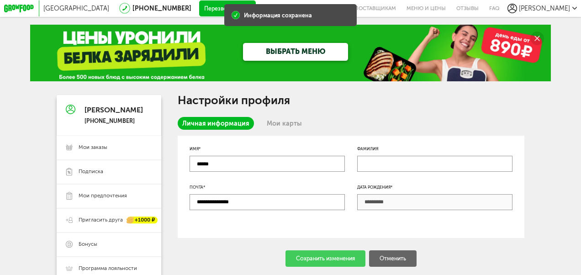
click at [278, 122] on link "Мои карты" at bounding box center [284, 123] width 45 height 13
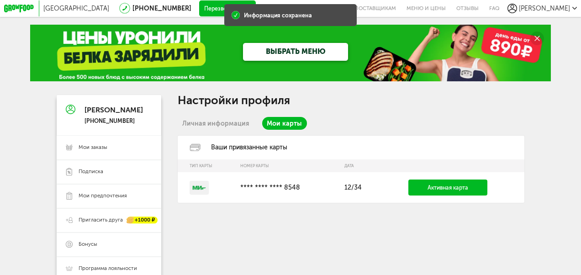
click at [215, 125] on link "Личная информация" at bounding box center [216, 123] width 76 height 13
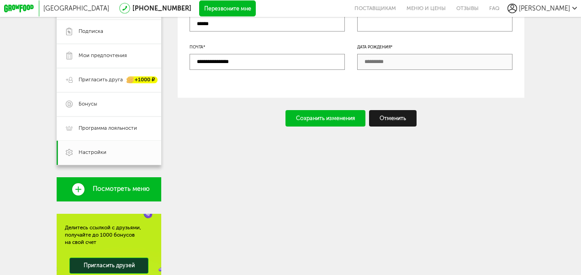
scroll to position [67, 0]
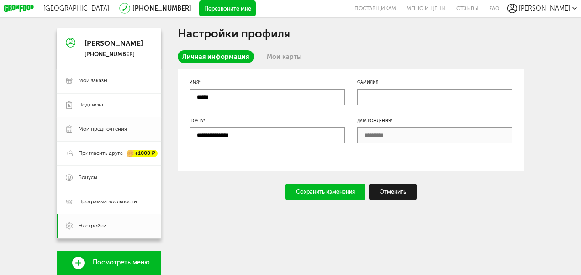
click at [111, 132] on span "Мои предпочтения" at bounding box center [103, 129] width 48 height 7
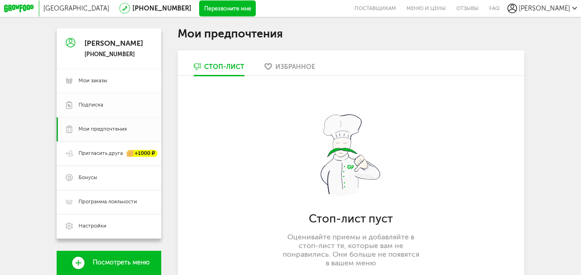
click at [119, 109] on link "Подписка" at bounding box center [109, 105] width 105 height 24
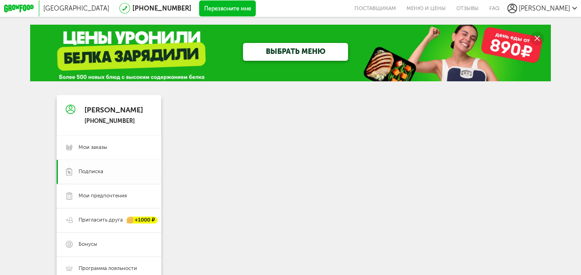
click at [111, 172] on span "Подписка" at bounding box center [116, 171] width 74 height 7
click at [104, 148] on span "Мои заказы" at bounding box center [93, 147] width 29 height 7
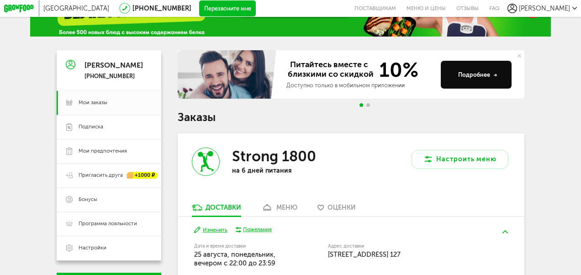
scroll to position [26, 0]
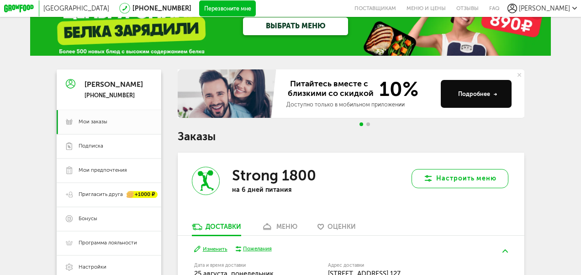
click at [444, 179] on button "Настроить меню" at bounding box center [460, 178] width 97 height 19
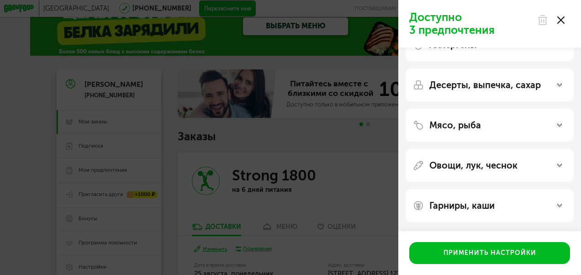
scroll to position [0, 0]
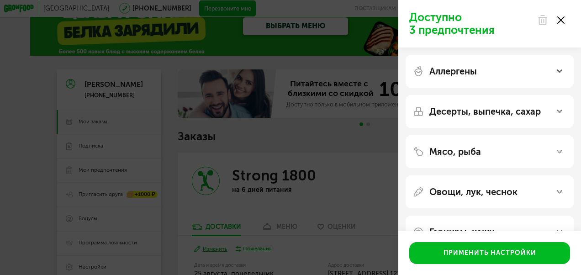
click at [561, 20] on use at bounding box center [561, 19] width 7 height 7
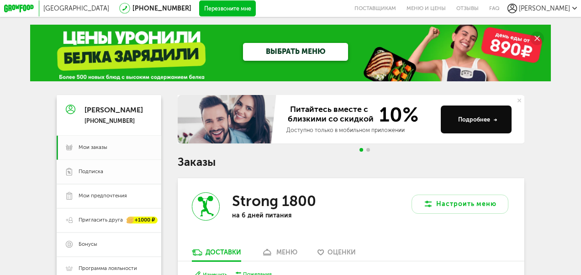
click at [111, 173] on span "Подписка" at bounding box center [116, 171] width 74 height 7
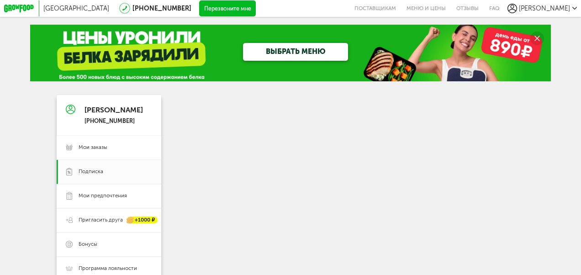
click at [281, 49] on link "ВЫБРАТЬ МЕНЮ" at bounding box center [295, 52] width 105 height 18
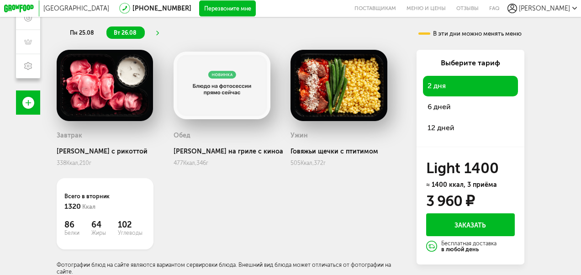
scroll to position [33, 0]
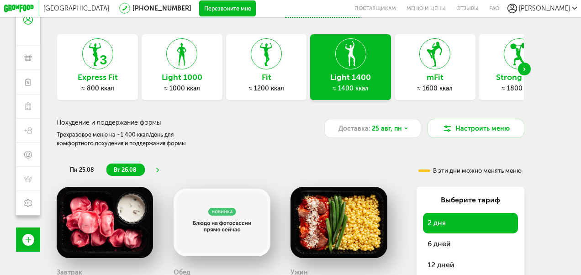
click at [159, 168] on icon at bounding box center [157, 170] width 5 height 5
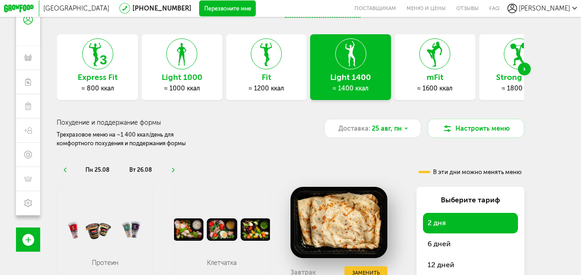
click at [172, 171] on icon at bounding box center [172, 170] width 5 height 5
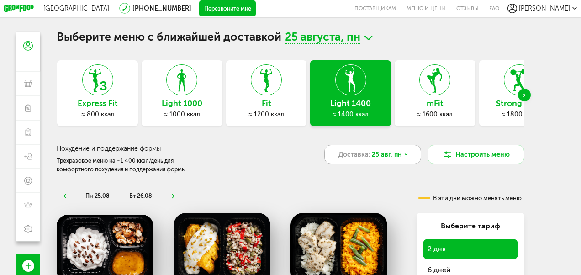
scroll to position [0, 0]
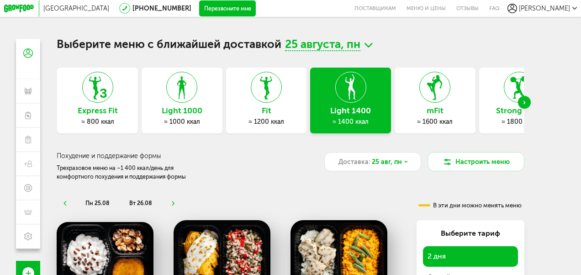
click at [503, 103] on div "Strong 1800 ≈ 1800 ккал" at bounding box center [520, 101] width 81 height 66
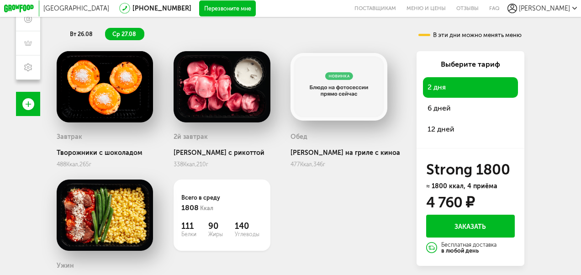
scroll to position [183, 0]
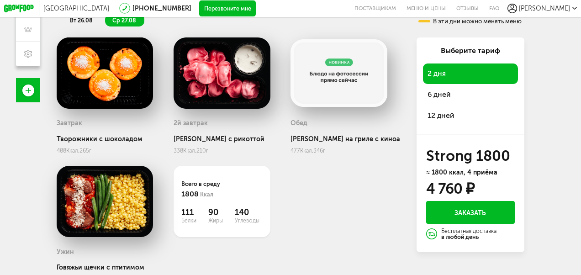
click at [442, 117] on span "12 дней" at bounding box center [441, 115] width 27 height 9
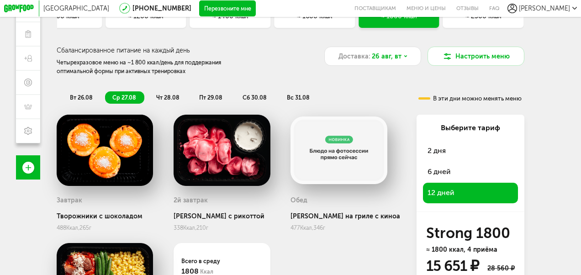
scroll to position [91, 0]
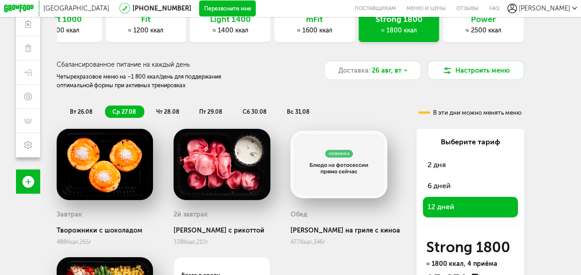
click at [442, 189] on span "6 дней" at bounding box center [439, 185] width 23 height 9
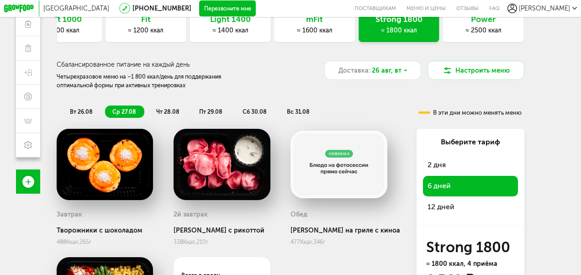
click at [439, 161] on span "2 дня" at bounding box center [437, 164] width 18 height 9
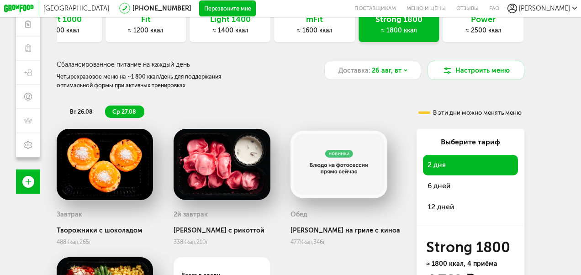
click at [448, 209] on span "12 дней" at bounding box center [441, 206] width 27 height 9
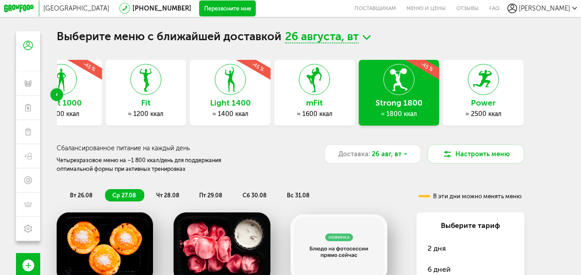
scroll to position [0, 0]
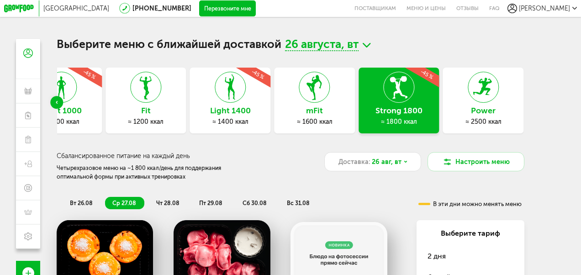
click at [27, 6] on icon at bounding box center [19, 9] width 31 height 8
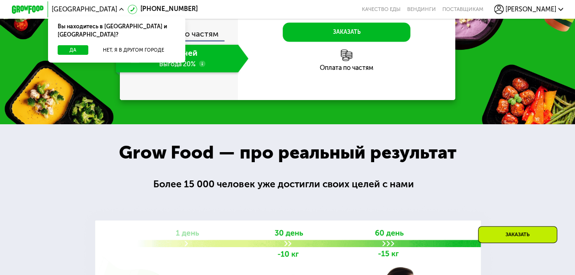
scroll to position [866, 0]
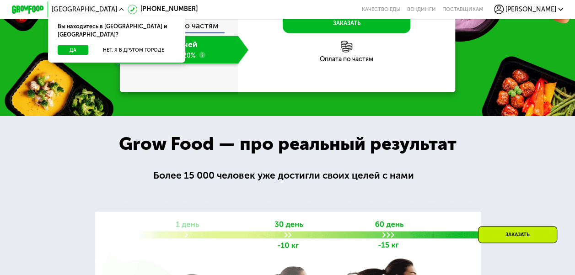
click at [180, 64] on div "30 дней Выгода 20%" at bounding box center [177, 50] width 122 height 28
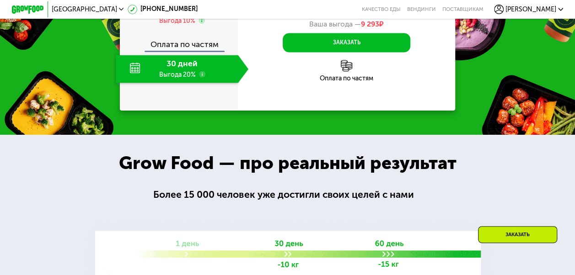
scroll to position [820, 0]
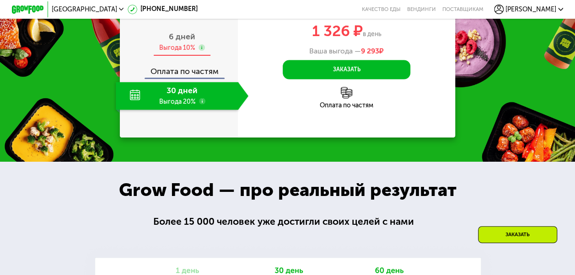
click at [188, 56] on div "6 дней Выгода 10%" at bounding box center [182, 42] width 133 height 28
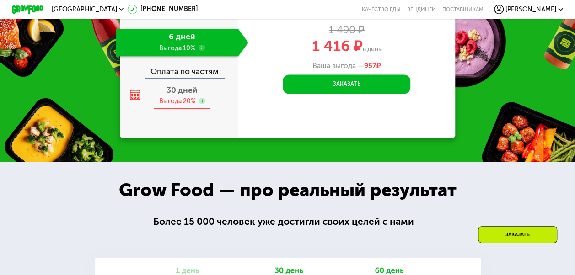
click at [186, 95] on span "30 дней" at bounding box center [181, 90] width 31 height 10
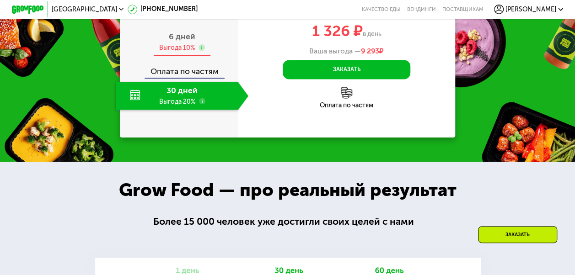
click at [176, 42] on span "6 дней" at bounding box center [182, 37] width 27 height 10
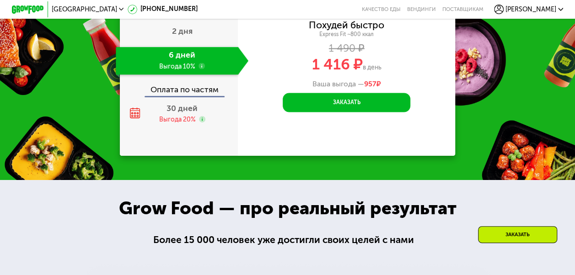
scroll to position [774, 0]
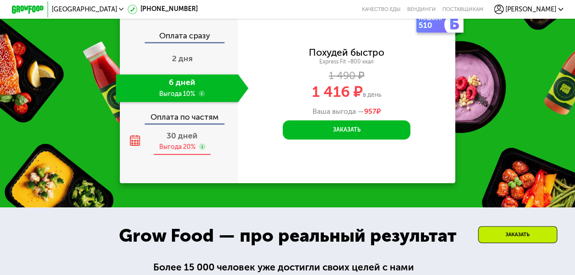
click at [188, 155] on div "30 дней Выгода 20%" at bounding box center [182, 142] width 133 height 28
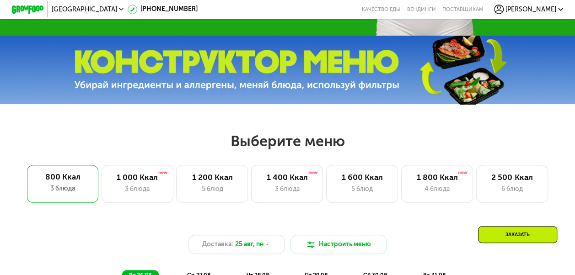
scroll to position [134, 0]
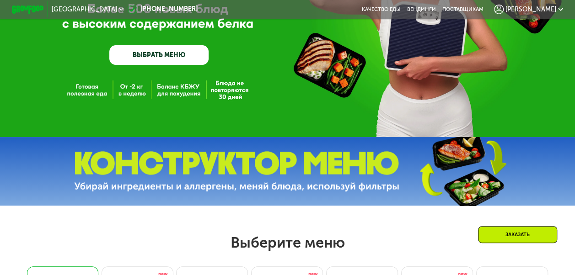
click at [553, 8] on span "[PERSON_NAME]" at bounding box center [530, 9] width 51 height 6
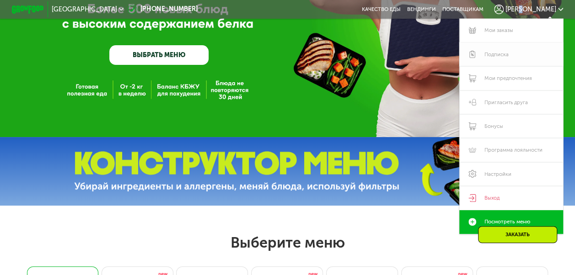
drag, startPoint x: 553, startPoint y: 8, endPoint x: 498, endPoint y: 56, distance: 72.9
click at [498, 56] on link "Подписка" at bounding box center [511, 55] width 104 height 24
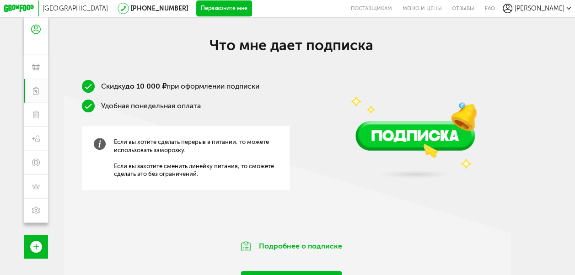
scroll to position [128, 0]
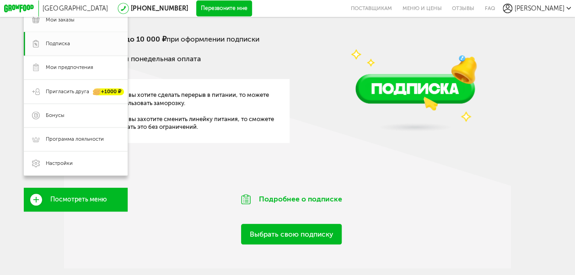
click at [69, 21] on span "Мои заказы" at bounding box center [60, 19] width 29 height 7
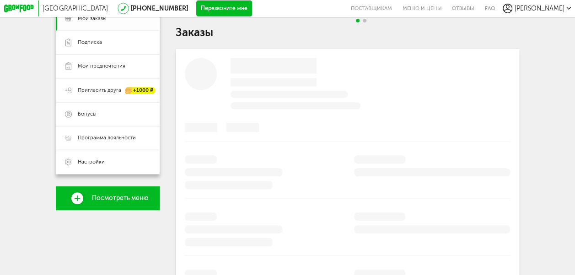
scroll to position [99, 0]
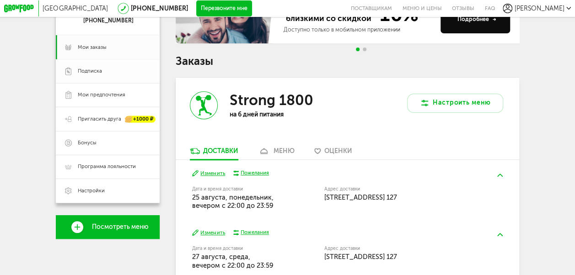
click at [96, 75] on span "Подписка" at bounding box center [90, 71] width 24 height 7
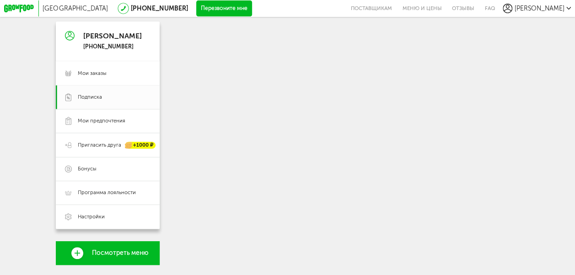
scroll to position [67, 0]
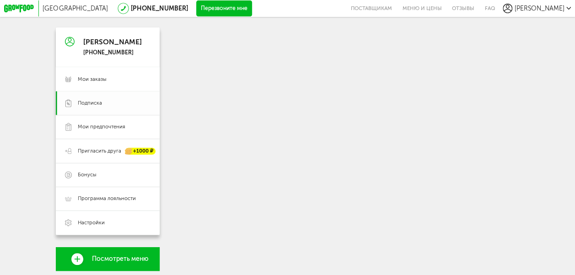
click at [102, 107] on span "Подписка" at bounding box center [114, 103] width 73 height 7
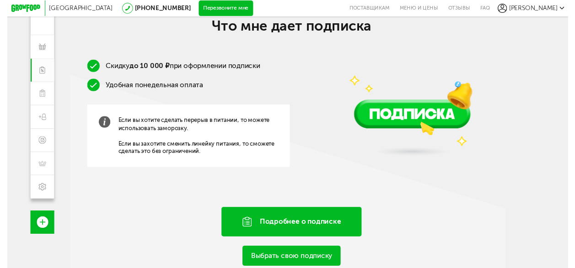
scroll to position [128, 0]
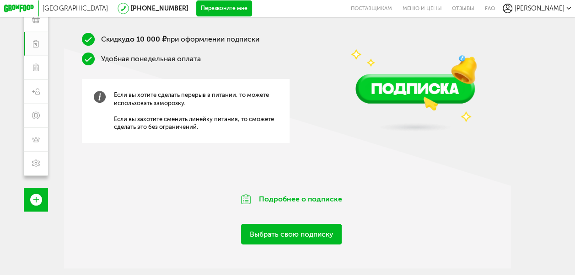
click at [285, 234] on link "Выбрать свою подписку" at bounding box center [291, 234] width 101 height 21
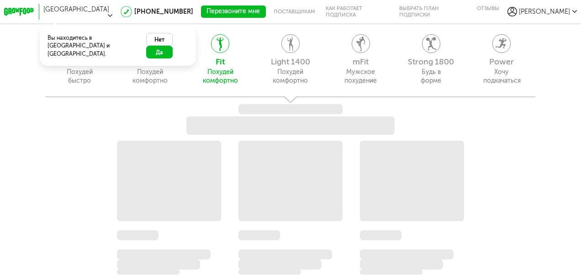
scroll to position [824, 0]
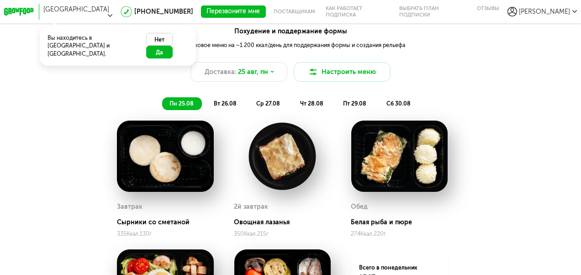
click at [173, 46] on button "Да" at bounding box center [159, 52] width 27 height 13
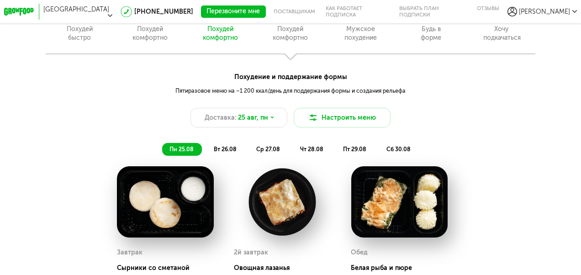
scroll to position [687, 0]
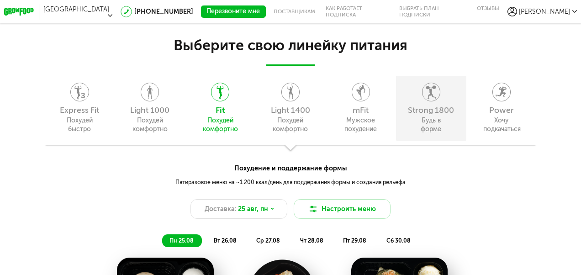
click at [429, 124] on div "Будь в форме" at bounding box center [431, 125] width 37 height 18
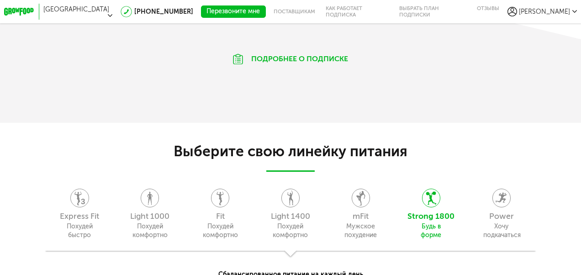
scroll to position [595, 0]
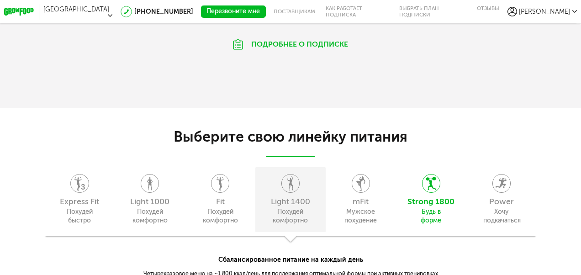
click at [292, 215] on div "Похудей комфортно" at bounding box center [290, 217] width 37 height 18
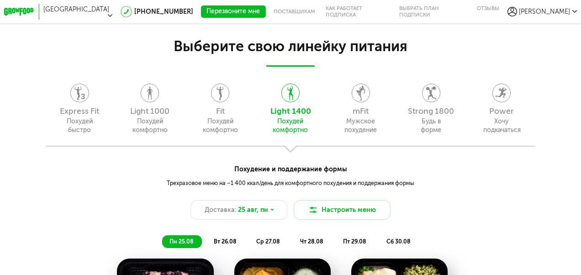
scroll to position [687, 0]
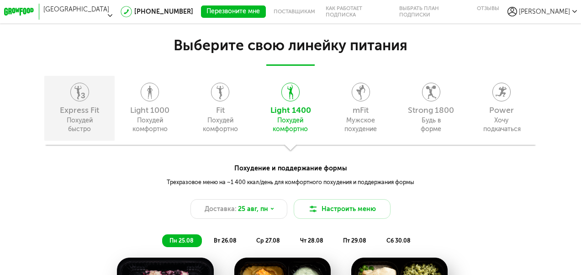
click at [97, 118] on div "Похудей быстро" at bounding box center [79, 125] width 37 height 18
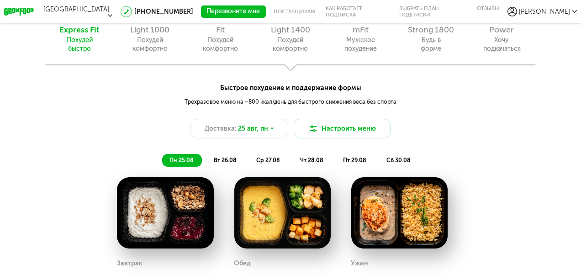
scroll to position [641, 0]
